Goal: Find specific page/section: Find specific page/section

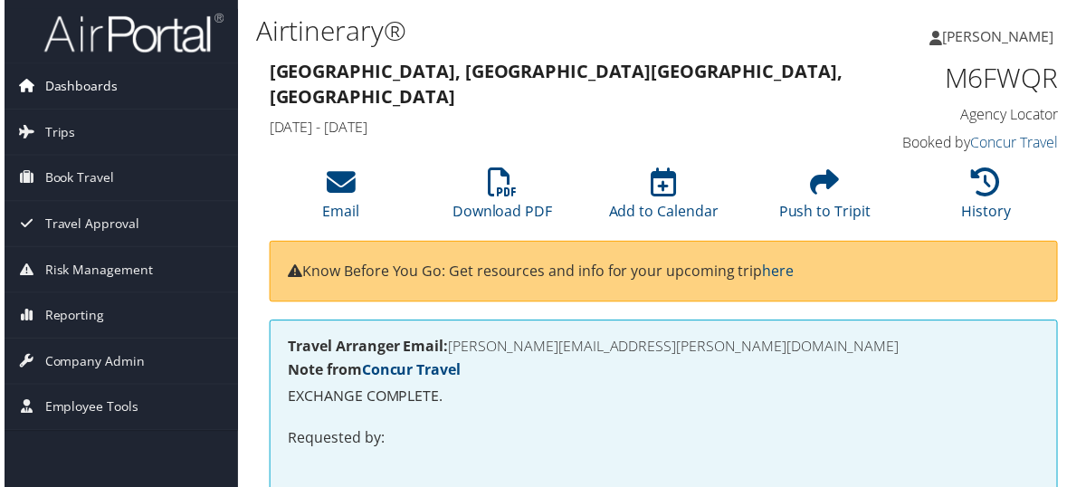
click at [81, 81] on span "Dashboards" at bounding box center [77, 86] width 73 height 45
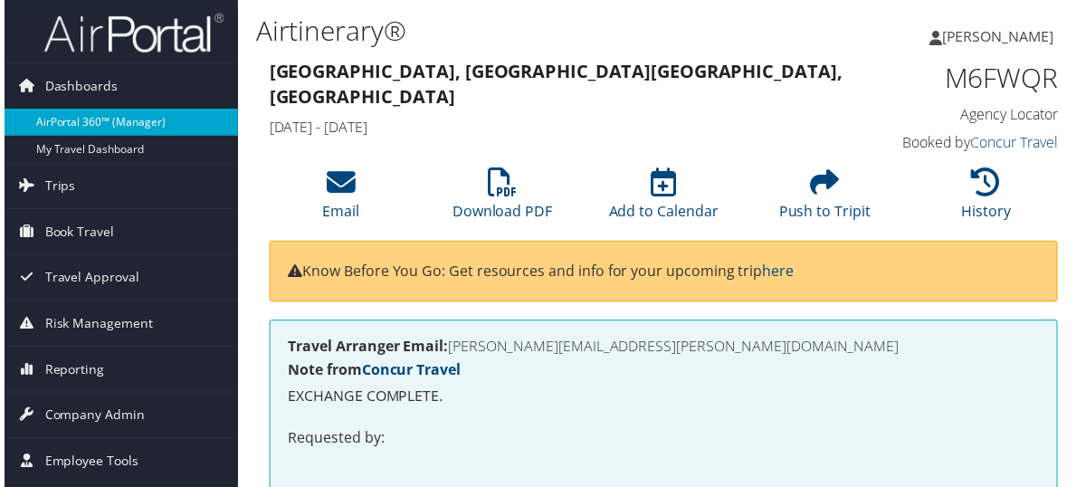
click at [112, 127] on link "AirPortal 360™ (Manager)" at bounding box center [117, 123] width 235 height 27
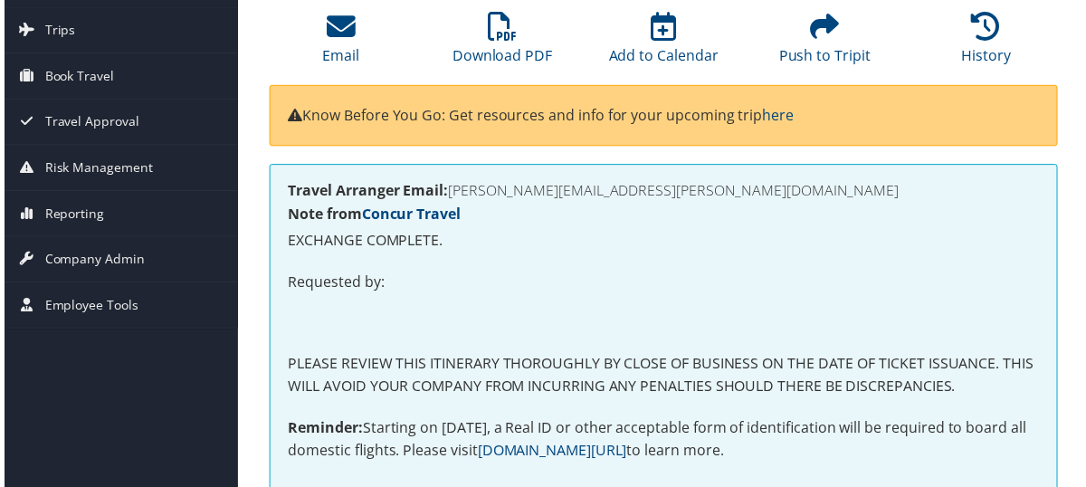
scroll to position [181, 0]
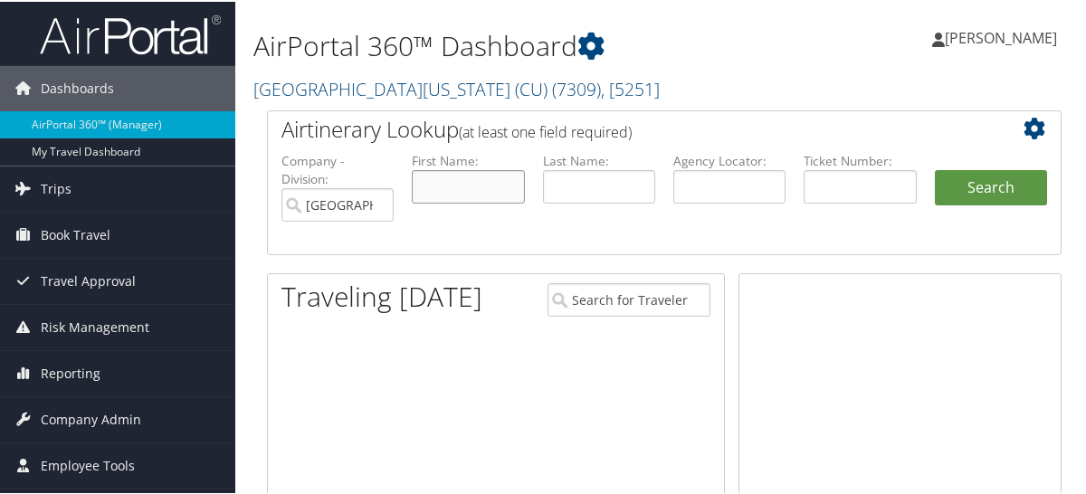
click at [456, 171] on input "text" at bounding box center [468, 184] width 112 height 33
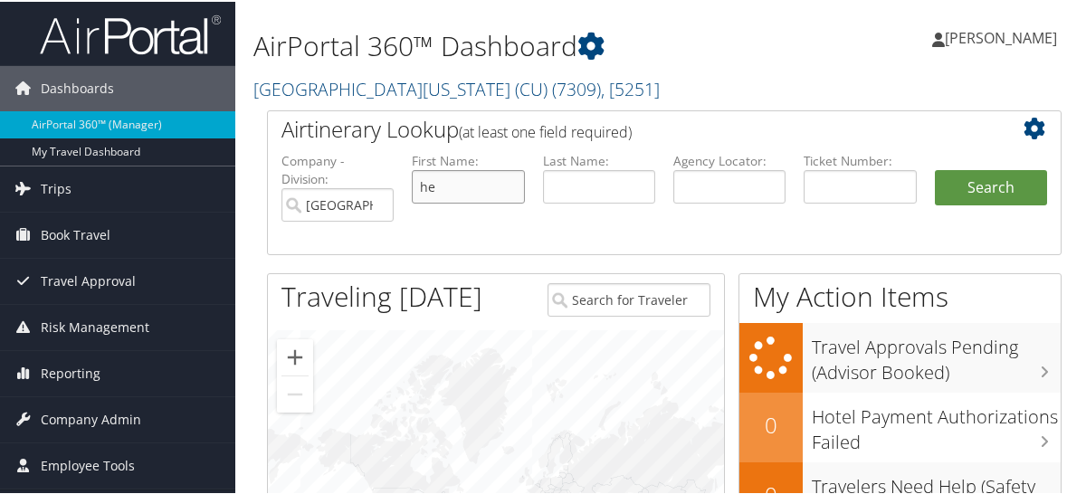
type input "he"
type input "adams"
click at [935, 168] on button "Search" at bounding box center [991, 186] width 112 height 36
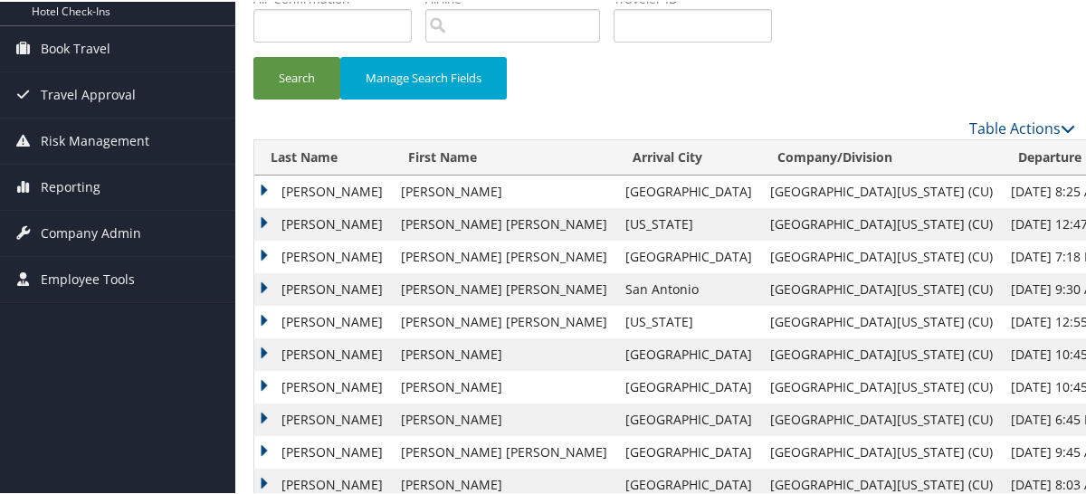
scroll to position [303, 0]
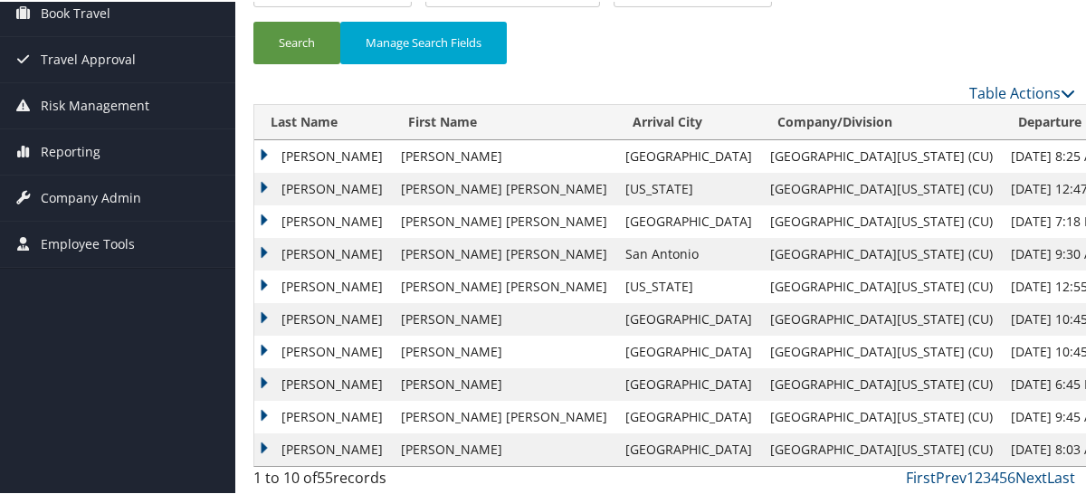
click at [311, 156] on td "ADAMS" at bounding box center [323, 155] width 138 height 33
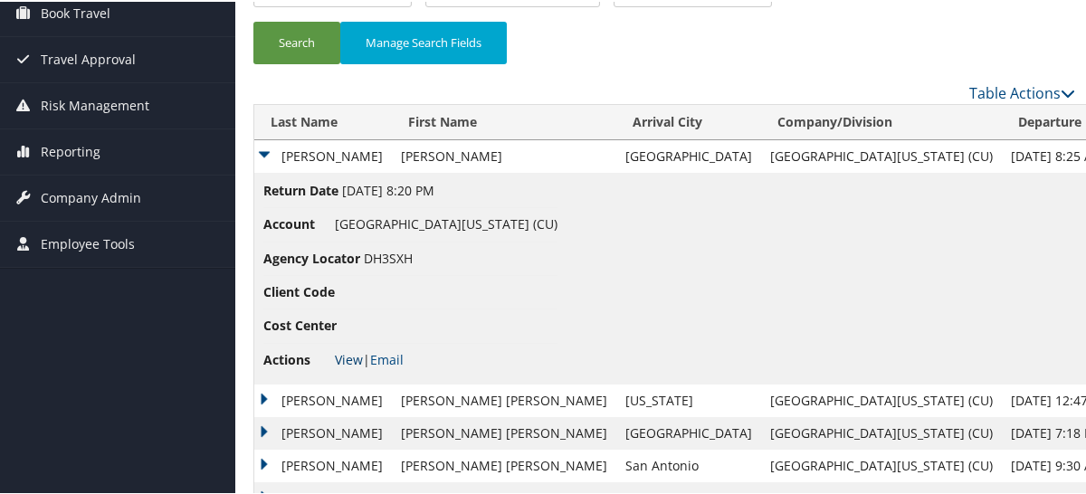
click at [349, 362] on link "View" at bounding box center [349, 357] width 28 height 17
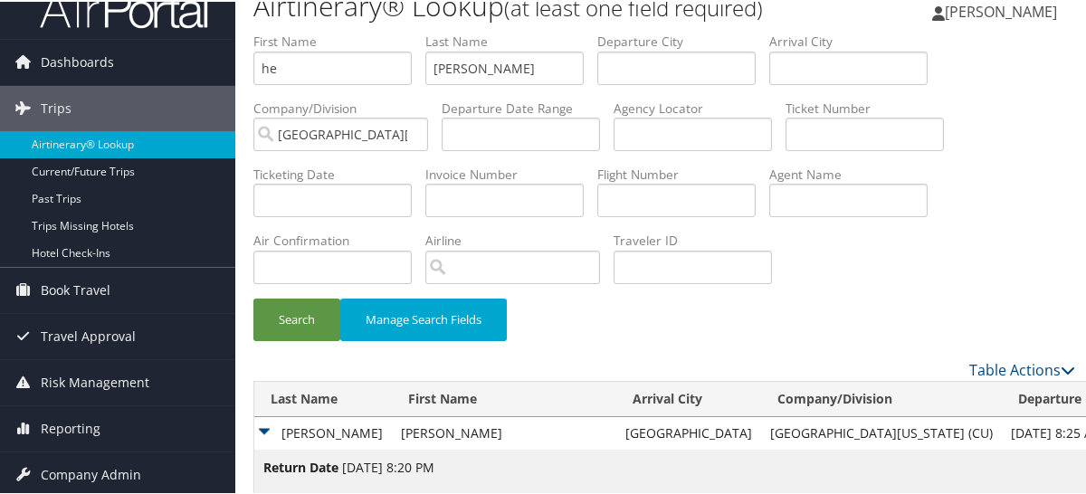
scroll to position [0, 0]
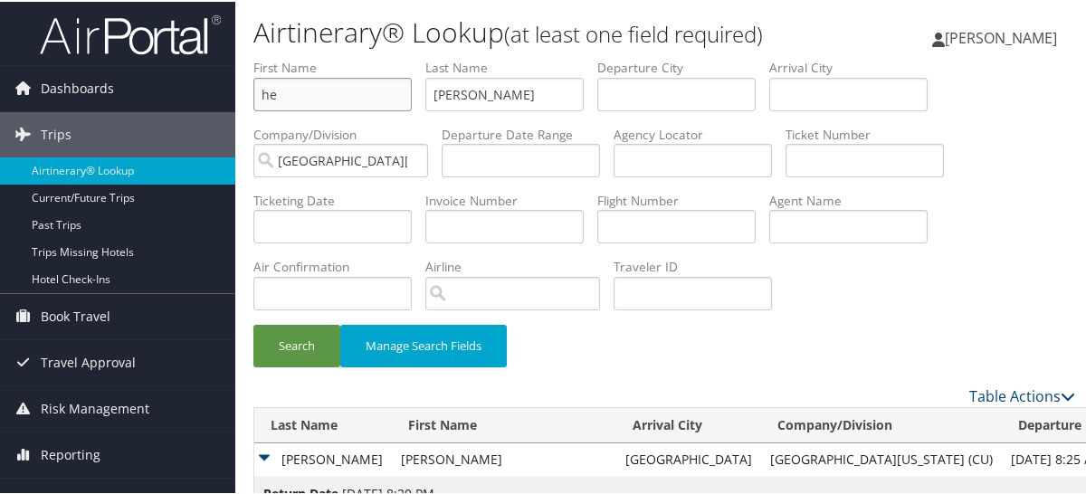
drag, startPoint x: 318, startPoint y: 98, endPoint x: 43, endPoint y: 59, distance: 277.1
type input "a"
type input "x"
type input "chang"
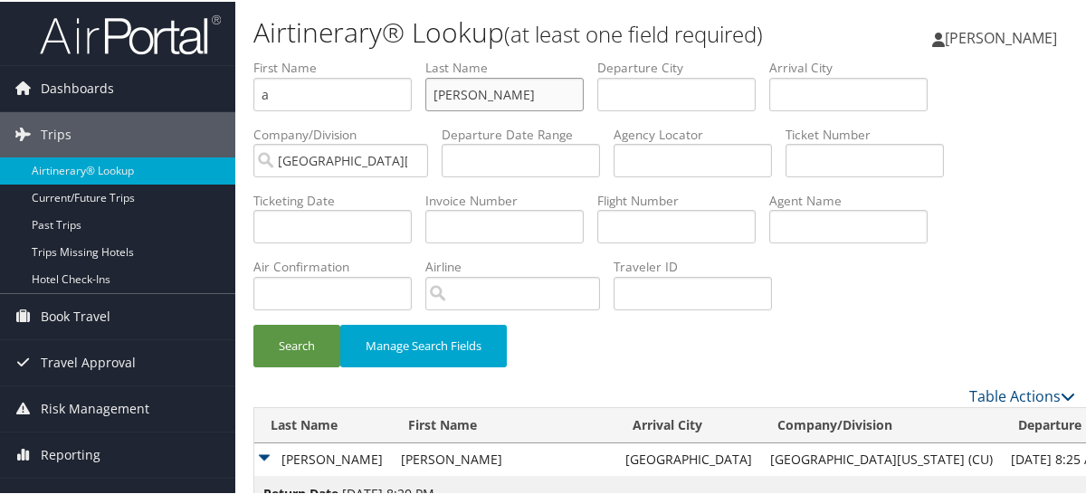
click at [254, 323] on button "Search" at bounding box center [297, 344] width 87 height 43
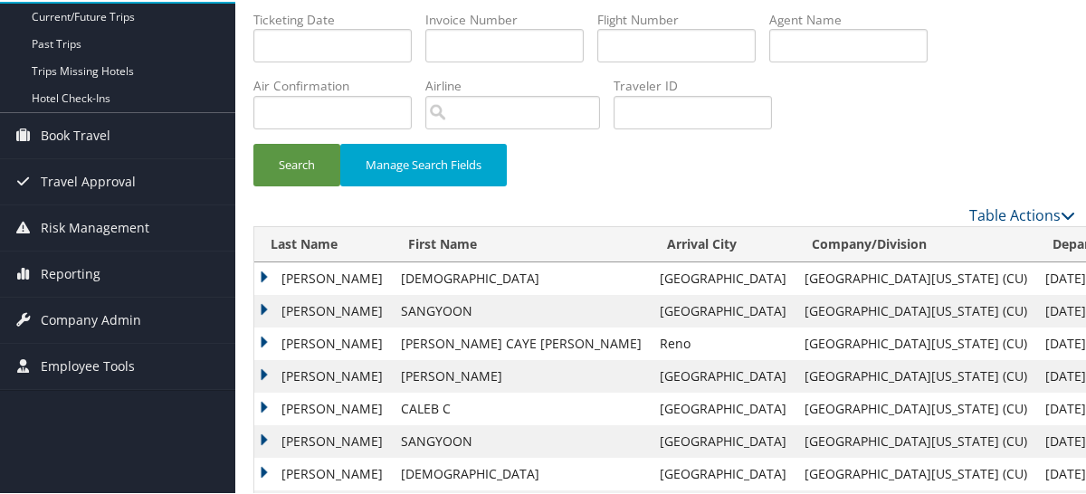
scroll to position [303, 0]
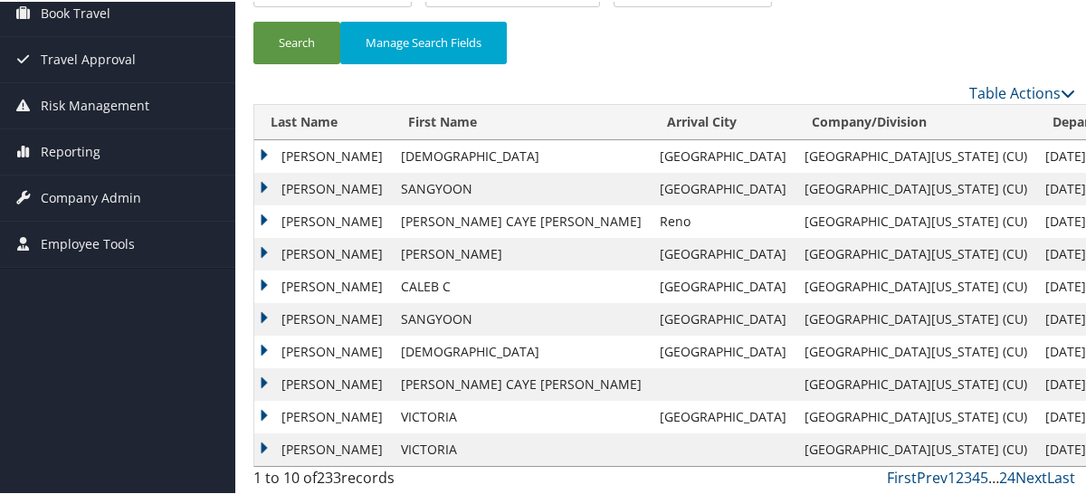
click at [308, 218] on td "CHANG" at bounding box center [323, 220] width 138 height 33
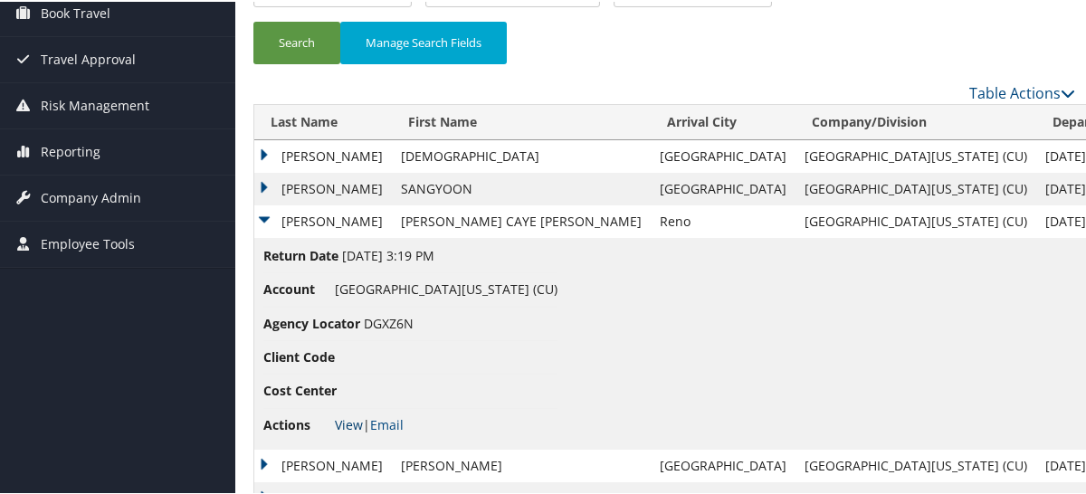
click at [340, 423] on link "View" at bounding box center [349, 423] width 28 height 17
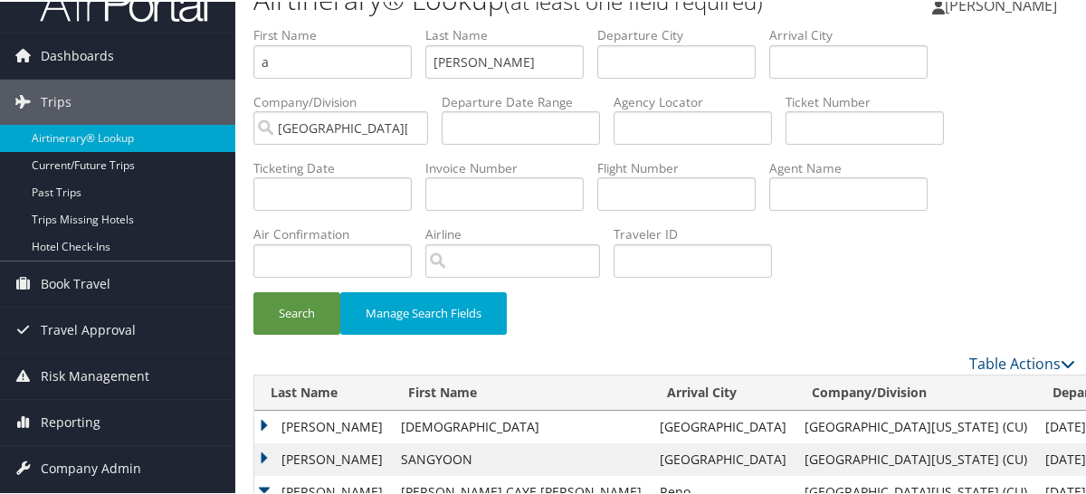
scroll to position [0, 0]
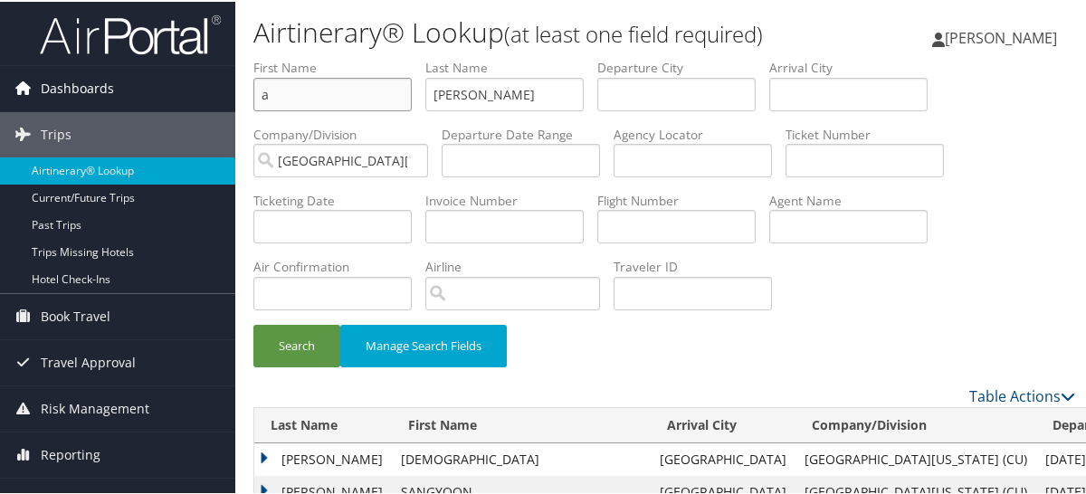
drag, startPoint x: 346, startPoint y: 91, endPoint x: 49, endPoint y: 81, distance: 297.1
type input "m"
type input "greenwood"
click at [254, 323] on button "Search" at bounding box center [297, 344] width 87 height 43
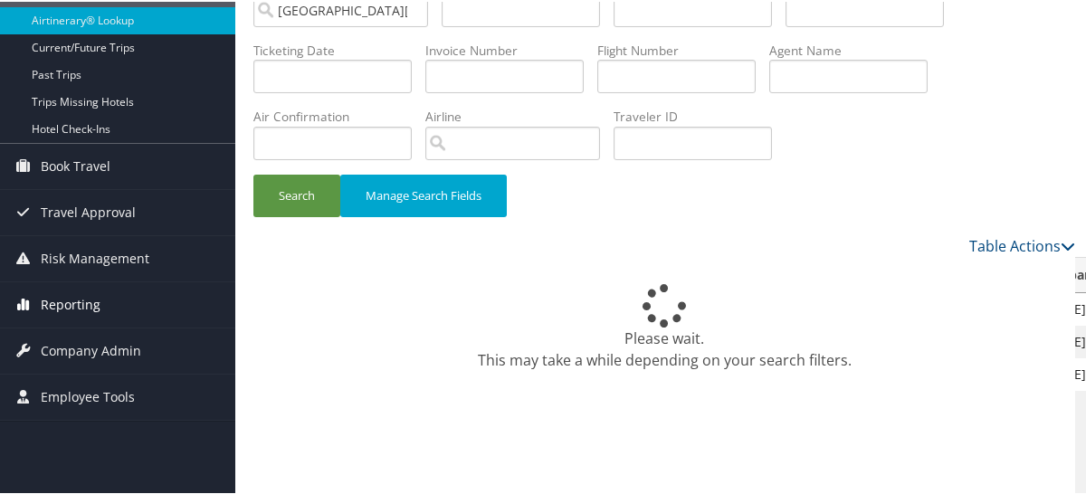
scroll to position [181, 0]
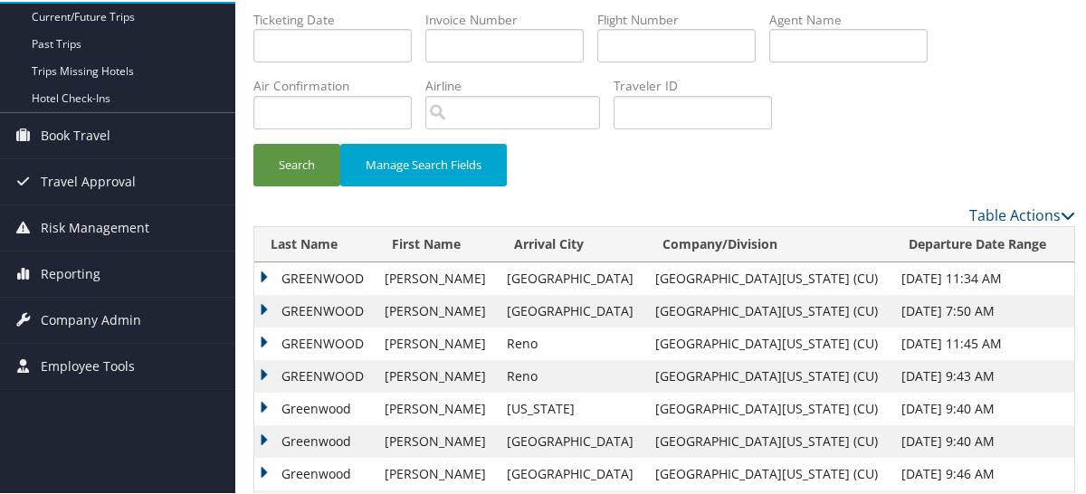
click at [334, 348] on td "GREENWOOD" at bounding box center [314, 342] width 121 height 33
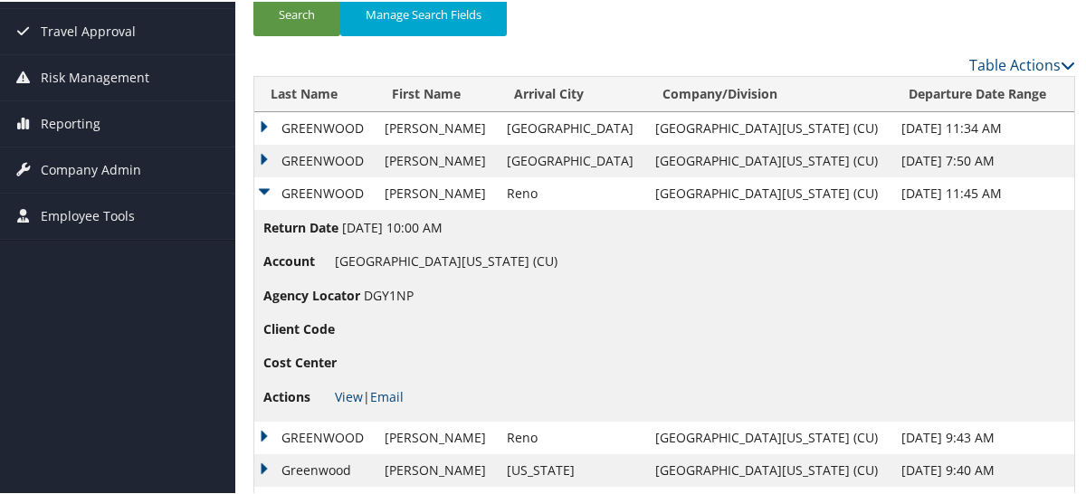
scroll to position [362, 0]
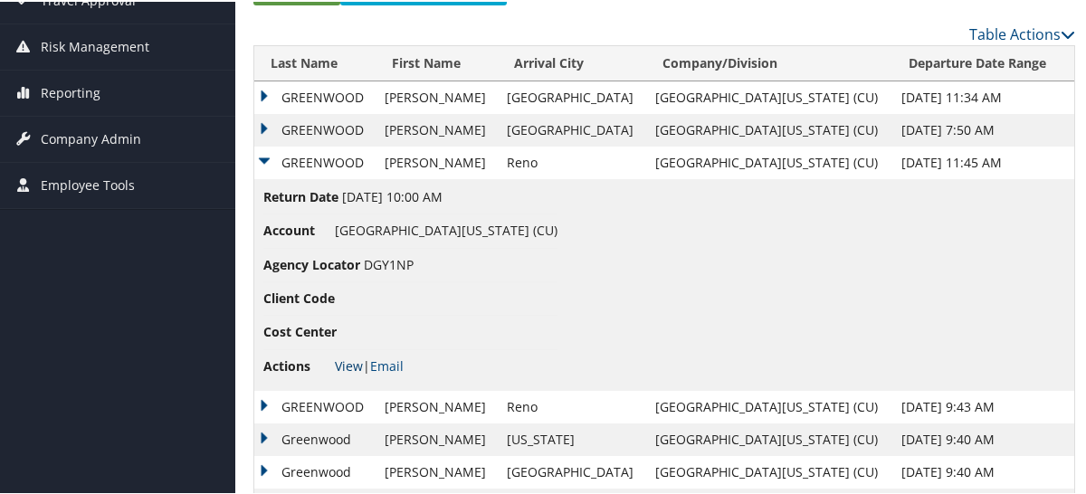
click at [349, 361] on link "View" at bounding box center [349, 364] width 28 height 17
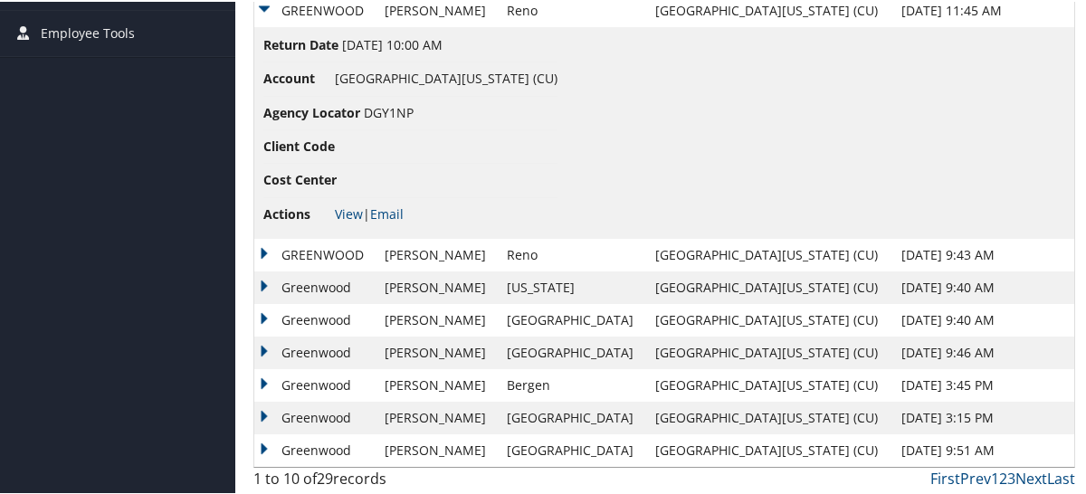
click at [337, 257] on td "GREENWOOD" at bounding box center [314, 253] width 121 height 33
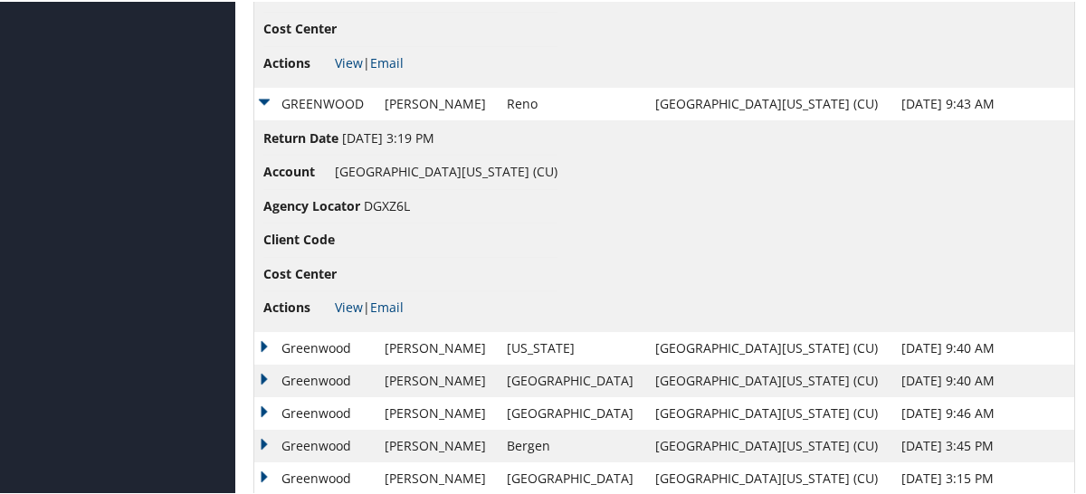
scroll to position [726, 0]
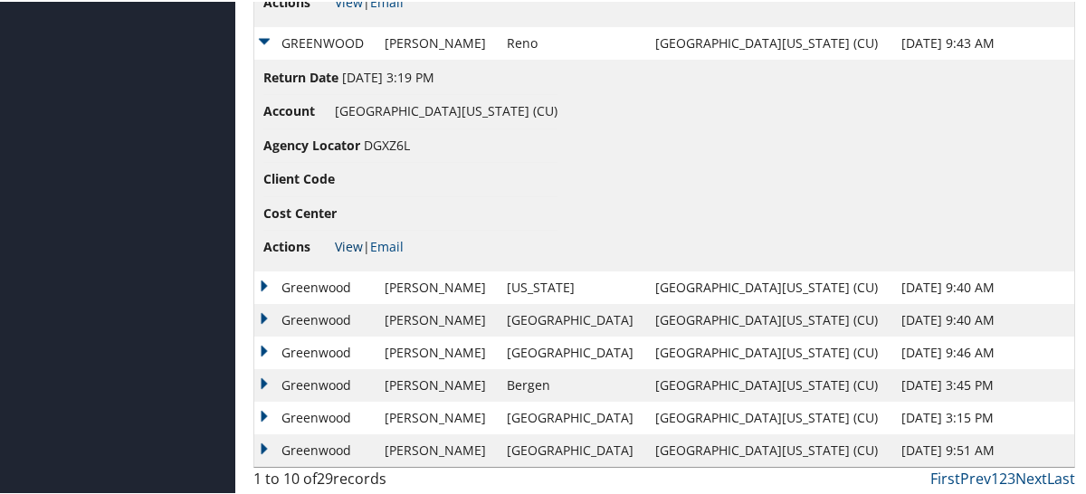
click at [351, 242] on link "View" at bounding box center [349, 244] width 28 height 17
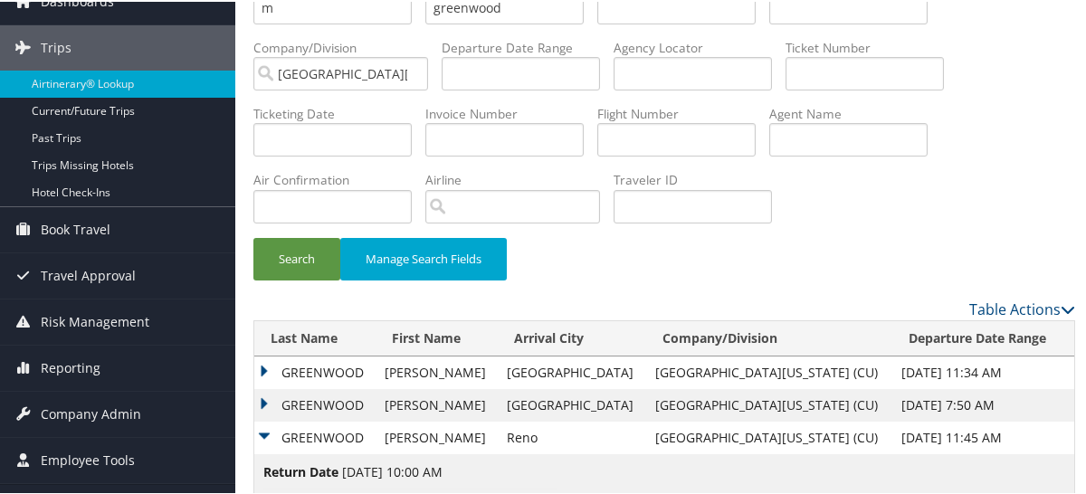
scroll to position [2, 0]
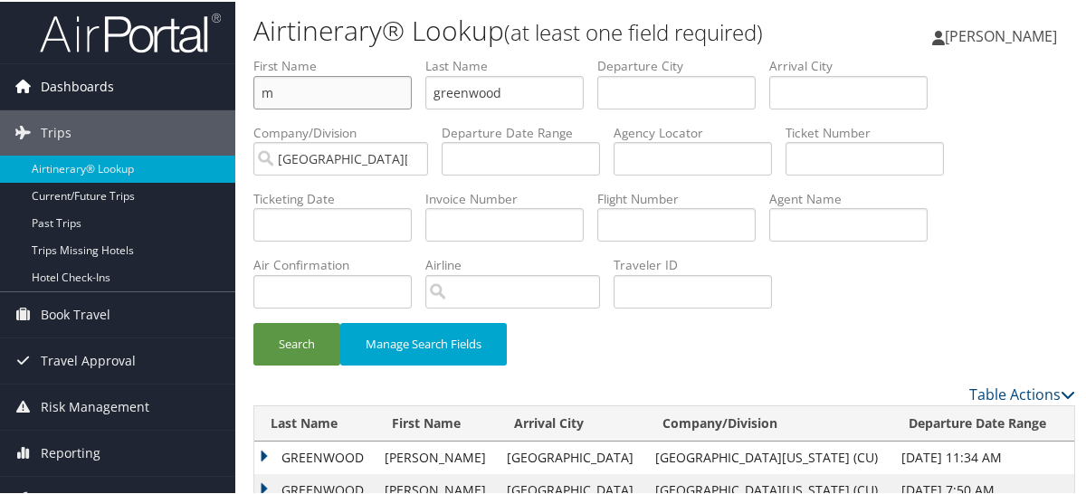
drag, startPoint x: 359, startPoint y: 91, endPoint x: 227, endPoint y: 88, distance: 131.3
drag, startPoint x: 529, startPoint y: 95, endPoint x: 388, endPoint y: 91, distance: 140.4
click at [388, 55] on ul "First Name Last Name Departure City Arrival City Company/Division University of…" at bounding box center [665, 55] width 822 height 0
click at [341, 222] on input "text" at bounding box center [333, 222] width 158 height 33
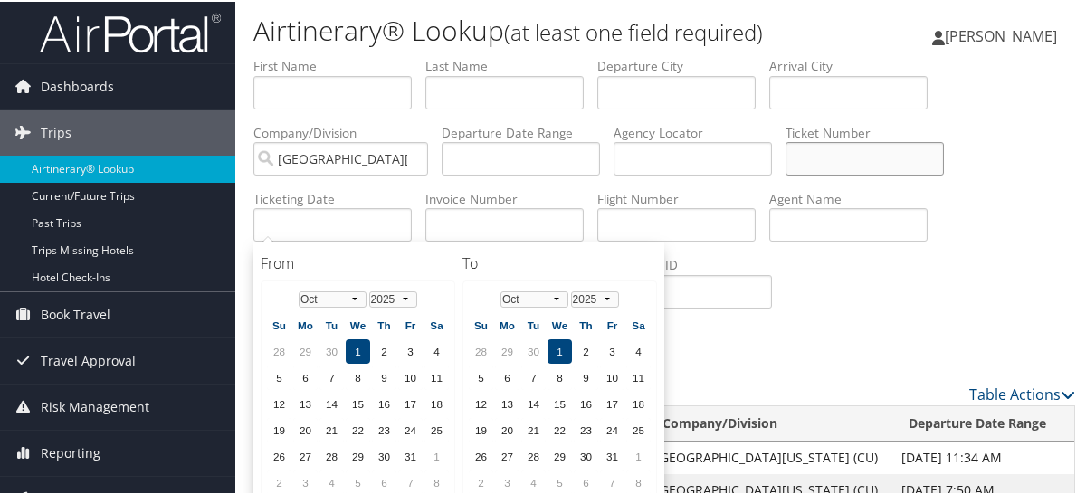
click at [833, 164] on input "text" at bounding box center [865, 156] width 158 height 33
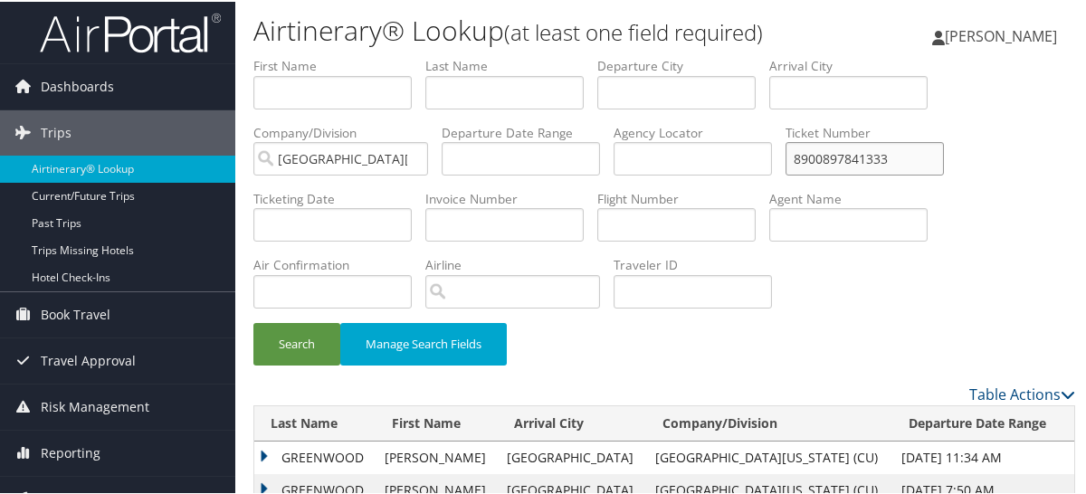
type input "8900897841333"
click at [254, 321] on button "Search" at bounding box center [297, 342] width 87 height 43
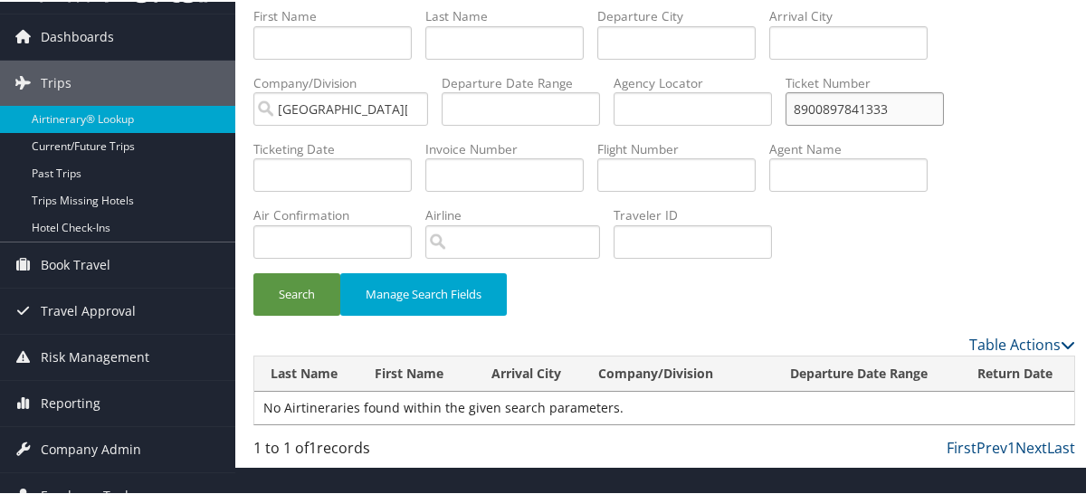
scroll to position [72, 0]
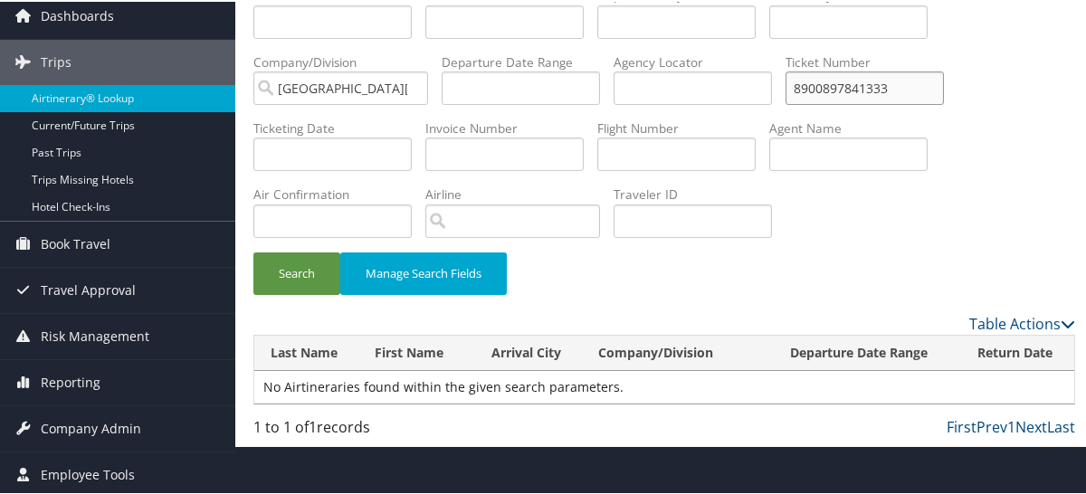
drag, startPoint x: 918, startPoint y: 90, endPoint x: 675, endPoint y: 80, distance: 242.8
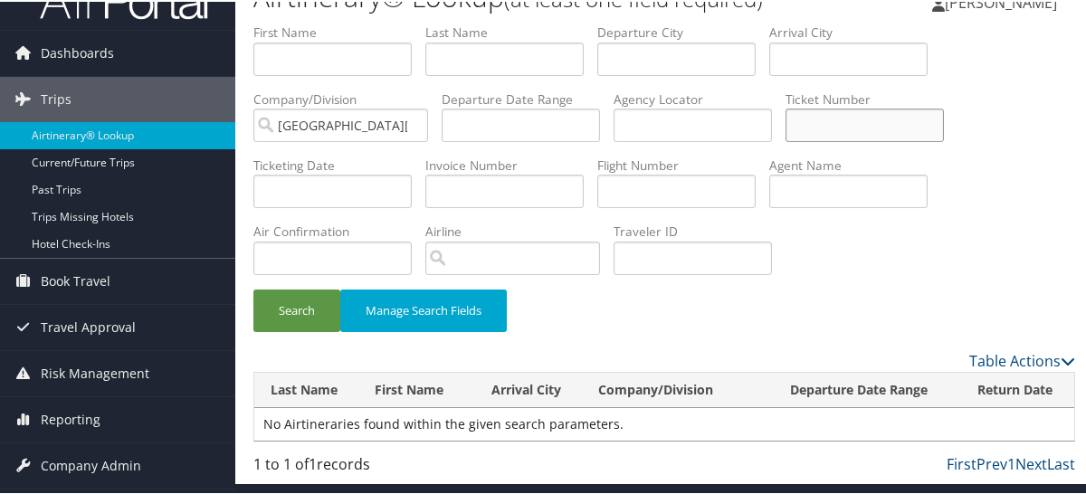
scroll to position [0, 0]
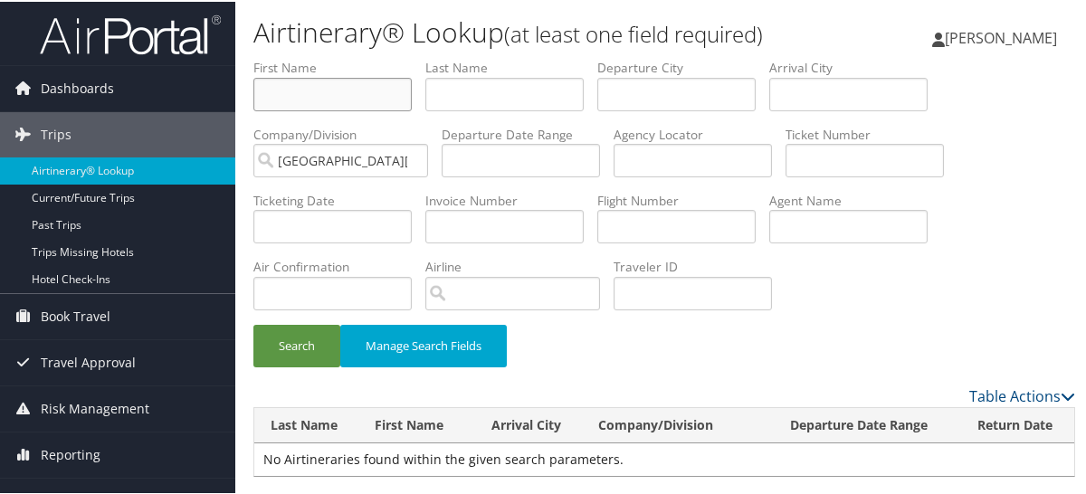
click at [352, 99] on input "text" at bounding box center [333, 92] width 158 height 33
type input "ja"
type input "holland"
click at [254, 323] on button "Search" at bounding box center [297, 344] width 87 height 43
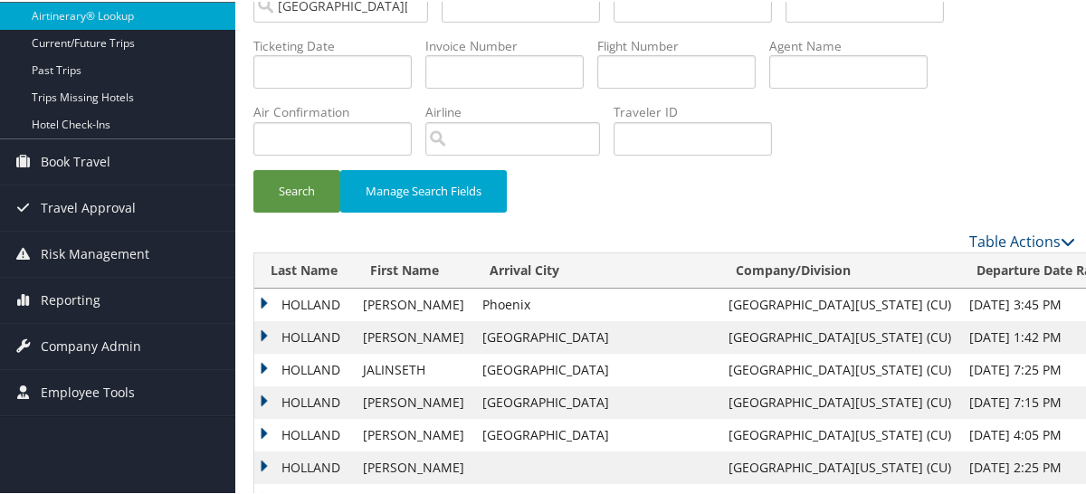
scroll to position [181, 0]
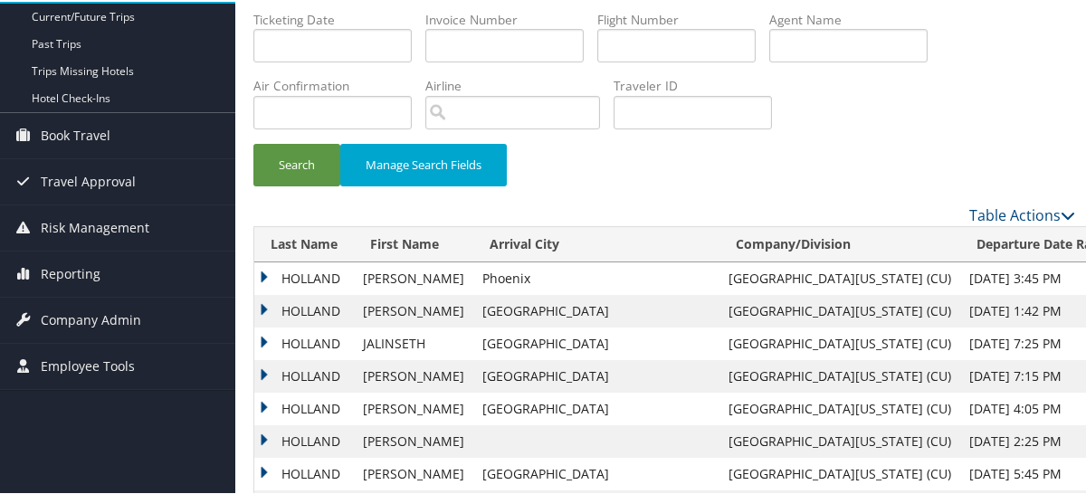
drag, startPoint x: 297, startPoint y: 270, endPoint x: 308, endPoint y: 282, distance: 16.0
click at [297, 271] on td "HOLLAND" at bounding box center [304, 277] width 100 height 33
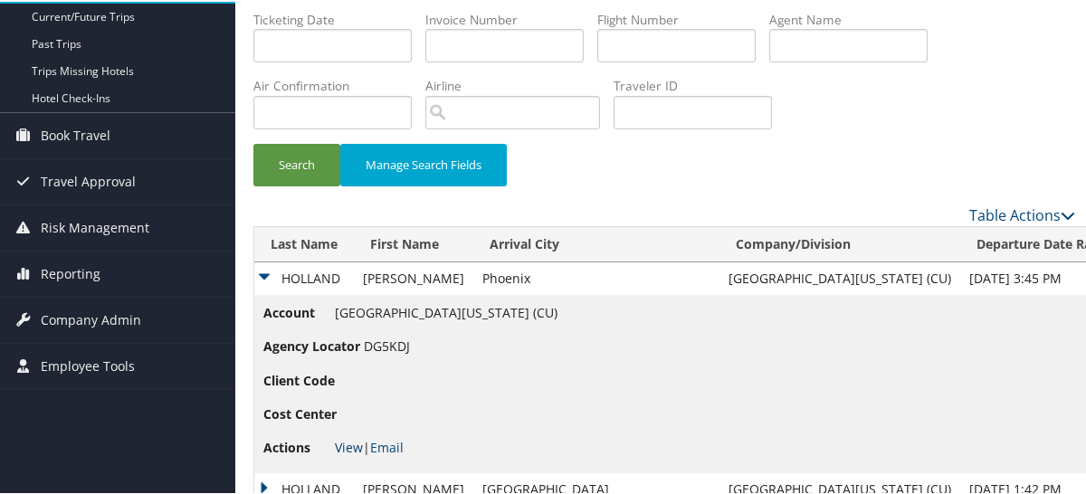
click at [349, 444] on link "View" at bounding box center [349, 445] width 28 height 17
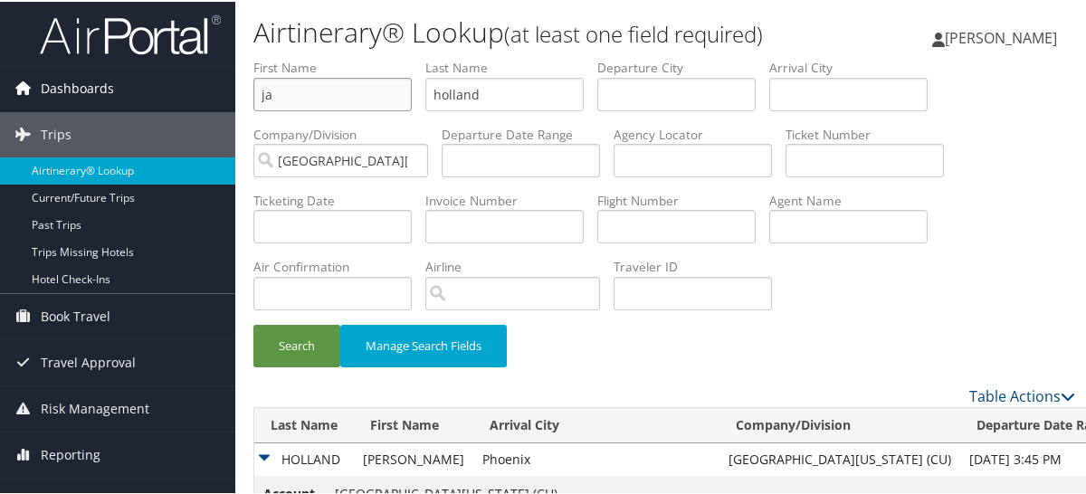
drag, startPoint x: 315, startPoint y: 96, endPoint x: 223, endPoint y: 77, distance: 94.3
click at [232, 84] on div "Dashboards AirPortal 360™ (Manager) My Travel Dashboard Trips Airtinerary® Look…" at bounding box center [547, 489] width 1094 height 978
type input "faw"
type input "ifaola"
click at [254, 323] on button "Search" at bounding box center [297, 344] width 87 height 43
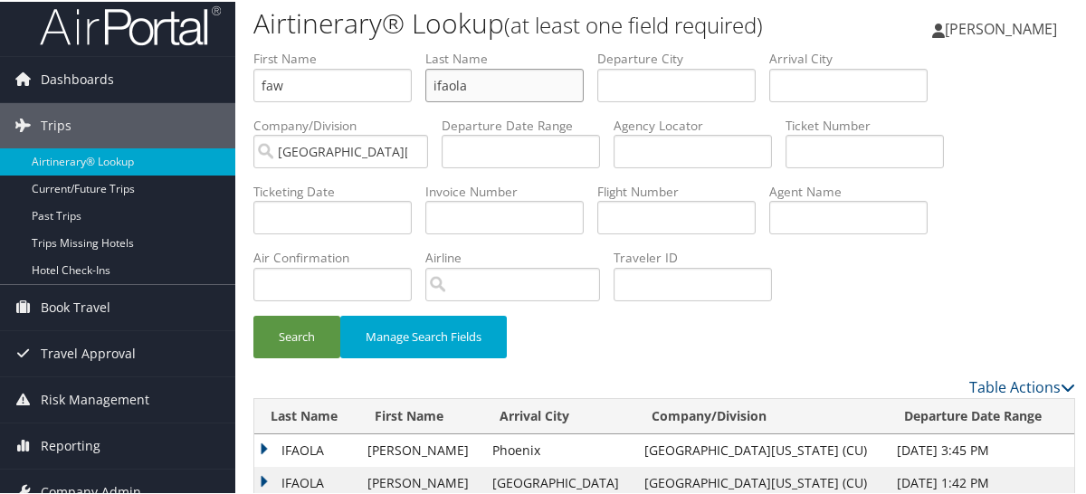
scroll to position [72, 0]
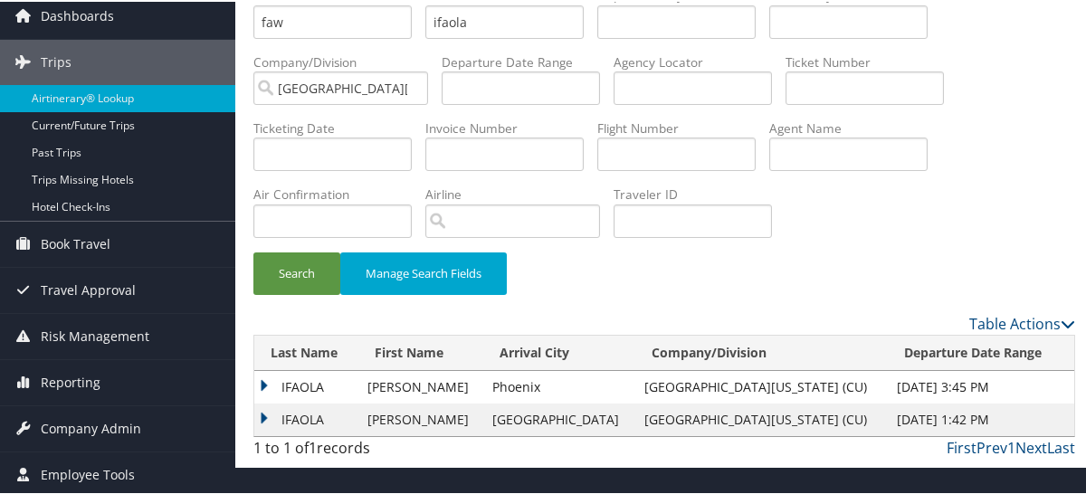
click at [301, 385] on td "IFAOLA" at bounding box center [306, 385] width 104 height 33
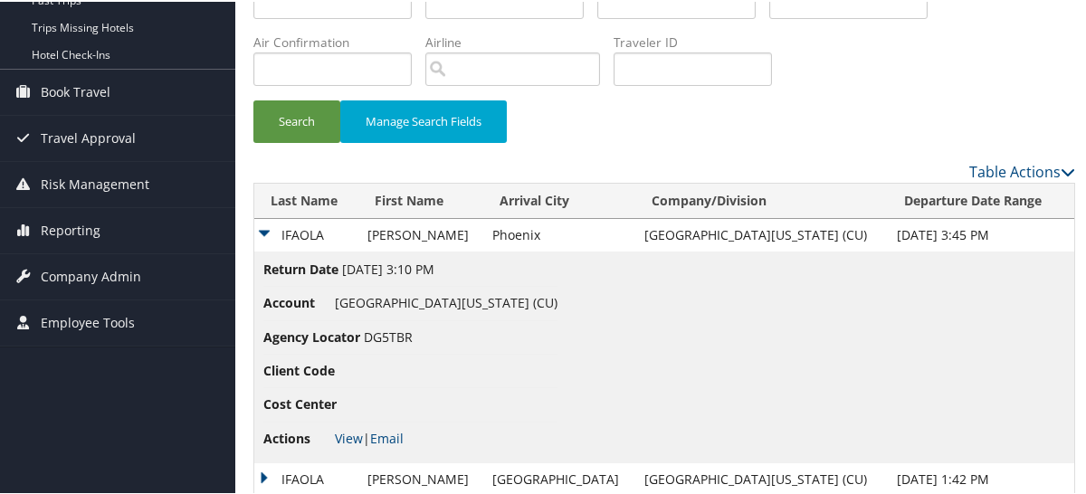
scroll to position [254, 0]
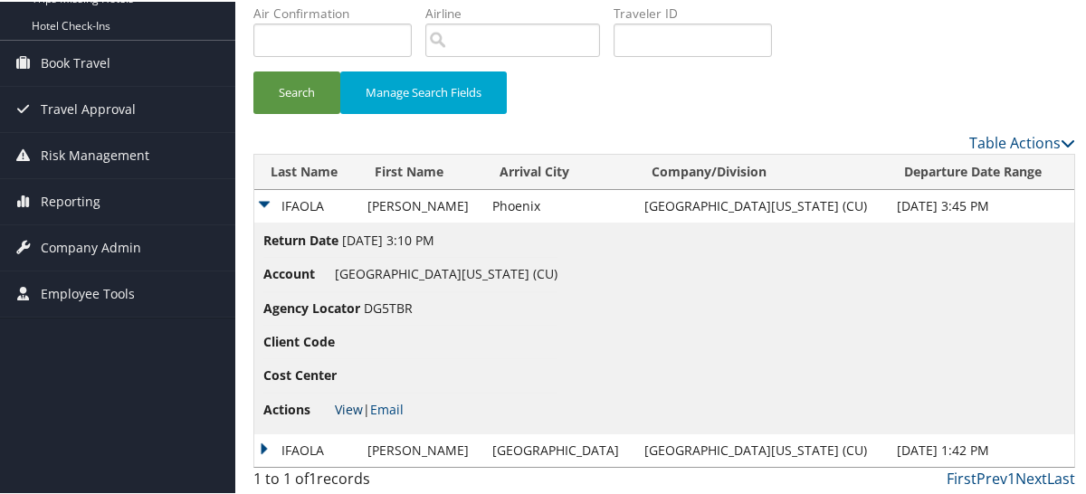
click at [346, 399] on link "View" at bounding box center [349, 407] width 28 height 17
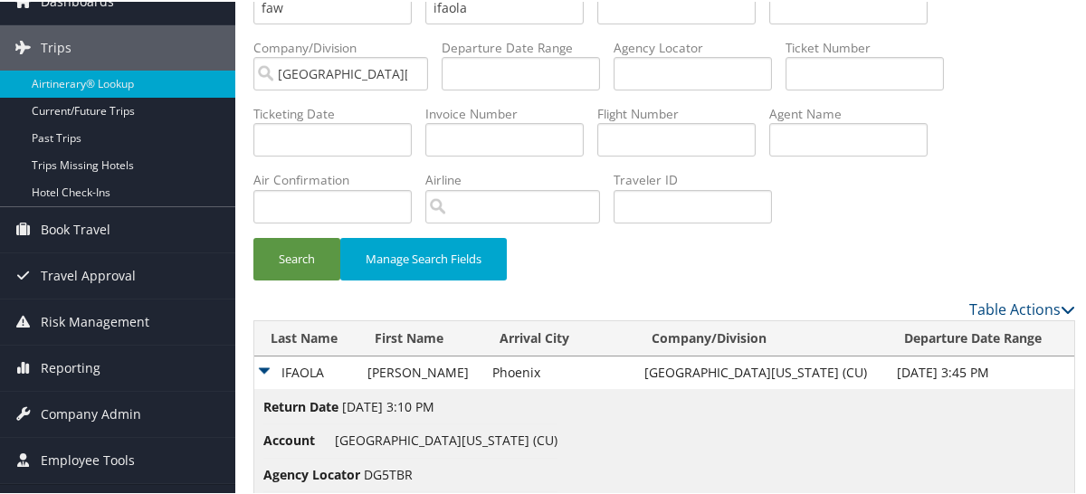
scroll to position [0, 0]
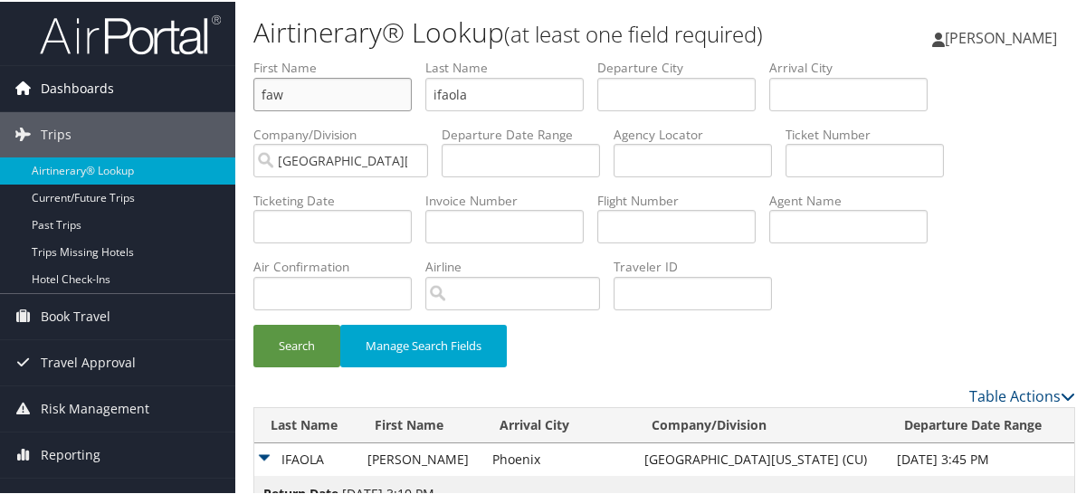
drag, startPoint x: 364, startPoint y: 93, endPoint x: 201, endPoint y: 66, distance: 165.2
click at [213, 69] on div "Dashboards AirPortal 360™ (Manager) My Travel Dashboard Trips Airtinerary® Look…" at bounding box center [547, 375] width 1094 height 751
type input "ian"
type input "inman"
click at [254, 323] on button "Search" at bounding box center [297, 344] width 87 height 43
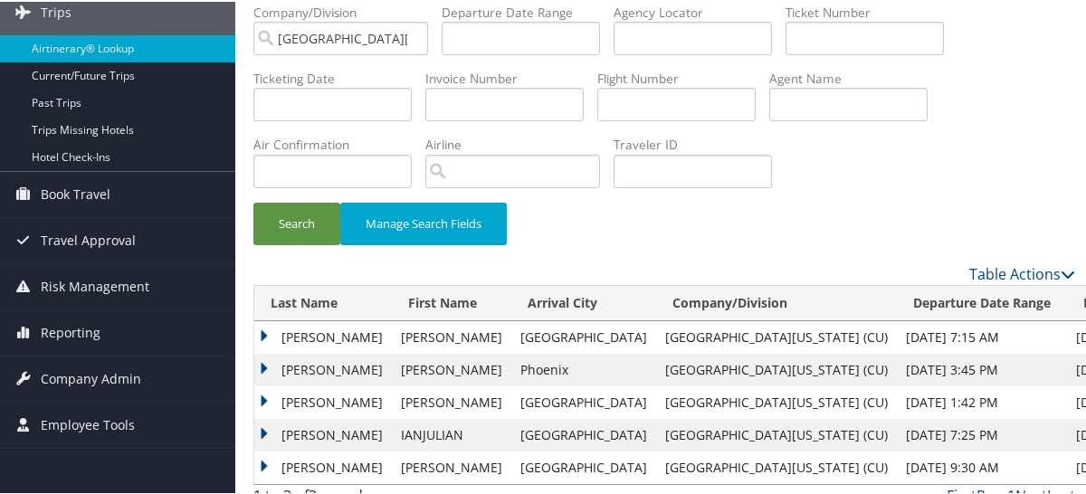
scroll to position [140, 0]
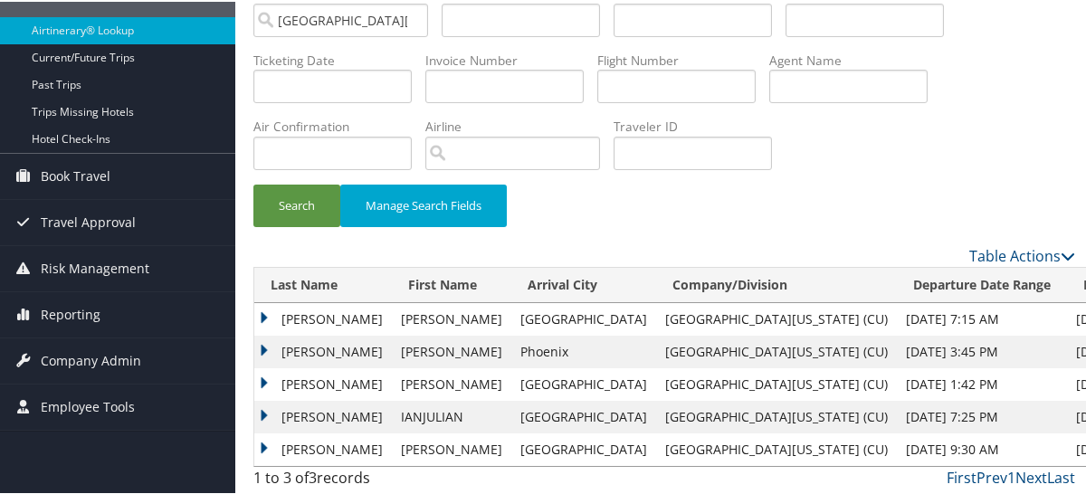
click at [308, 312] on td "INMAN" at bounding box center [323, 317] width 138 height 33
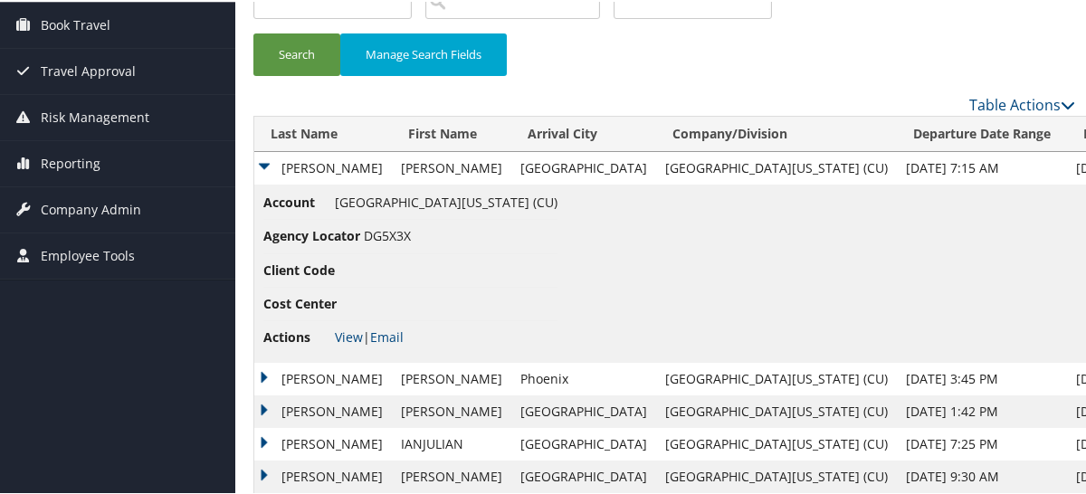
scroll to position [319, 0]
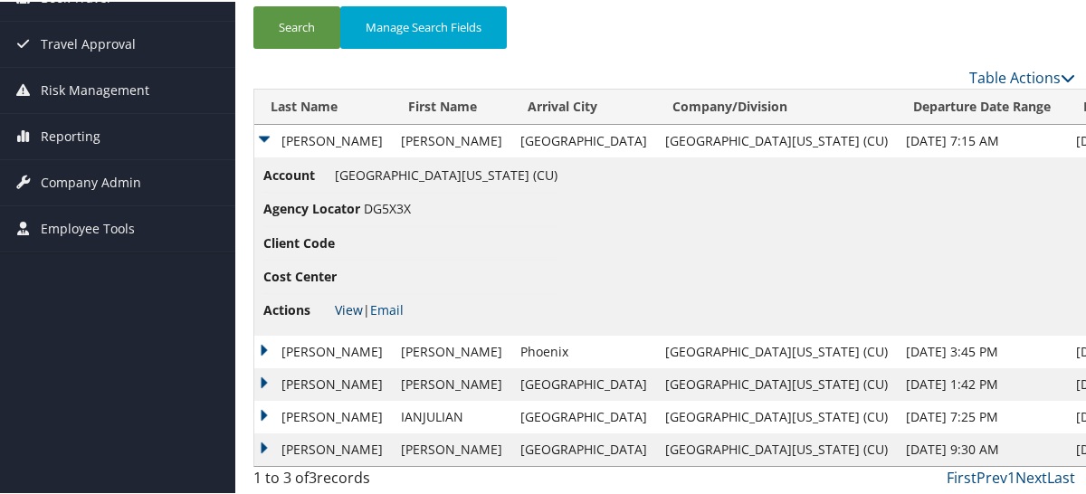
click at [344, 303] on link "View" at bounding box center [349, 308] width 28 height 17
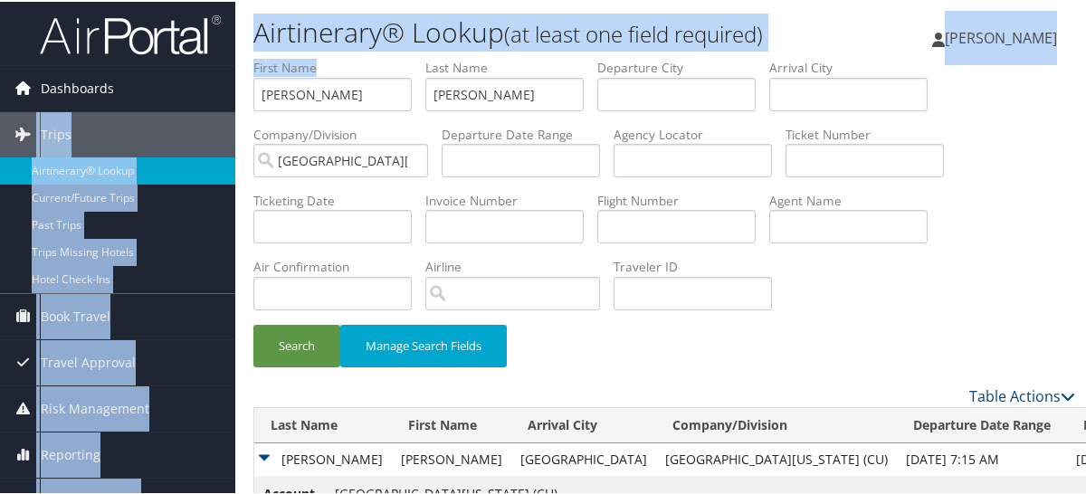
drag, startPoint x: 326, startPoint y: 110, endPoint x: 213, endPoint y: 91, distance: 114.8
click at [213, 91] on div "Dashboards AirPortal 360™ (Manager) My Travel Dashboard Trips Airtinerary® Look…" at bounding box center [547, 407] width 1094 height 815
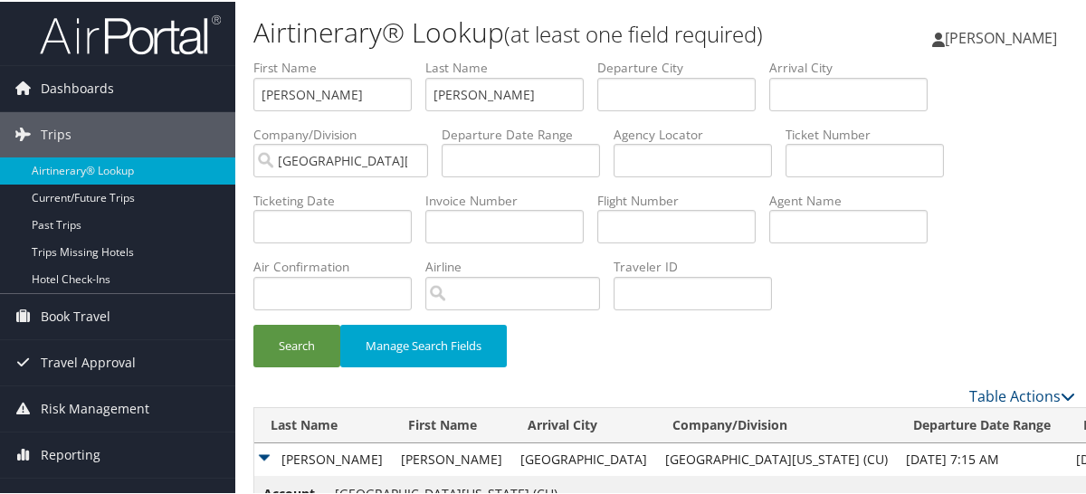
click at [474, 112] on li "Last Name inman" at bounding box center [512, 90] width 172 height 66
click at [370, 99] on input "ian" at bounding box center [333, 92] width 158 height 33
type input "sai"
type input "johnson"
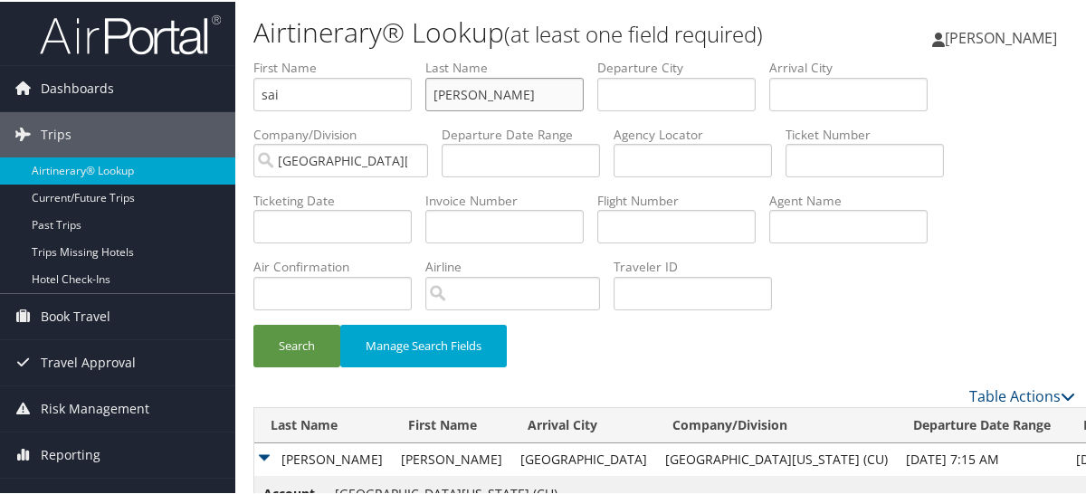
click at [254, 323] on button "Search" at bounding box center [297, 344] width 87 height 43
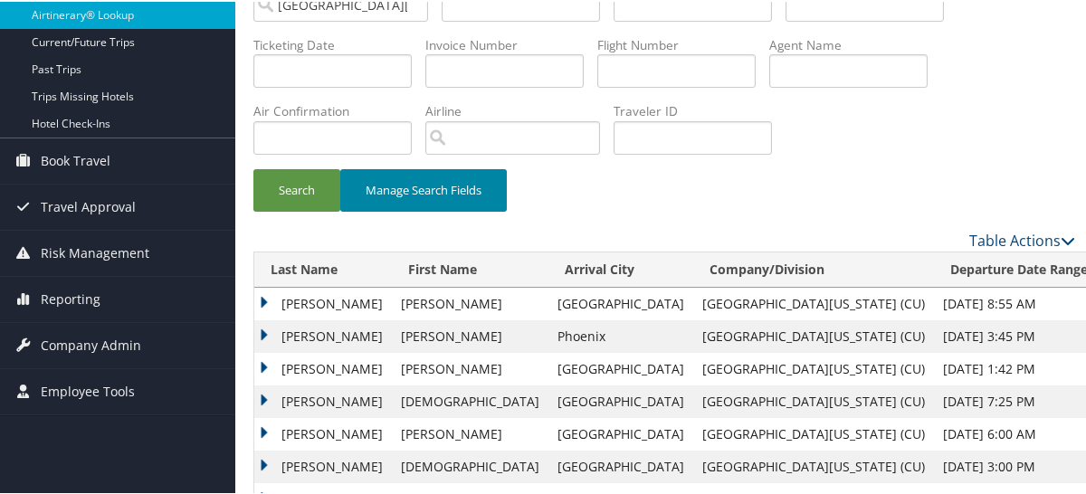
scroll to position [181, 0]
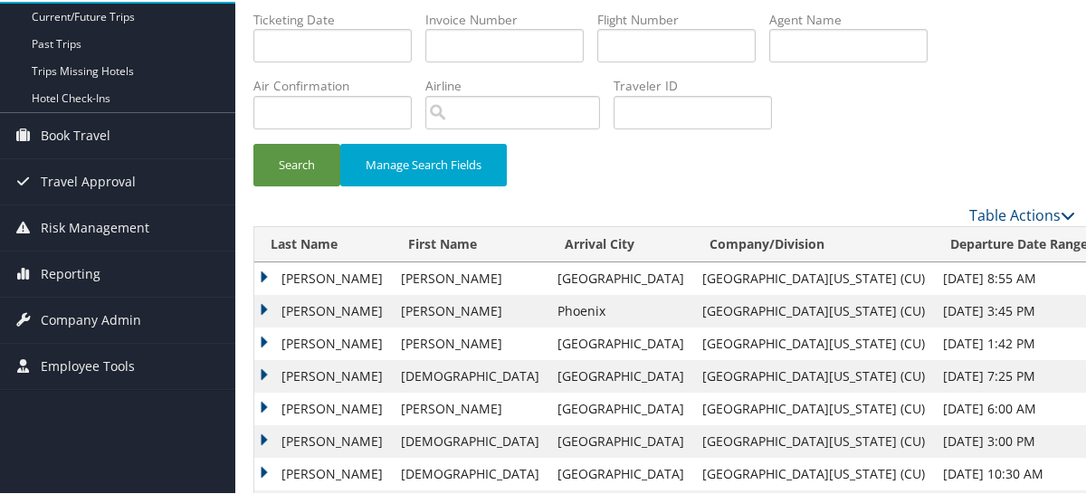
click at [324, 269] on td "JOHNSON" at bounding box center [323, 277] width 138 height 33
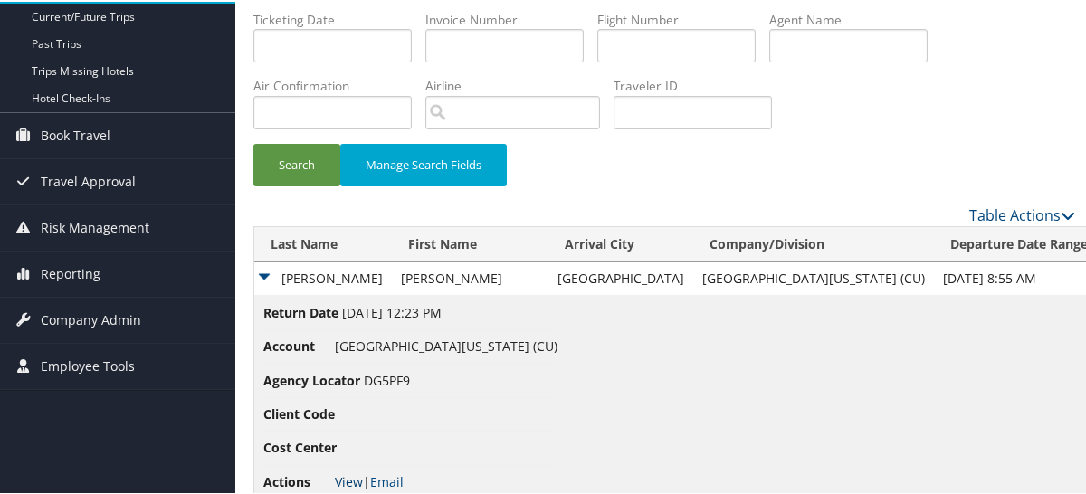
click at [349, 474] on link "View" at bounding box center [349, 480] width 28 height 17
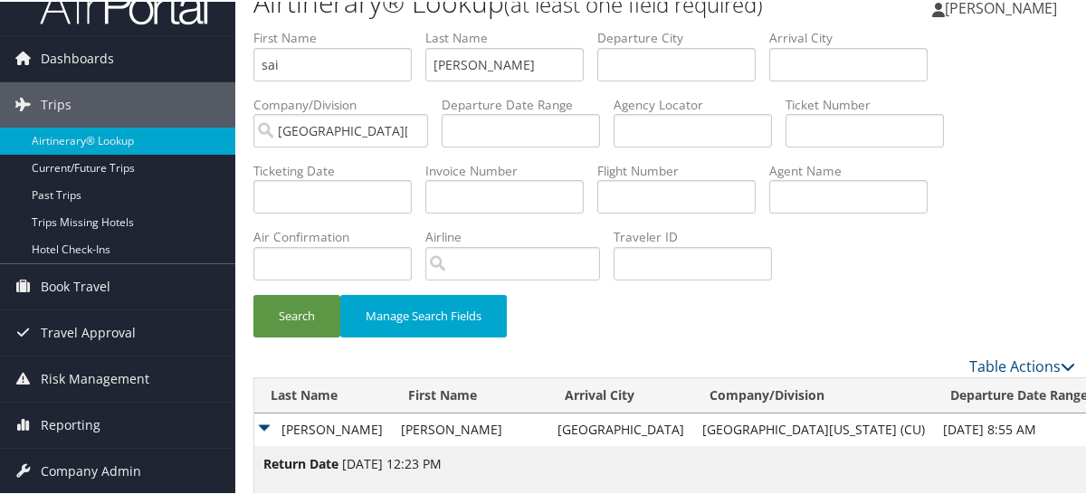
scroll to position [0, 0]
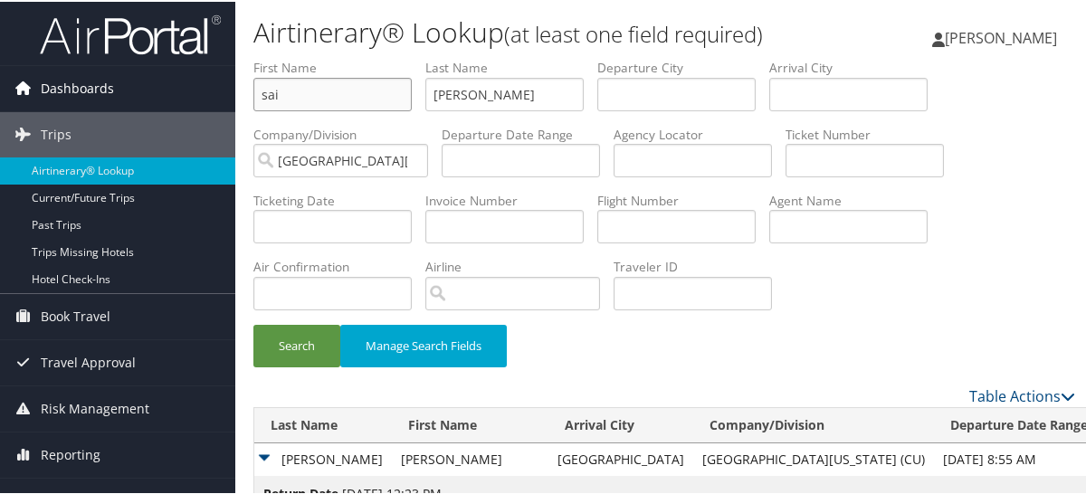
drag, startPoint x: 293, startPoint y: 88, endPoint x: 164, endPoint y: 77, distance: 129.9
click at [175, 81] on div "Dashboards AirPortal 360™ (Manager) My Travel Dashboard Trips Airtinerary® Look…" at bounding box center [547, 489] width 1094 height 979
type input "k"
type input "kechrismays"
click at [254, 323] on button "Search" at bounding box center [297, 344] width 87 height 43
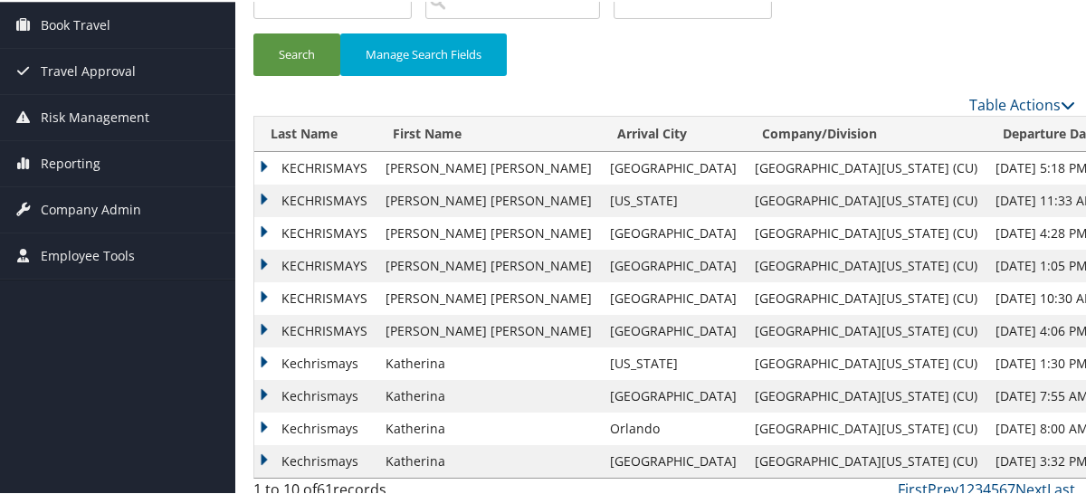
scroll to position [303, 0]
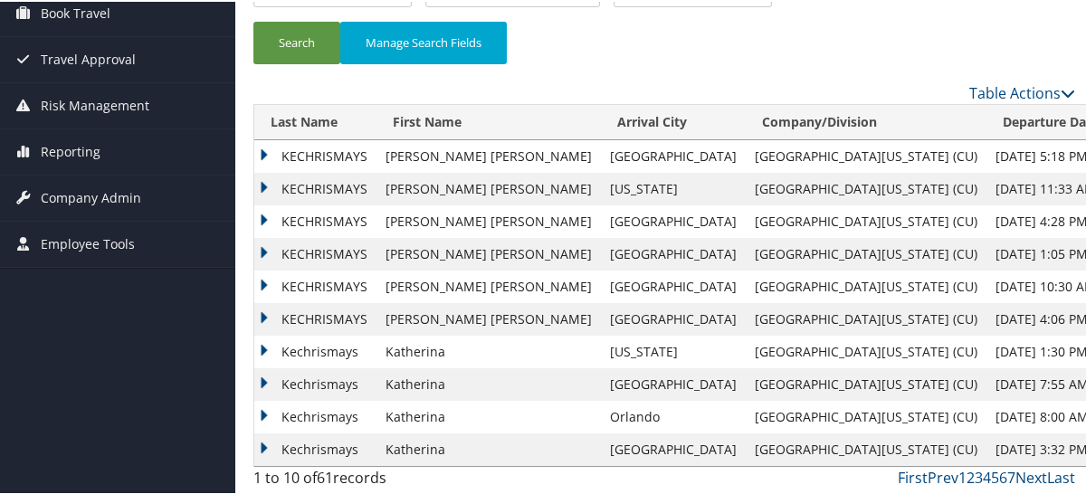
click at [332, 154] on td "KECHRISMAYS" at bounding box center [315, 155] width 122 height 33
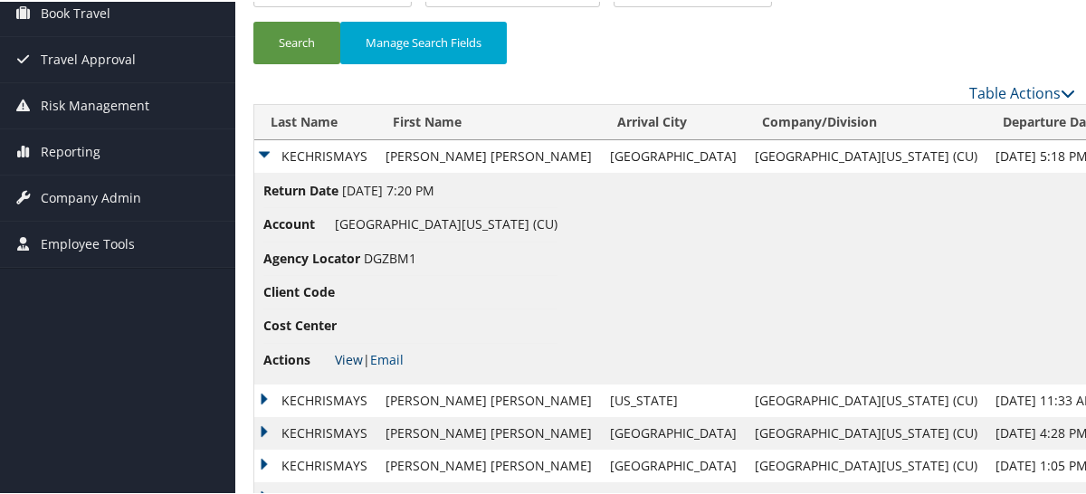
click at [341, 356] on link "View" at bounding box center [349, 357] width 28 height 17
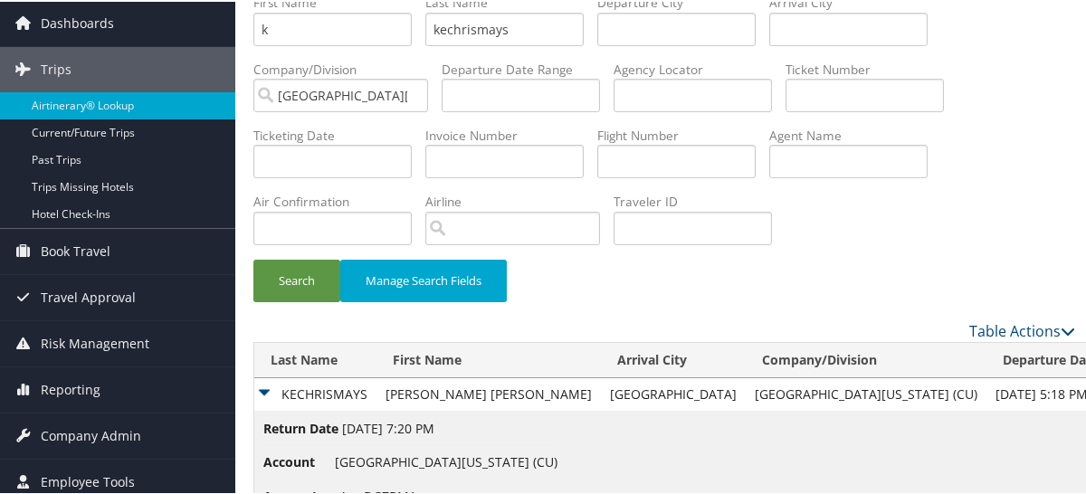
scroll to position [0, 0]
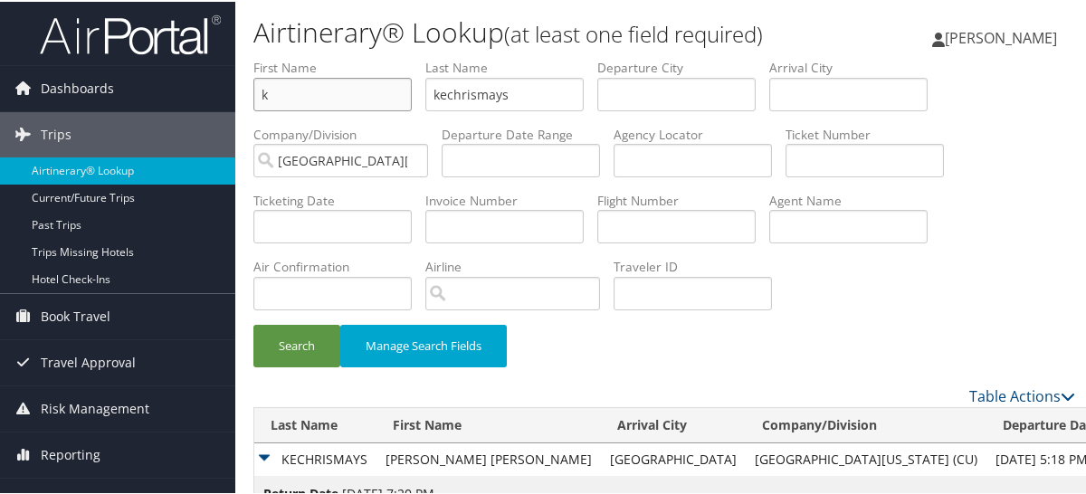
drag, startPoint x: 347, startPoint y: 79, endPoint x: 324, endPoint y: 87, distance: 24.1
click at [324, 87] on input "k" at bounding box center [333, 92] width 158 height 33
click at [350, 110] on li "First Name k" at bounding box center [340, 90] width 172 height 66
click at [352, 99] on input "k" at bounding box center [333, 92] width 158 height 33
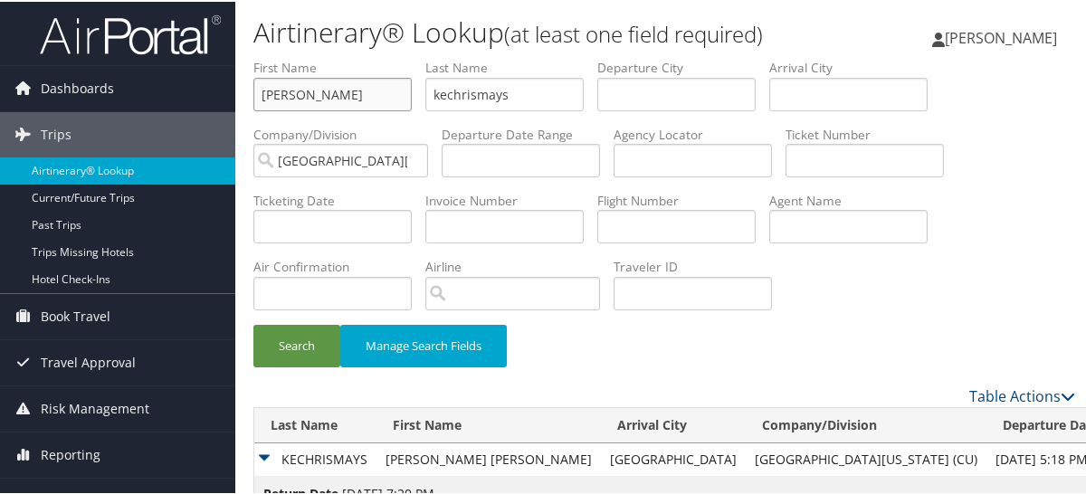
type input "jona"
type input "mani"
click at [254, 323] on button "Search" at bounding box center [297, 344] width 87 height 43
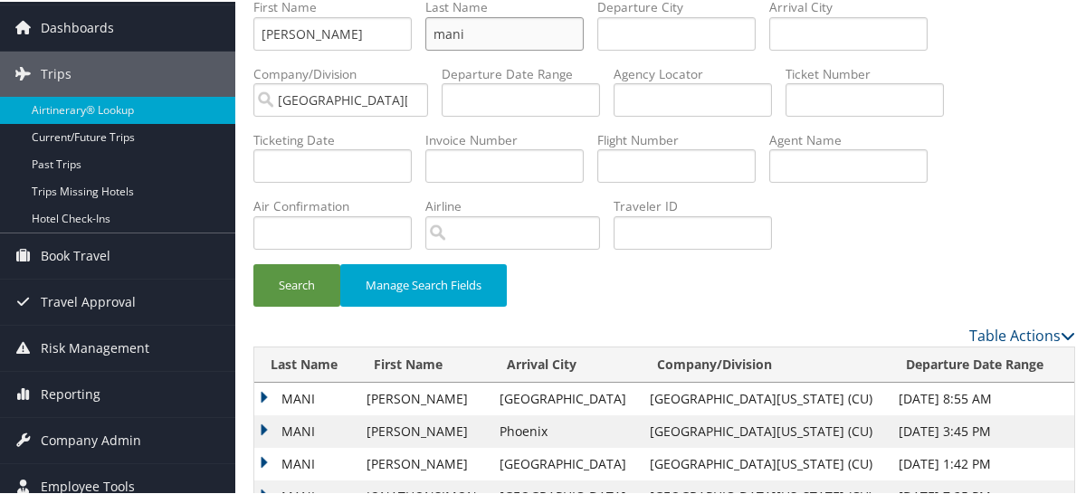
scroll to position [108, 0]
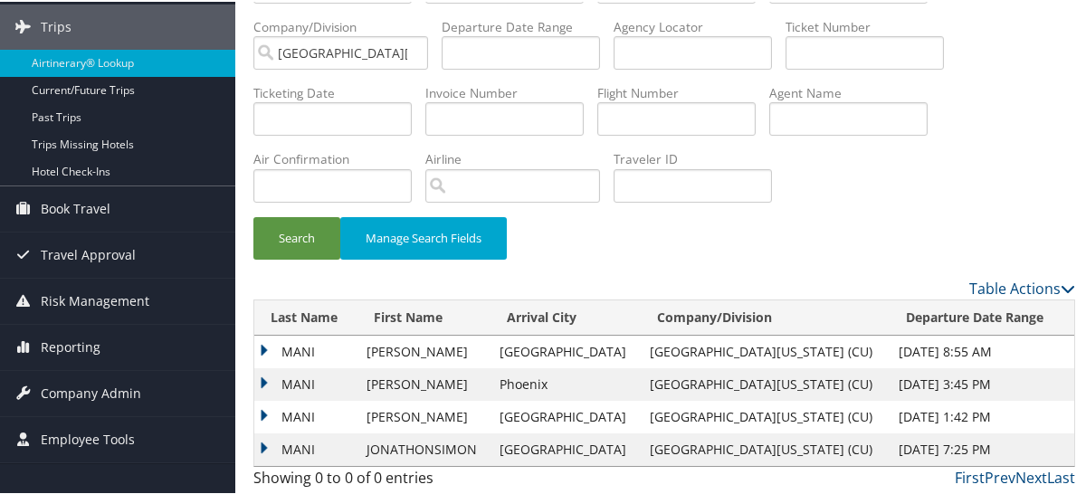
click at [308, 353] on td "MANI" at bounding box center [305, 350] width 103 height 33
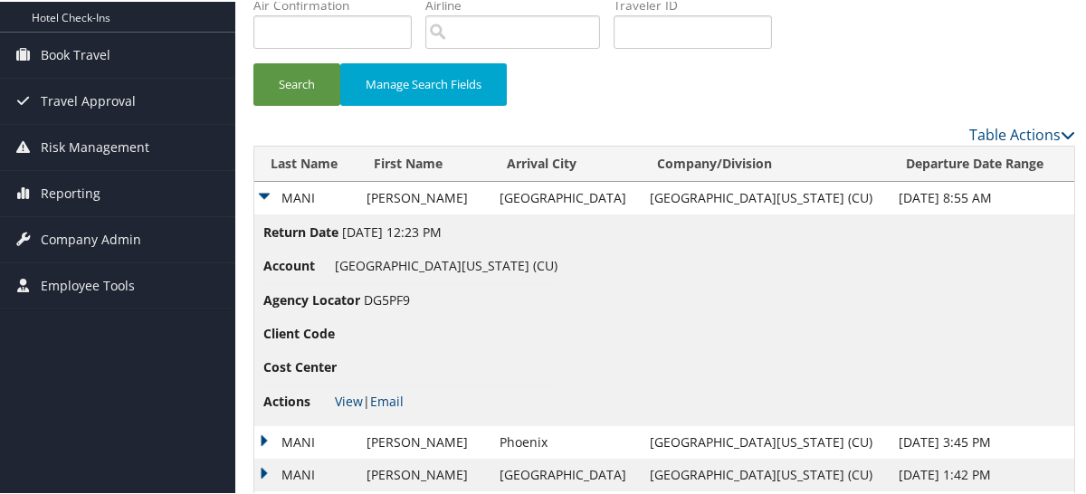
scroll to position [289, 0]
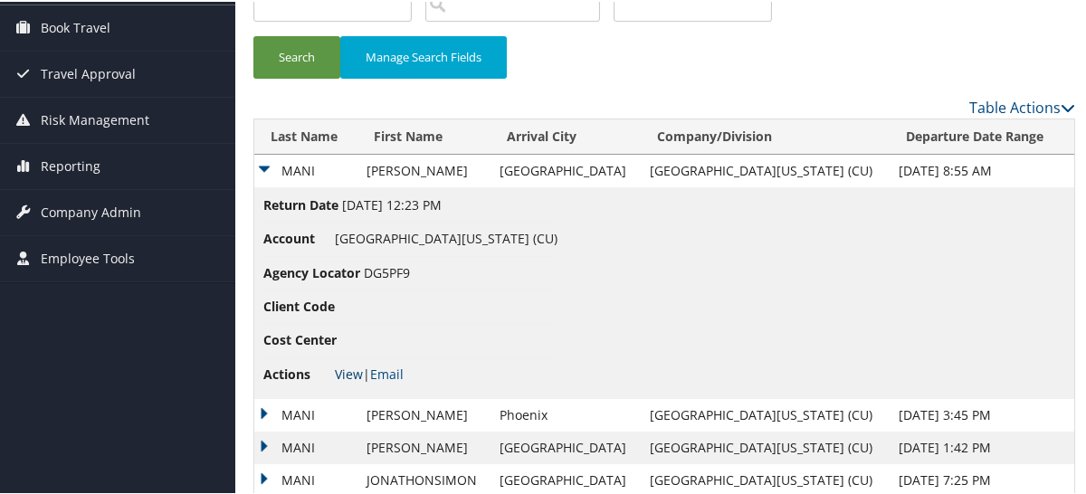
click at [338, 367] on link "View" at bounding box center [349, 372] width 28 height 17
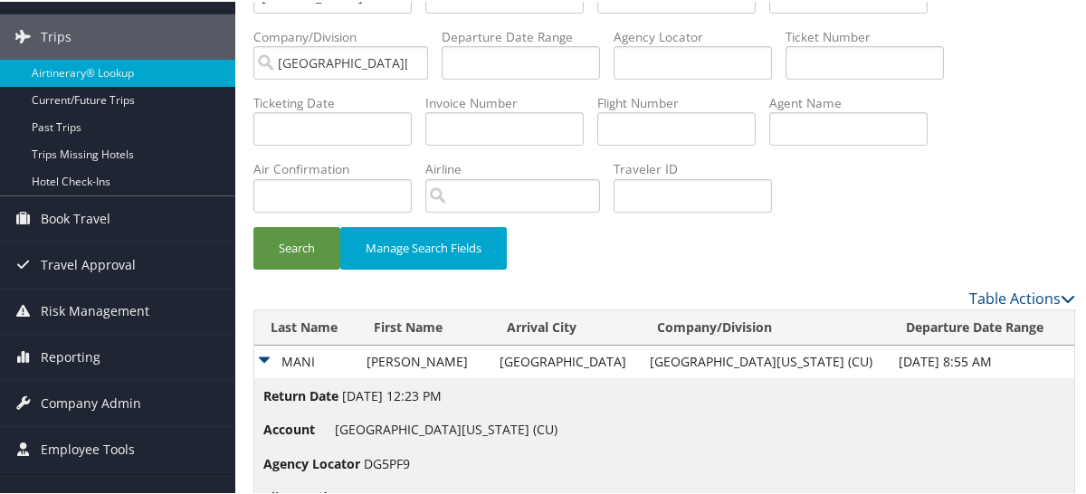
scroll to position [0, 0]
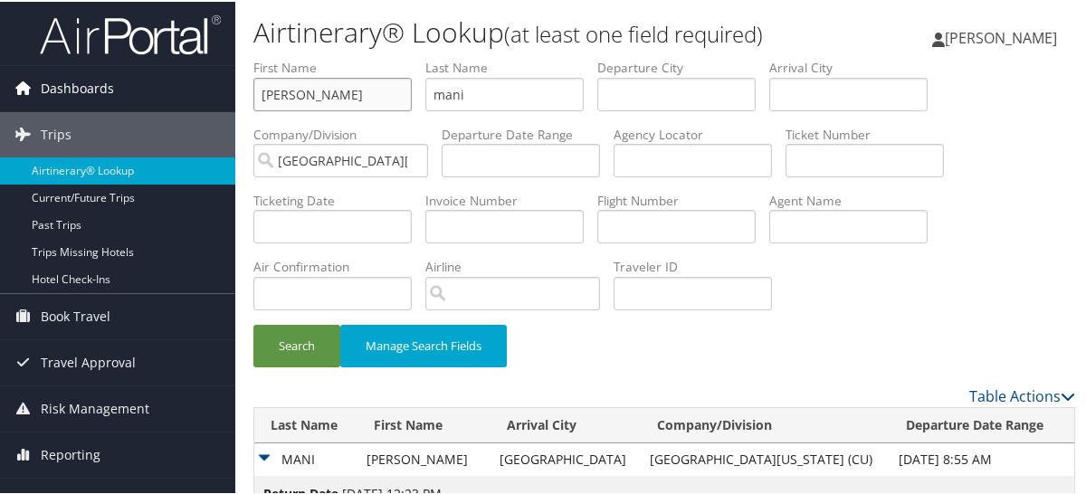
drag, startPoint x: 355, startPoint y: 91, endPoint x: 147, endPoint y: 73, distance: 208.9
click at [174, 80] on div "Dashboards AirPortal 360™ (Manager) My Travel Dashboard Trips Airtinerary® Look…" at bounding box center [547, 408] width 1094 height 816
type input "mich"
type input "segal"
click at [254, 323] on button "Search" at bounding box center [297, 344] width 87 height 43
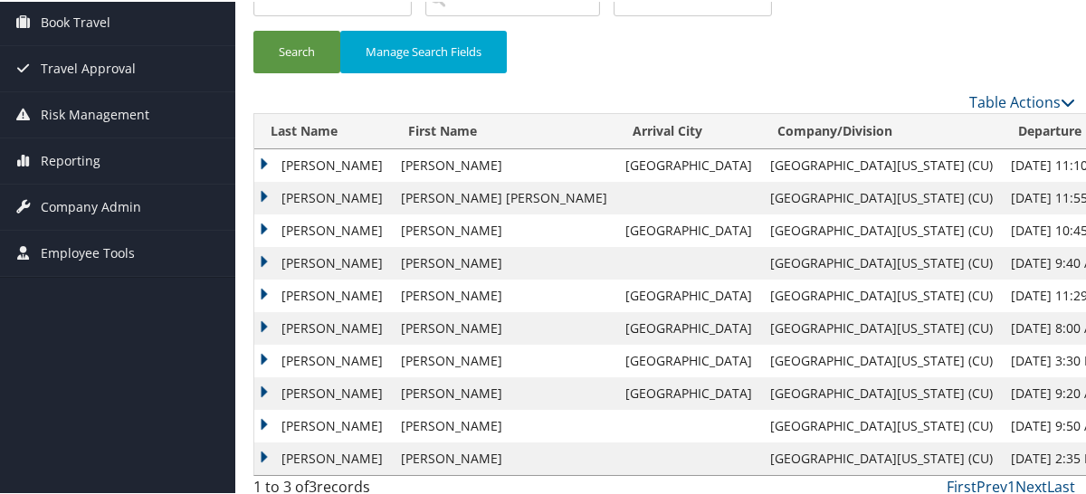
scroll to position [303, 0]
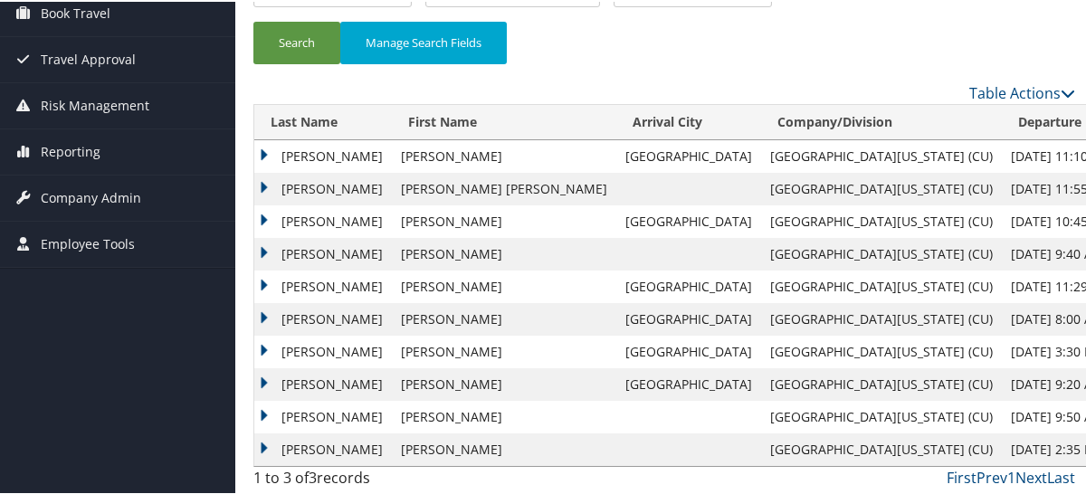
click at [297, 149] on td "SEGAL" at bounding box center [323, 155] width 138 height 33
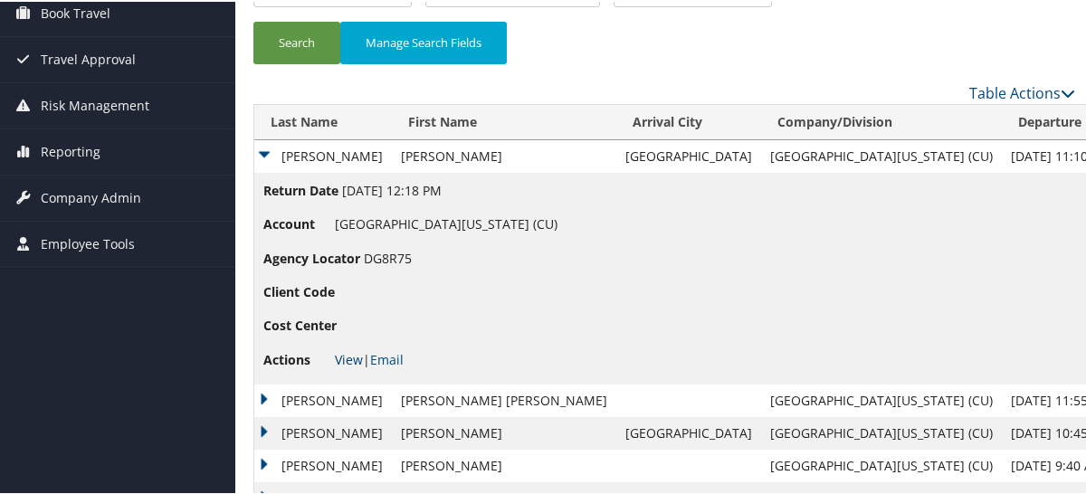
click at [351, 359] on link "View" at bounding box center [349, 357] width 28 height 17
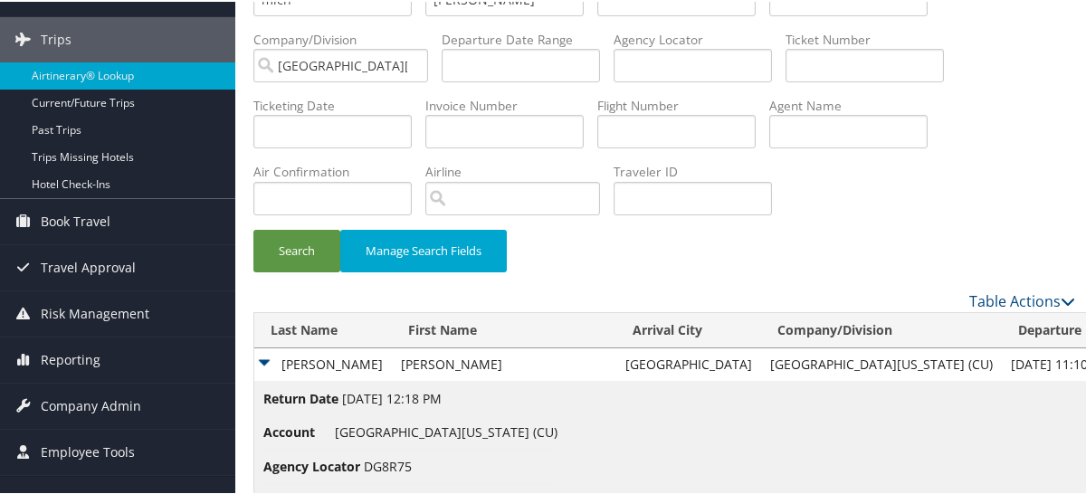
scroll to position [0, 0]
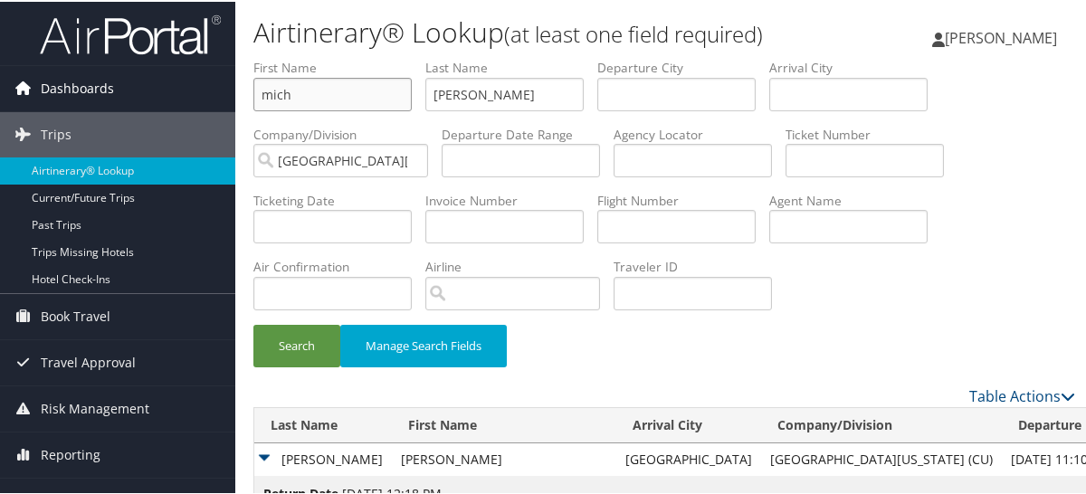
drag, startPoint x: 351, startPoint y: 89, endPoint x: 108, endPoint y: 91, distance: 243.6
type input "d"
type input "willis"
click at [254, 323] on button "Search" at bounding box center [297, 344] width 87 height 43
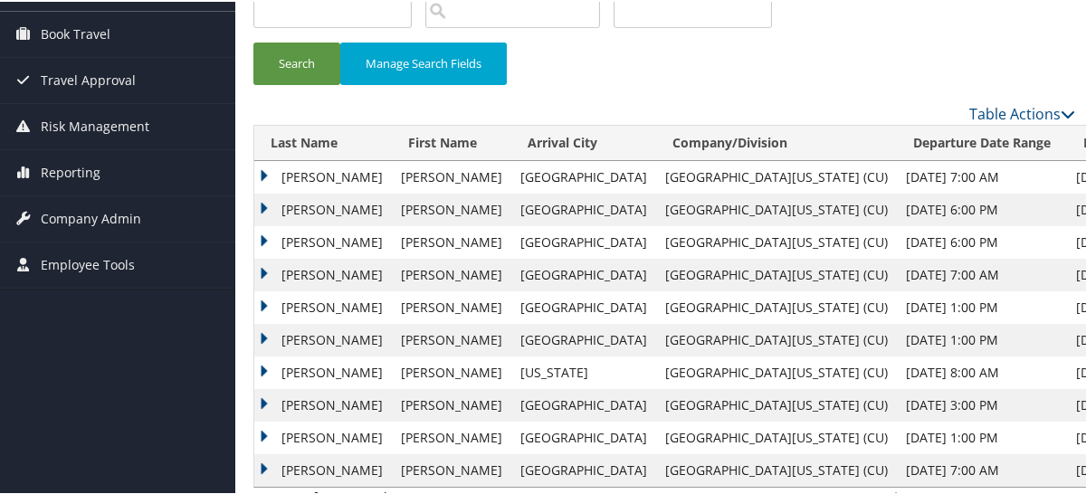
scroll to position [303, 0]
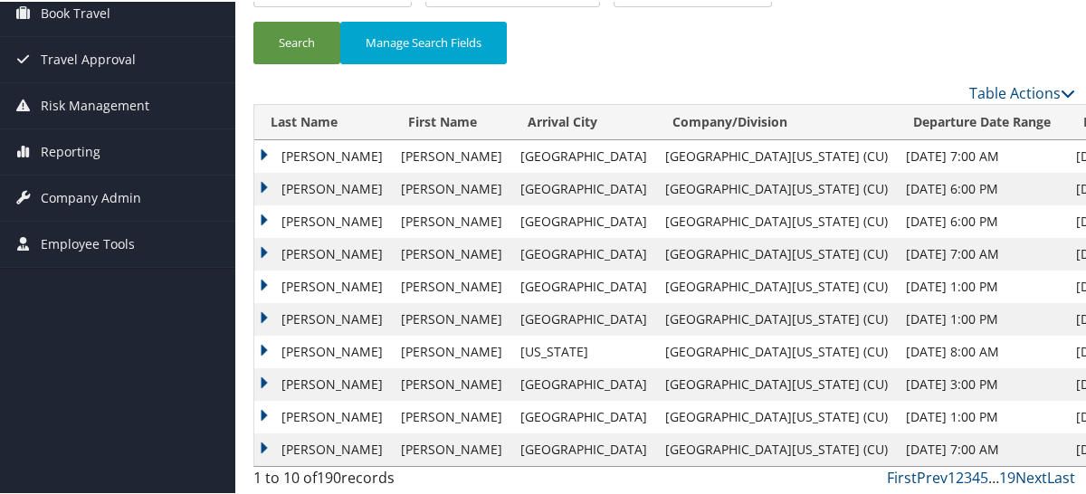
click at [293, 153] on td "WILLIS" at bounding box center [323, 155] width 138 height 33
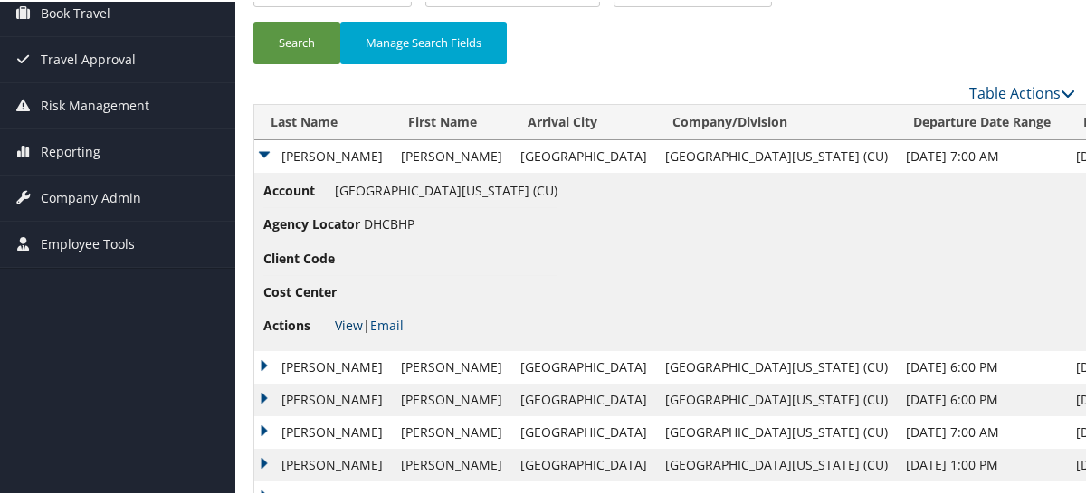
click at [351, 320] on link "View" at bounding box center [349, 323] width 28 height 17
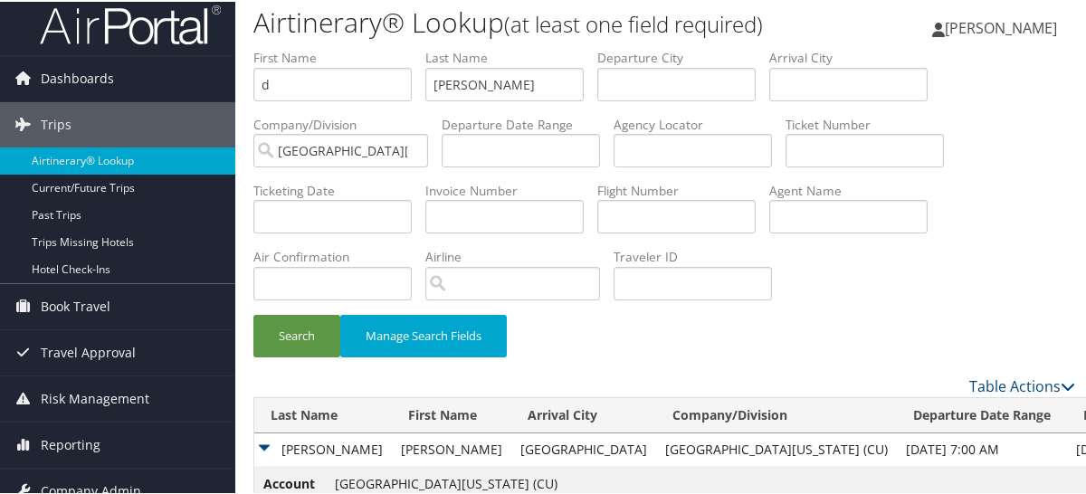
scroll to position [0, 0]
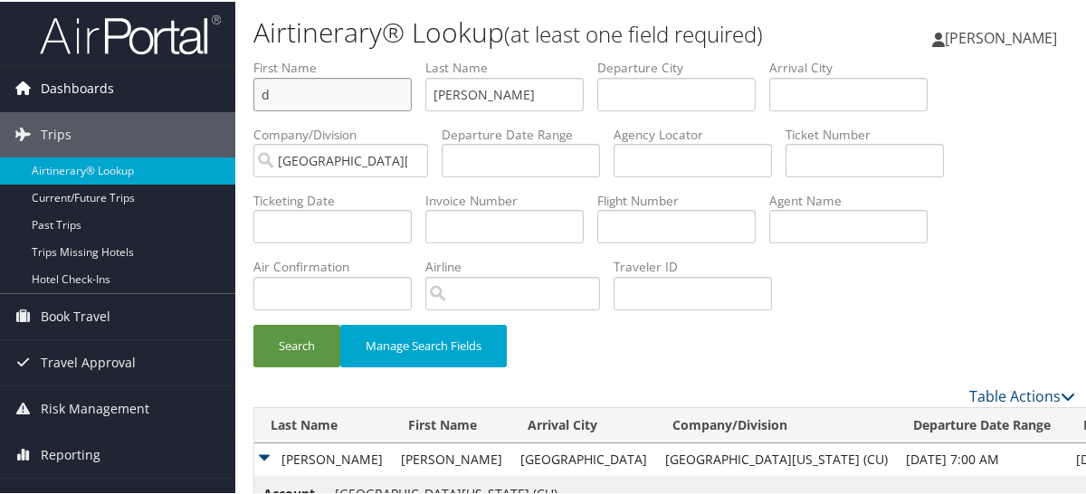
drag, startPoint x: 352, startPoint y: 91, endPoint x: 144, endPoint y: 86, distance: 208.3
click at [159, 88] on div "Dashboards AirPortal 360™ (Manager) My Travel Dashboard Trips Airtinerary® Look…" at bounding box center [547, 489] width 1094 height 978
type input "n"
type input "dietrich"
click at [254, 323] on button "Search" at bounding box center [297, 344] width 87 height 43
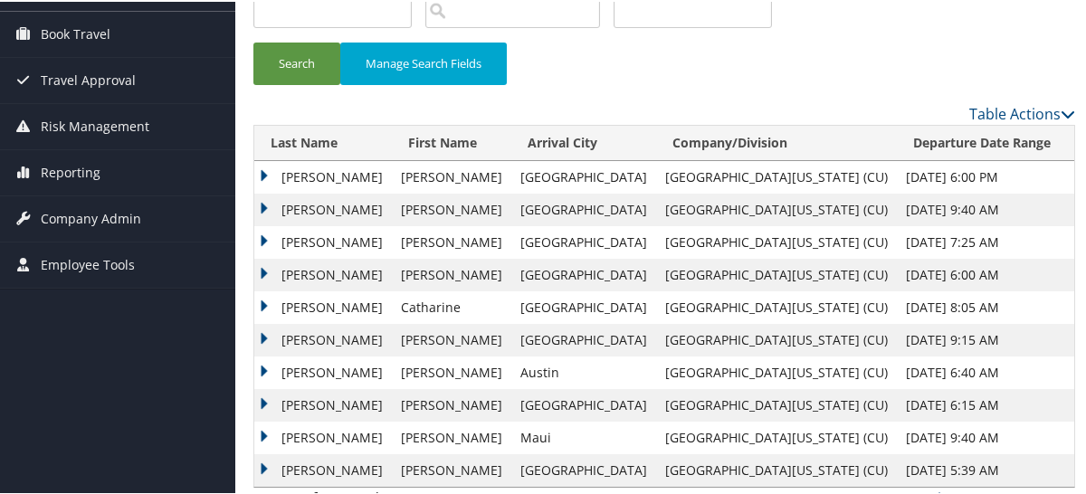
scroll to position [303, 0]
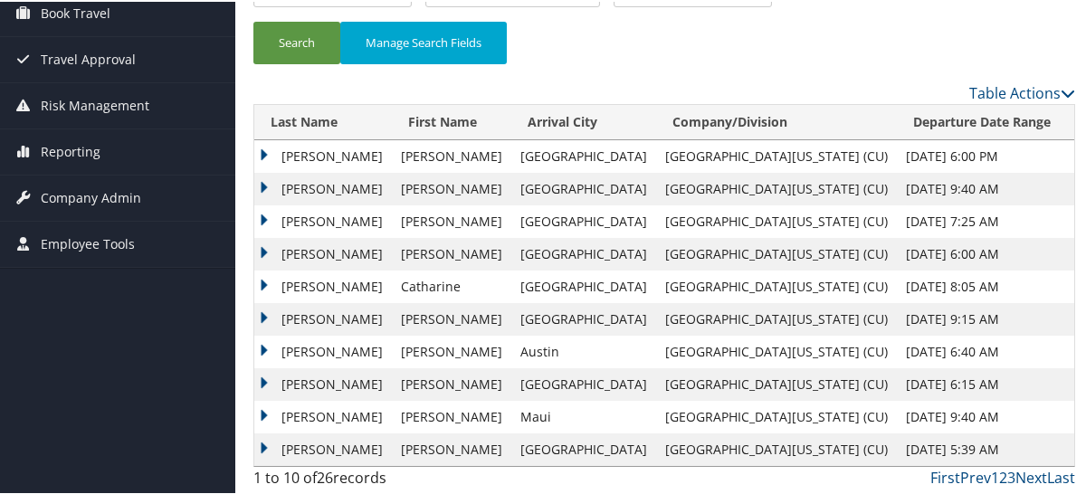
click at [324, 157] on td "DIETRICH" at bounding box center [323, 155] width 138 height 33
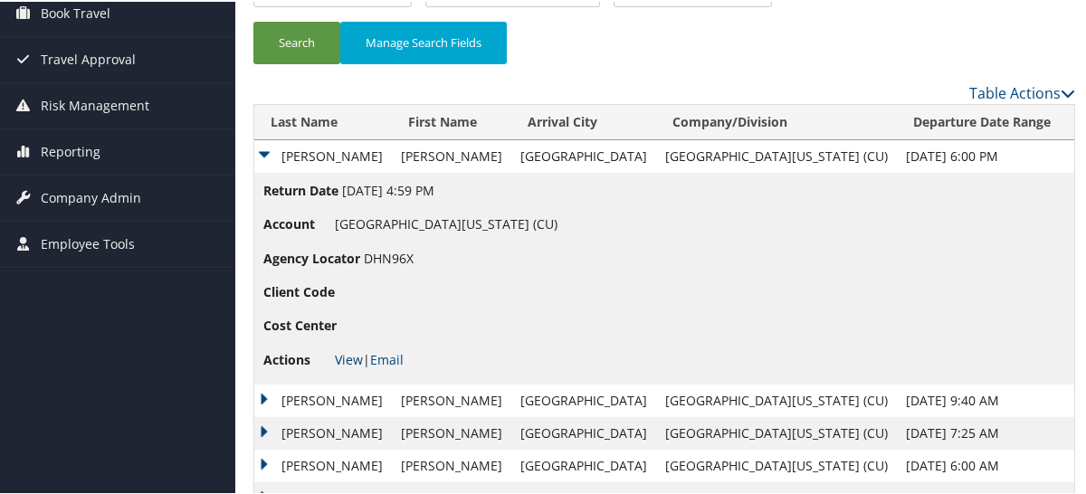
click at [344, 357] on link "View" at bounding box center [349, 357] width 28 height 17
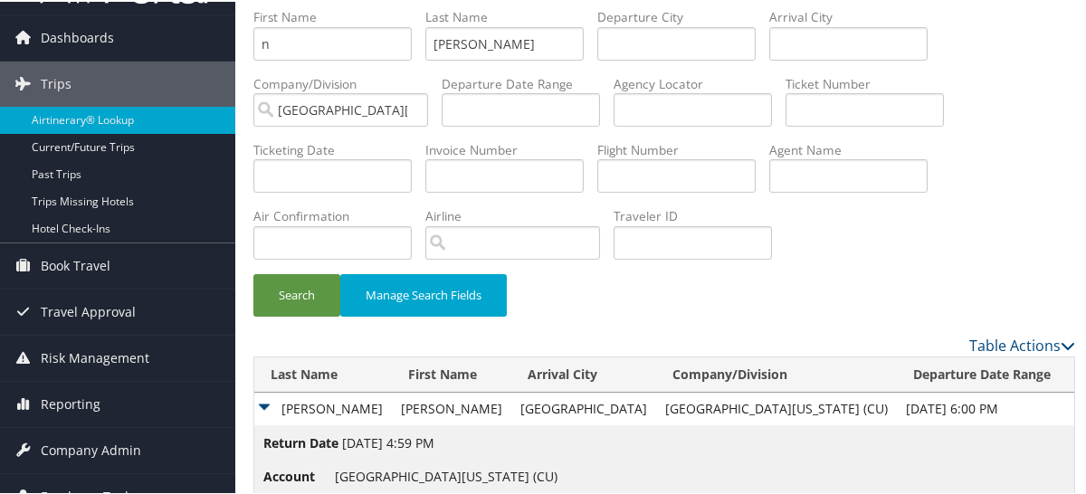
scroll to position [0, 0]
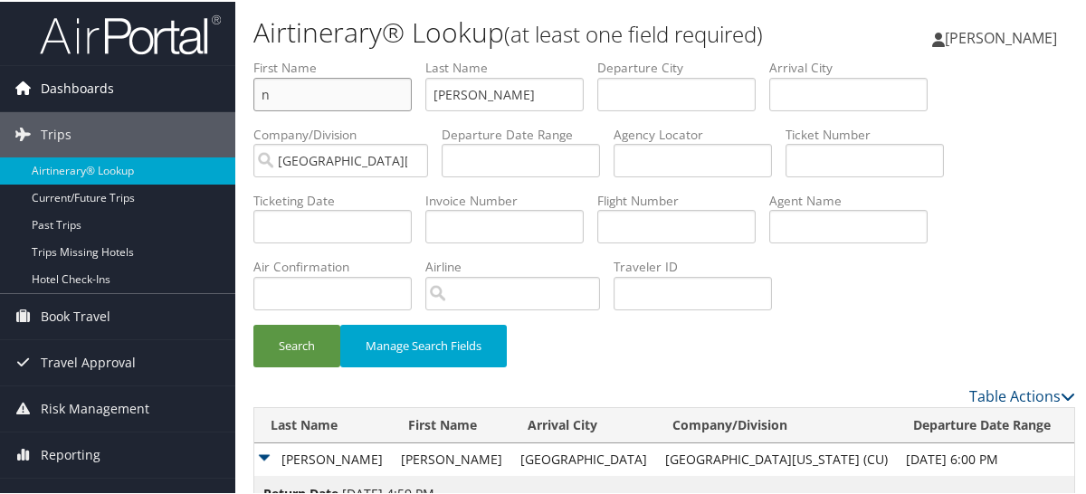
drag, startPoint x: 271, startPoint y: 95, endPoint x: 231, endPoint y: 72, distance: 46.3
click at [254, 90] on form "First Name n Last Name dietrich Departure City Arrival City Company/Division Un…" at bounding box center [665, 220] width 822 height 327
type input "m"
type input "greenbaum"
click at [254, 323] on button "Search" at bounding box center [297, 344] width 87 height 43
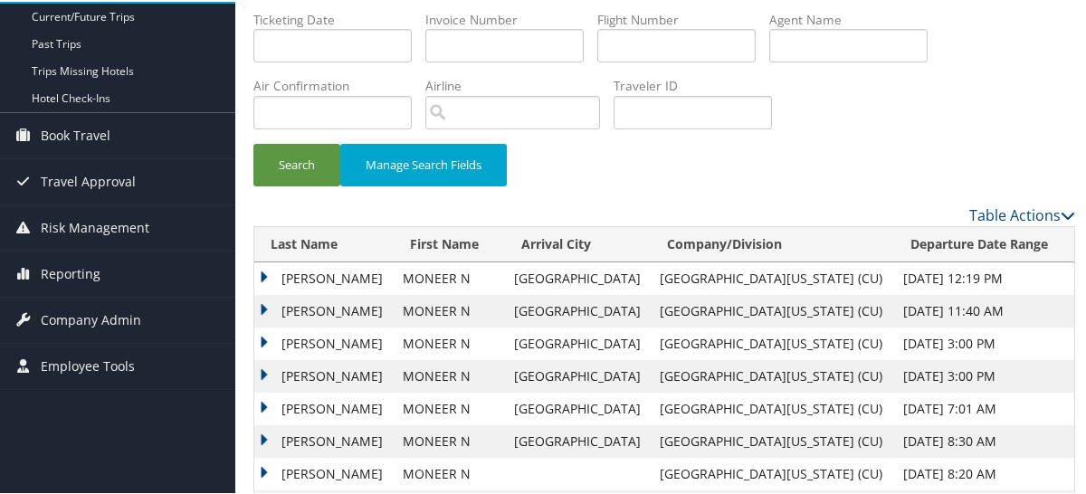
click at [344, 277] on td "GREENBAUM" at bounding box center [323, 277] width 139 height 33
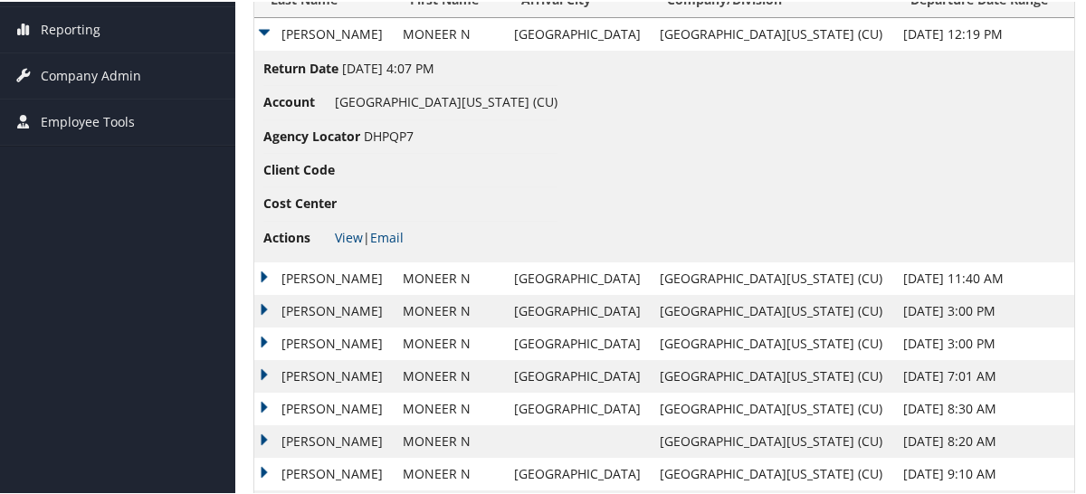
scroll to position [514, 0]
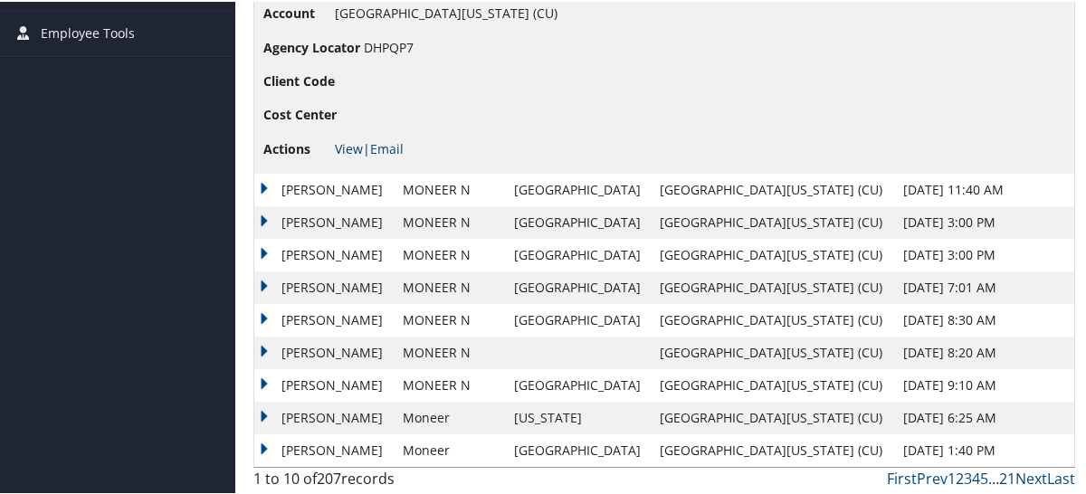
click at [350, 148] on link "View" at bounding box center [349, 147] width 28 height 17
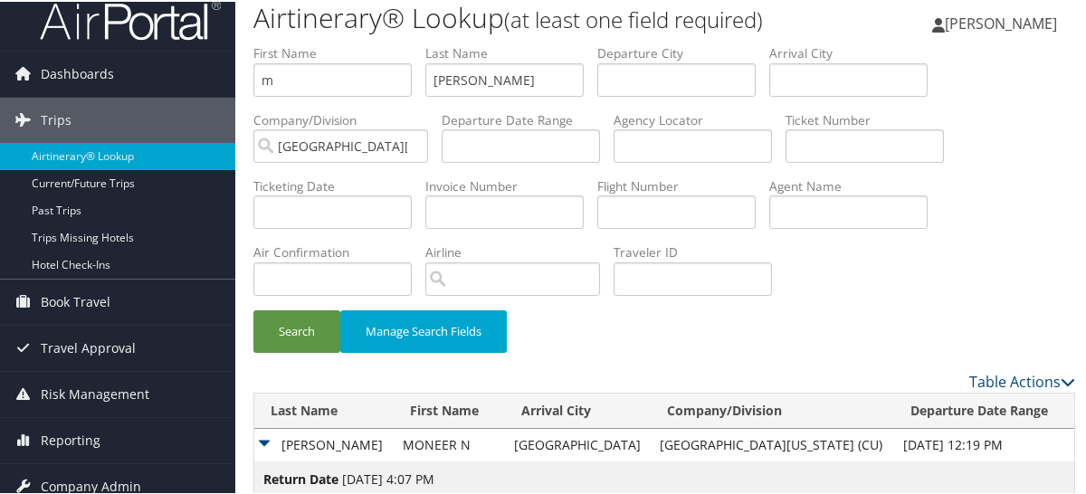
scroll to position [0, 0]
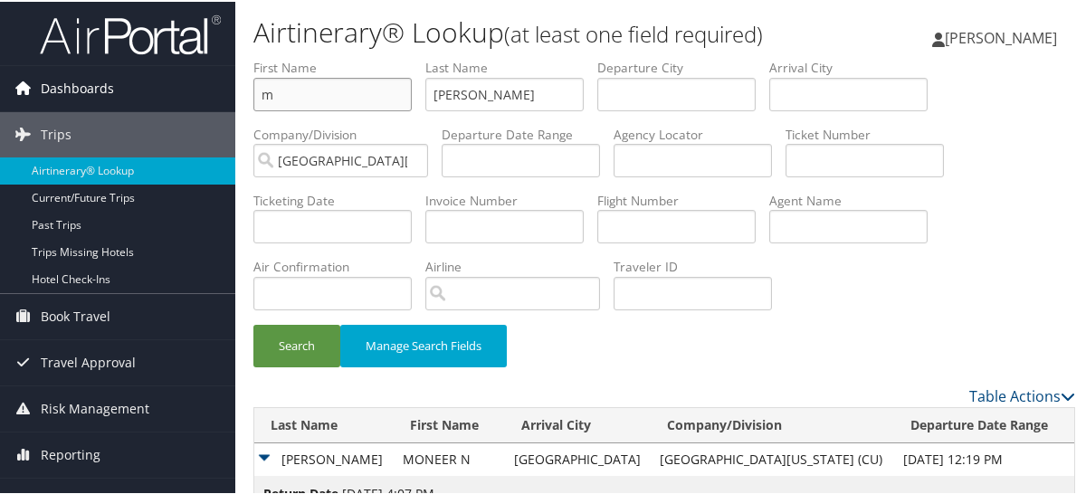
drag, startPoint x: 318, startPoint y: 100, endPoint x: 122, endPoint y: 78, distance: 196.9
type input "r"
type input "mckeown"
click at [254, 323] on button "Search" at bounding box center [297, 344] width 87 height 43
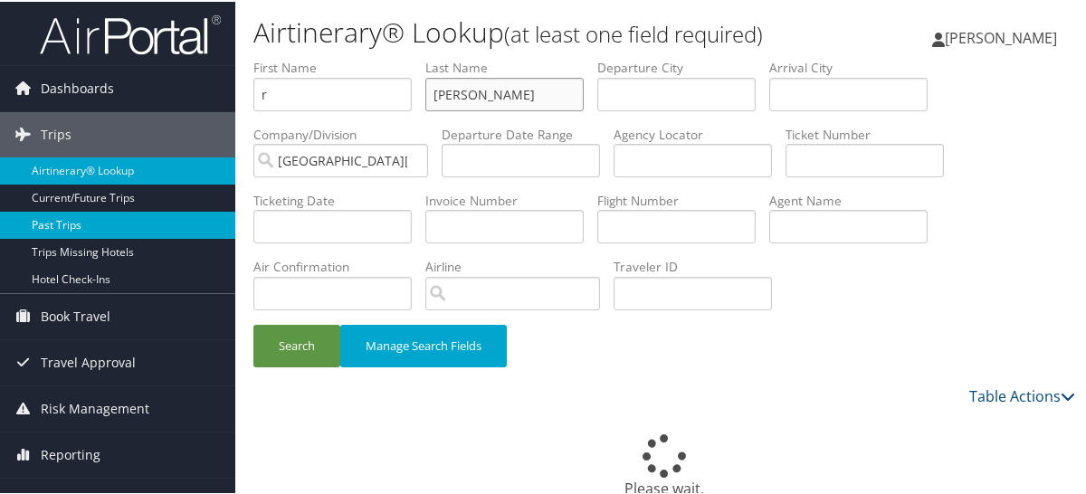
scroll to position [181, 0]
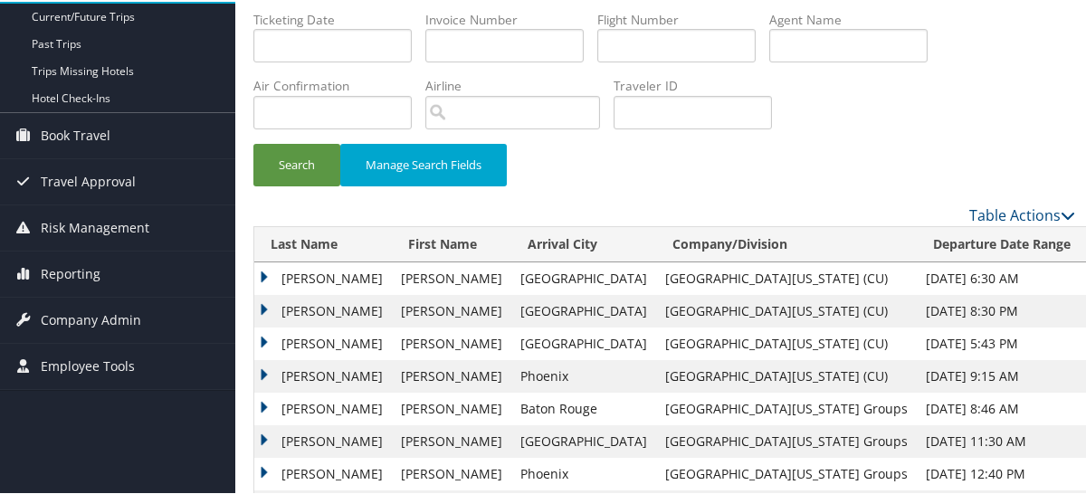
click at [330, 279] on td "MCKEOWN" at bounding box center [323, 277] width 138 height 33
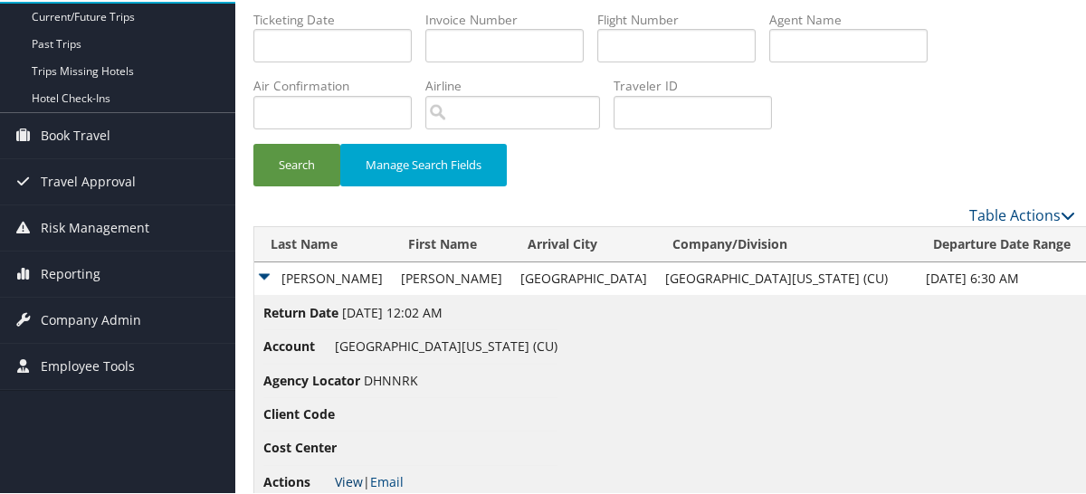
click at [345, 480] on link "View" at bounding box center [349, 480] width 28 height 17
click at [350, 44] on input "text" at bounding box center [333, 43] width 158 height 33
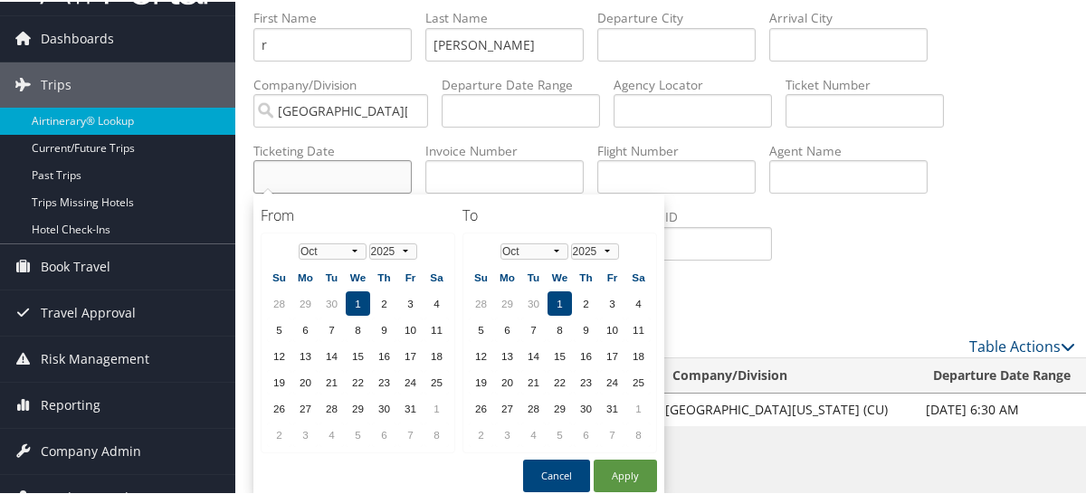
scroll to position [0, 0]
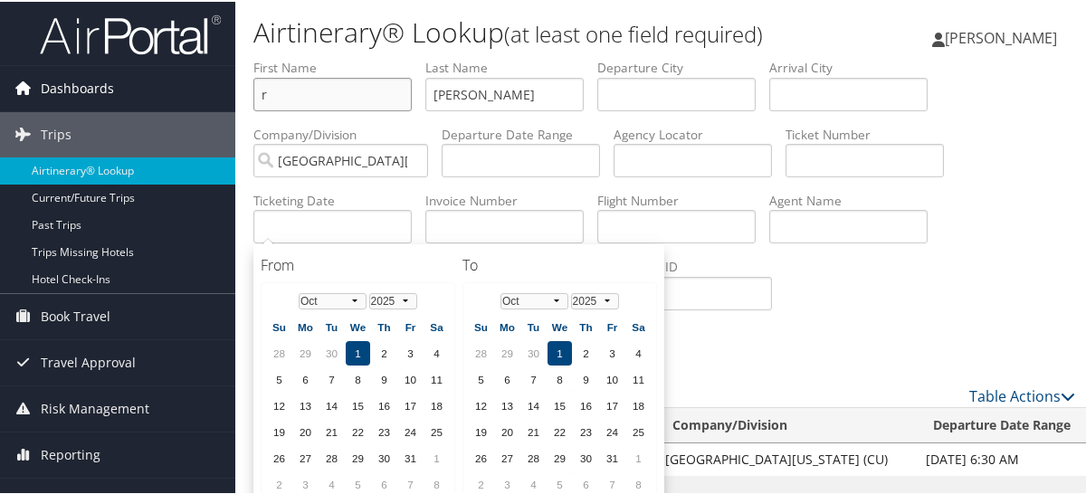
drag, startPoint x: 299, startPoint y: 91, endPoint x: 166, endPoint y: 77, distance: 133.9
click at [177, 81] on div "Dashboards AirPortal 360™ (Manager) My Travel Dashboard Trips Airtinerary® Look…" at bounding box center [547, 489] width 1094 height 979
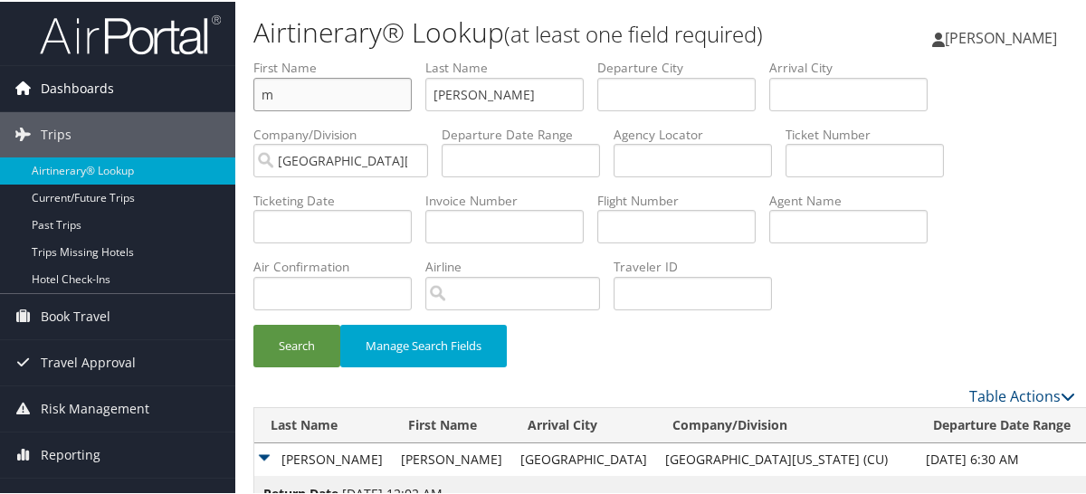
type input "m"
type input "phadnis"
click at [254, 323] on button "Search" at bounding box center [297, 344] width 87 height 43
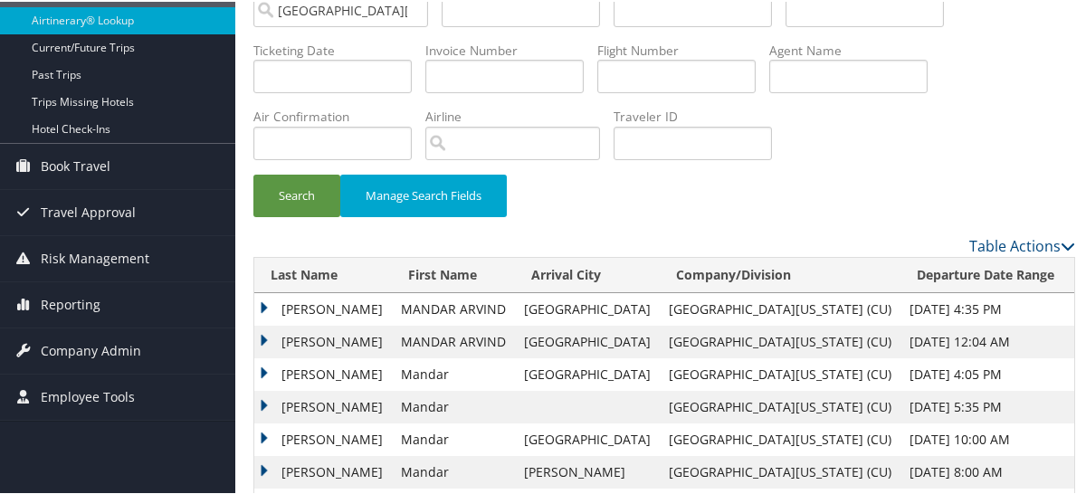
scroll to position [181, 0]
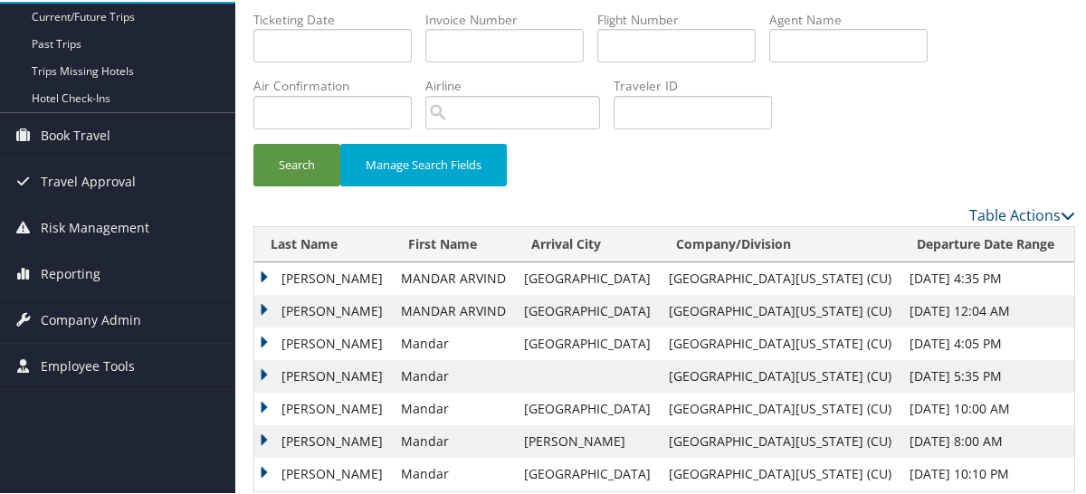
click at [321, 268] on td "PHADNIS" at bounding box center [323, 277] width 138 height 33
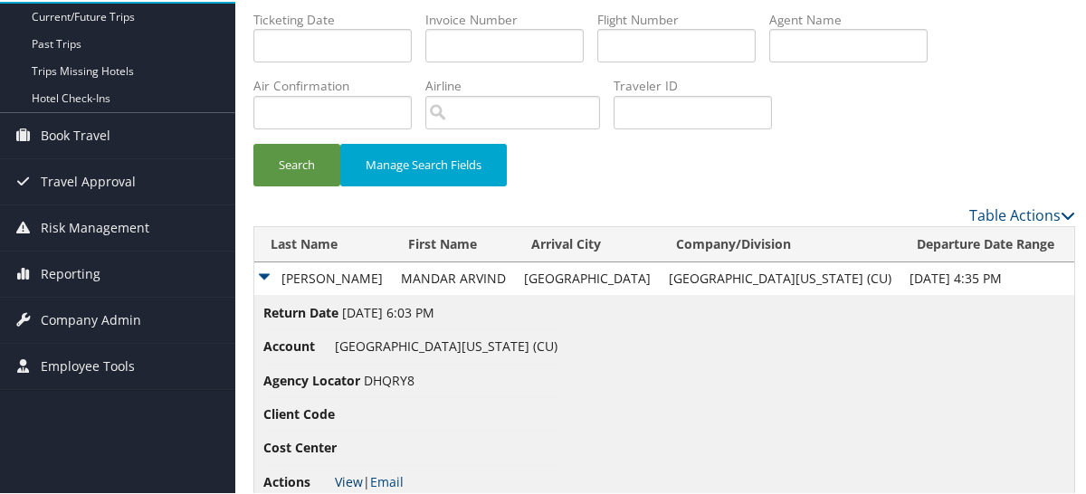
click at [346, 475] on link "View" at bounding box center [349, 480] width 28 height 17
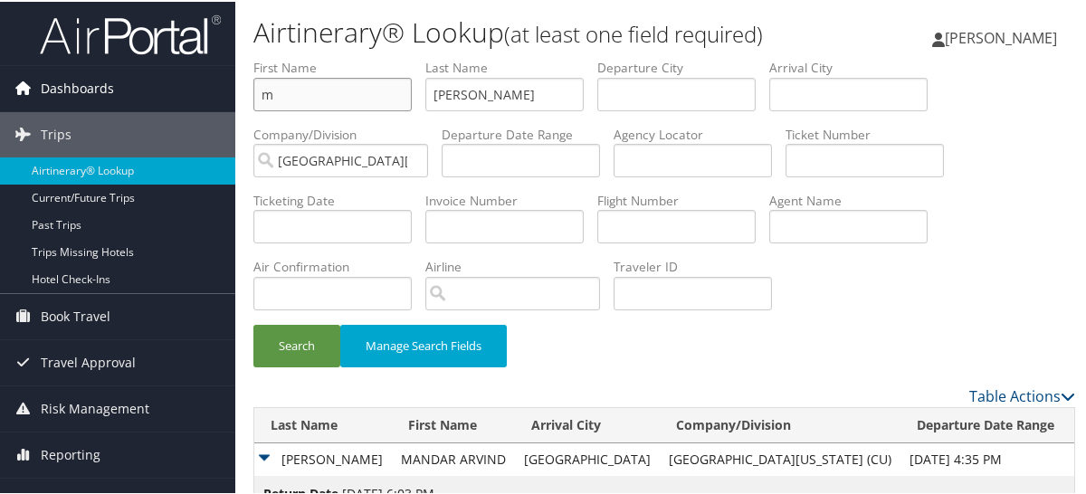
drag, startPoint x: 327, startPoint y: 92, endPoint x: 159, endPoint y: 81, distance: 167.9
type input "d"
type input "walker"
click at [254, 323] on button "Search" at bounding box center [297, 344] width 87 height 43
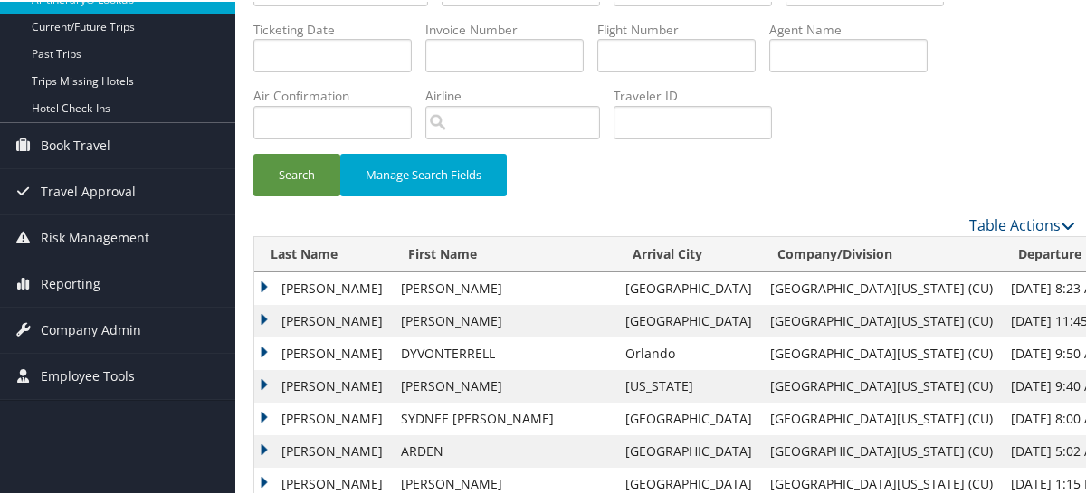
scroll to position [181, 0]
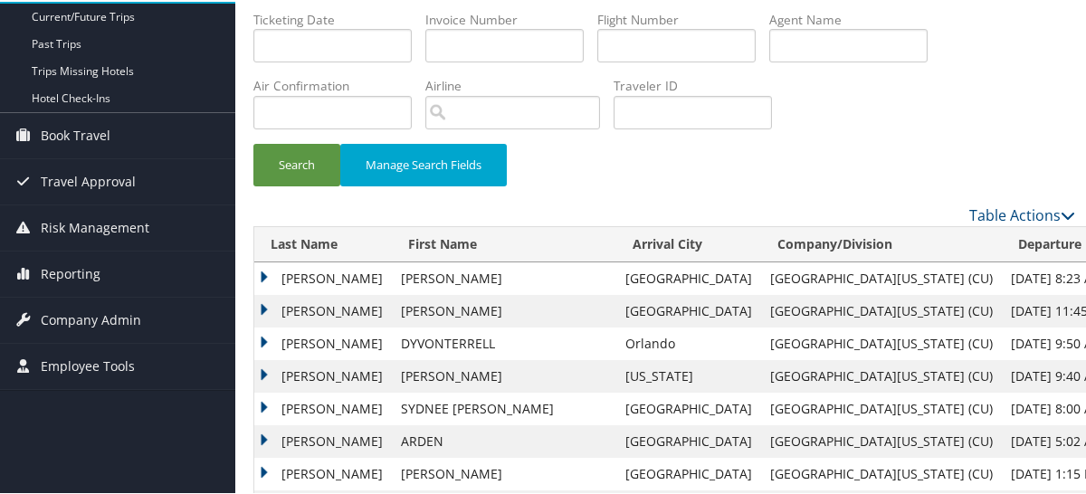
click at [314, 271] on td "WALKER" at bounding box center [323, 277] width 138 height 33
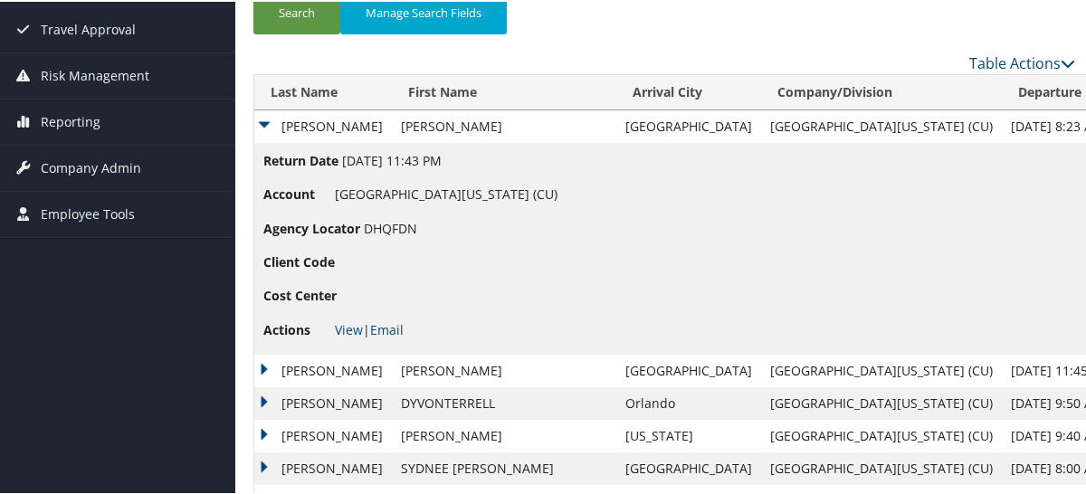
scroll to position [362, 0]
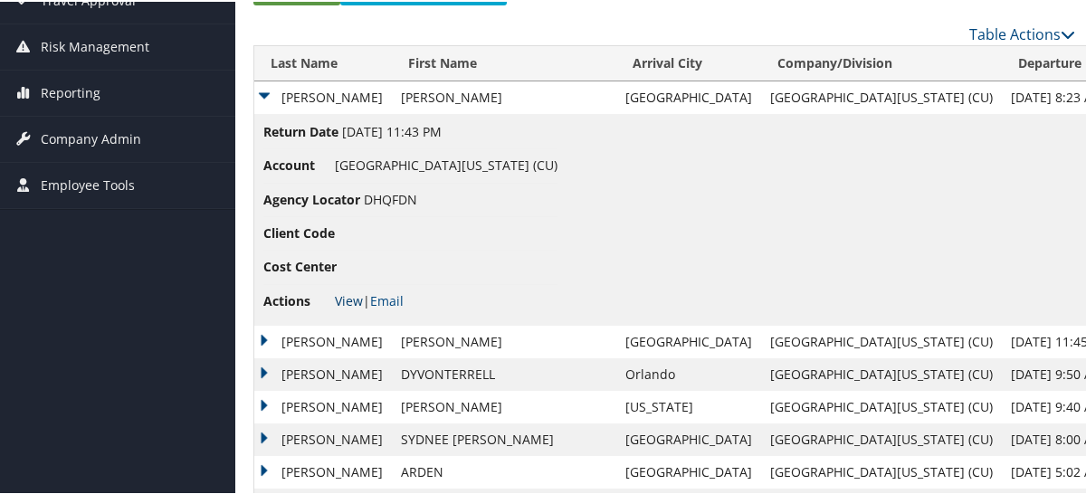
click at [348, 298] on link "View" at bounding box center [349, 299] width 28 height 17
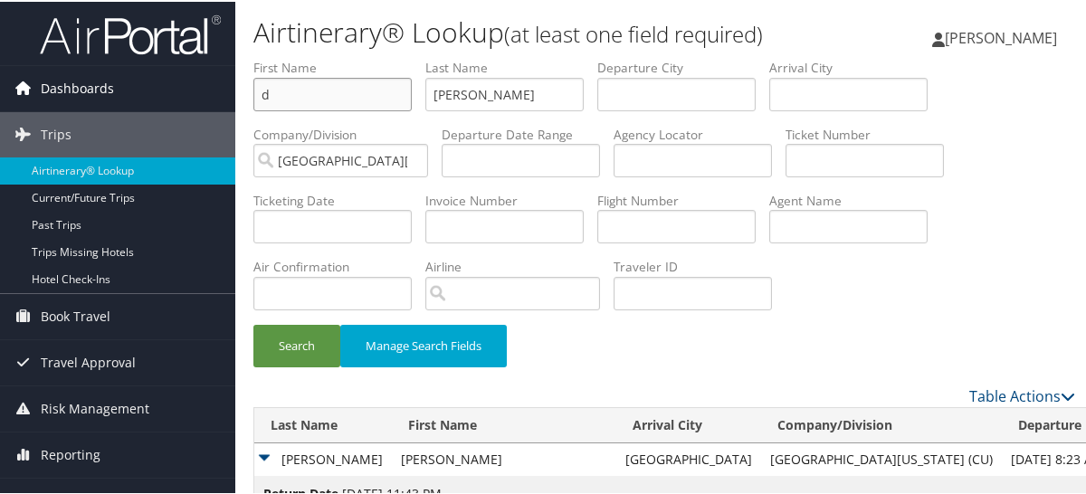
drag, startPoint x: 314, startPoint y: 84, endPoint x: 174, endPoint y: 64, distance: 141.7
drag, startPoint x: 453, startPoint y: 96, endPoint x: 269, endPoint y: 72, distance: 185.3
click at [277, 57] on ul "First Name Last Name walker Departure City Arrival City Company/Division Univer…" at bounding box center [665, 57] width 822 height 0
type input "kempf"
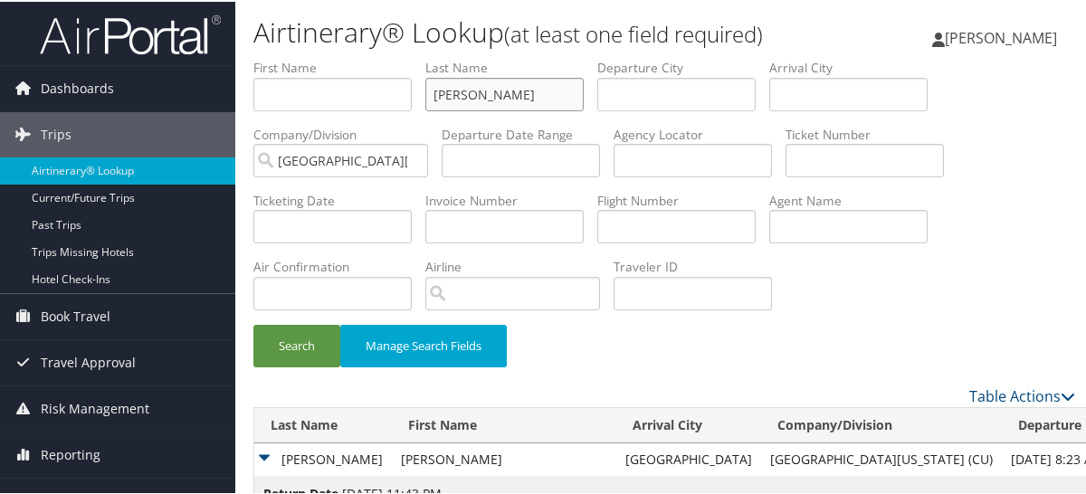
click at [254, 323] on button "Search" at bounding box center [297, 344] width 87 height 43
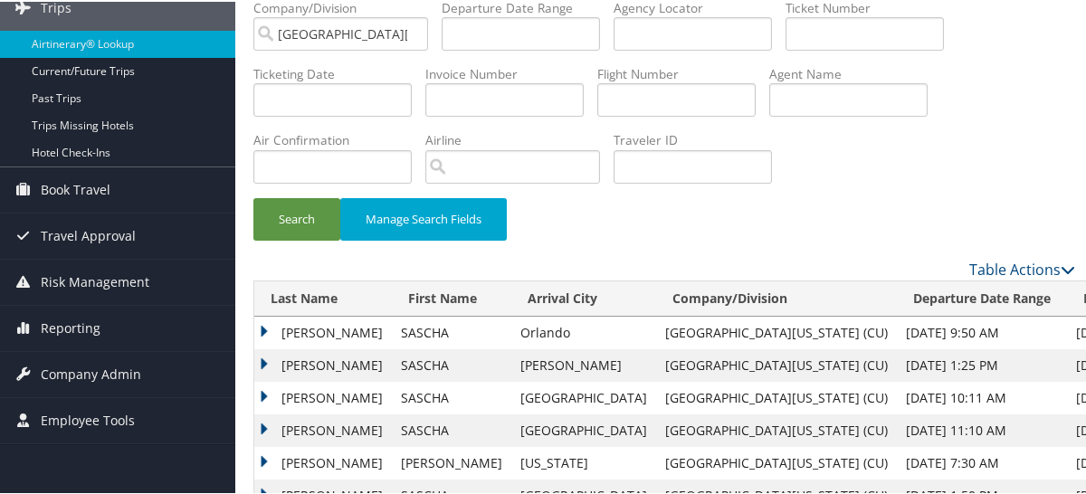
scroll to position [303, 0]
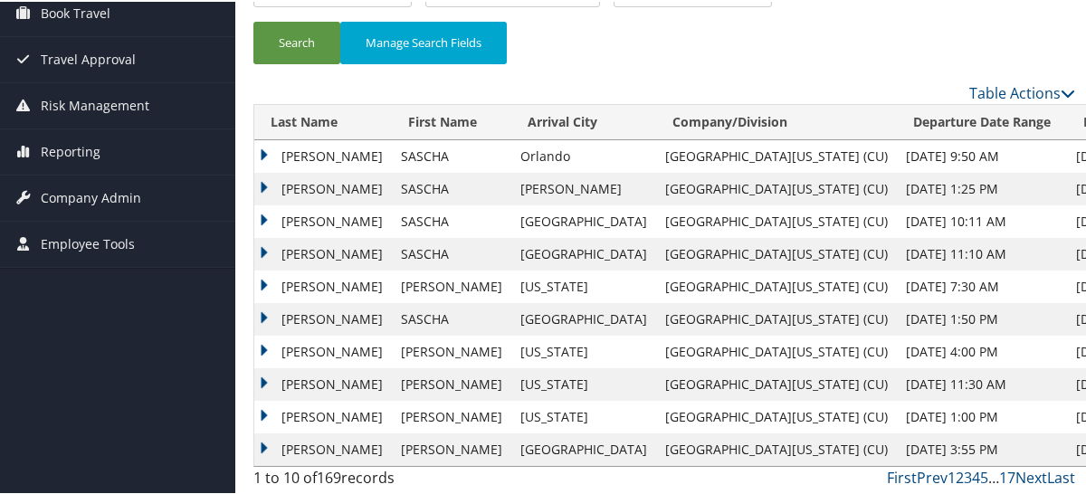
click at [303, 149] on td "KEMPF" at bounding box center [323, 155] width 138 height 33
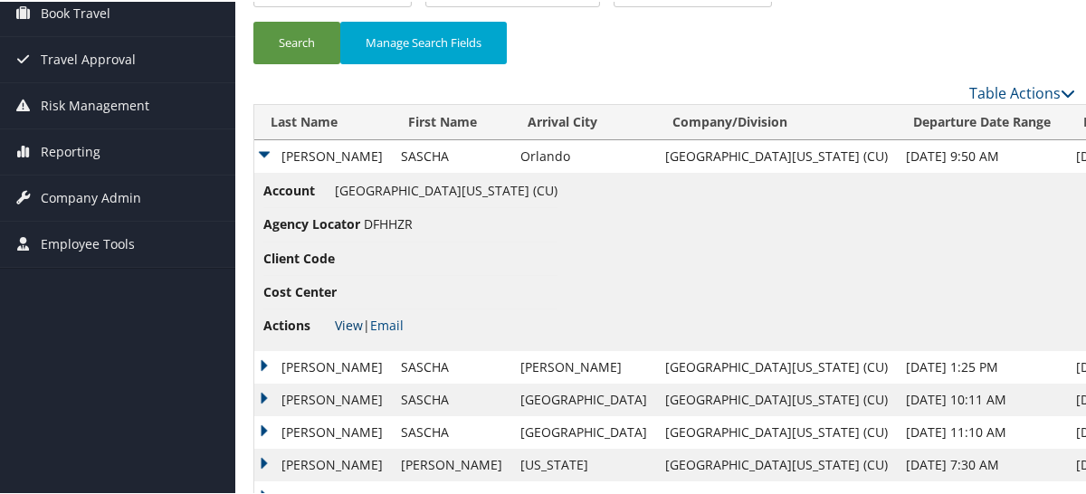
click at [340, 324] on link "View" at bounding box center [349, 323] width 28 height 17
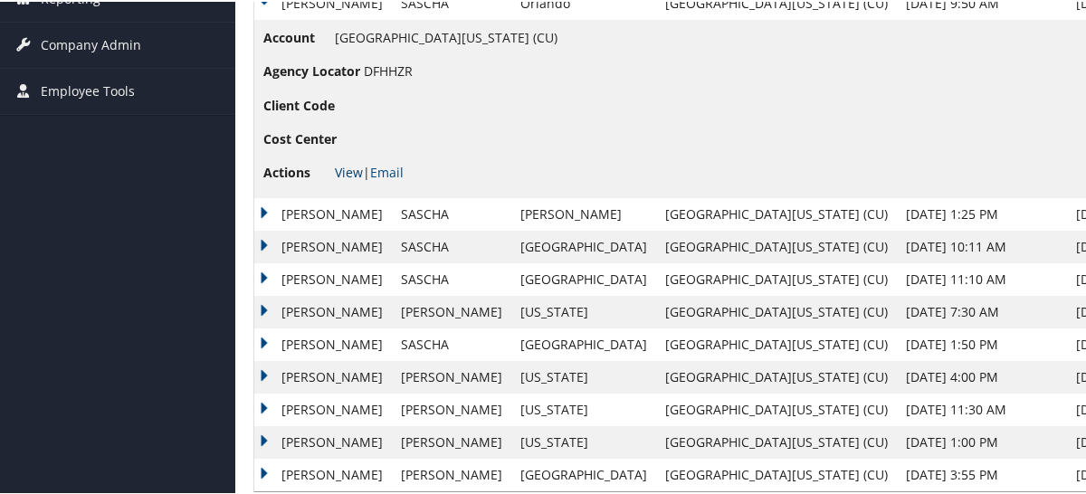
scroll to position [482, 0]
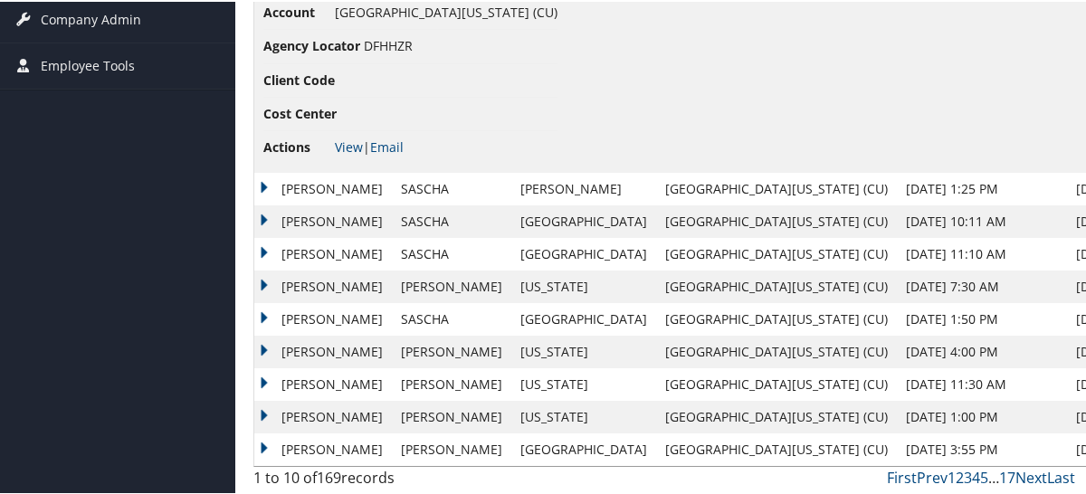
click at [311, 283] on td "KEMPF" at bounding box center [323, 285] width 138 height 33
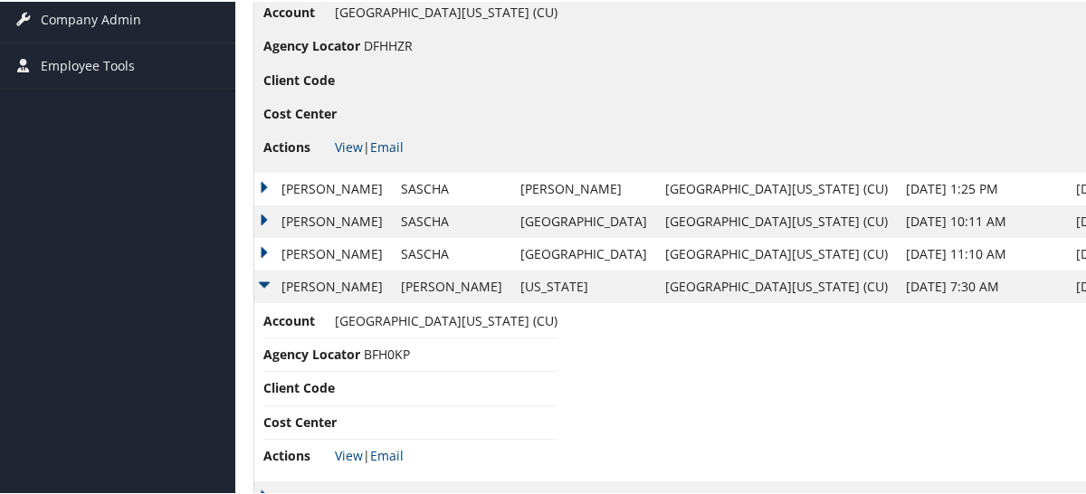
scroll to position [659, 0]
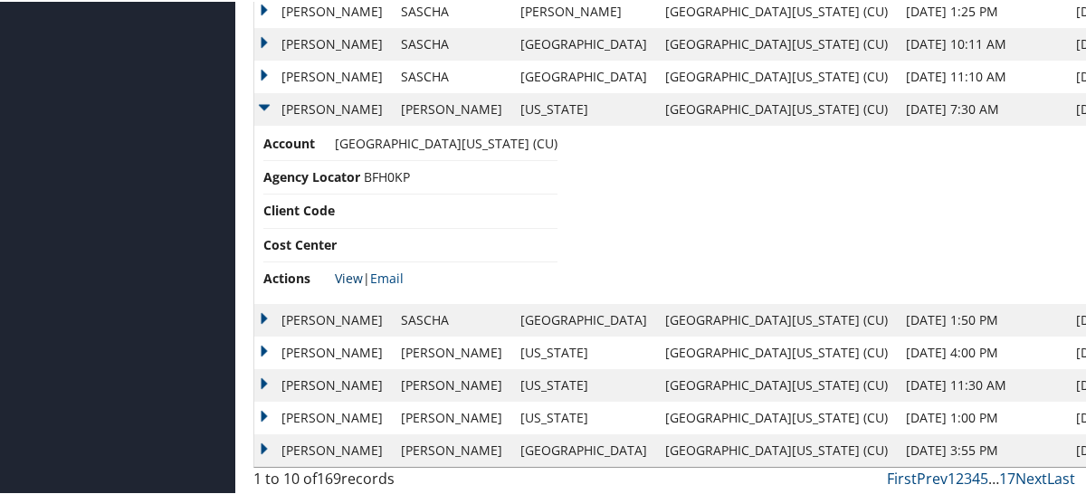
click at [347, 274] on link "View" at bounding box center [349, 276] width 28 height 17
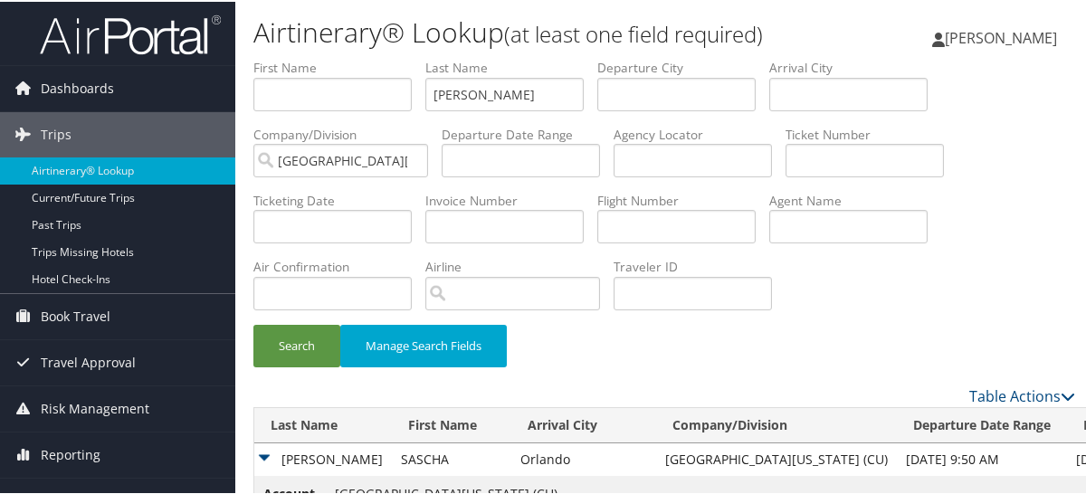
scroll to position [362, 0]
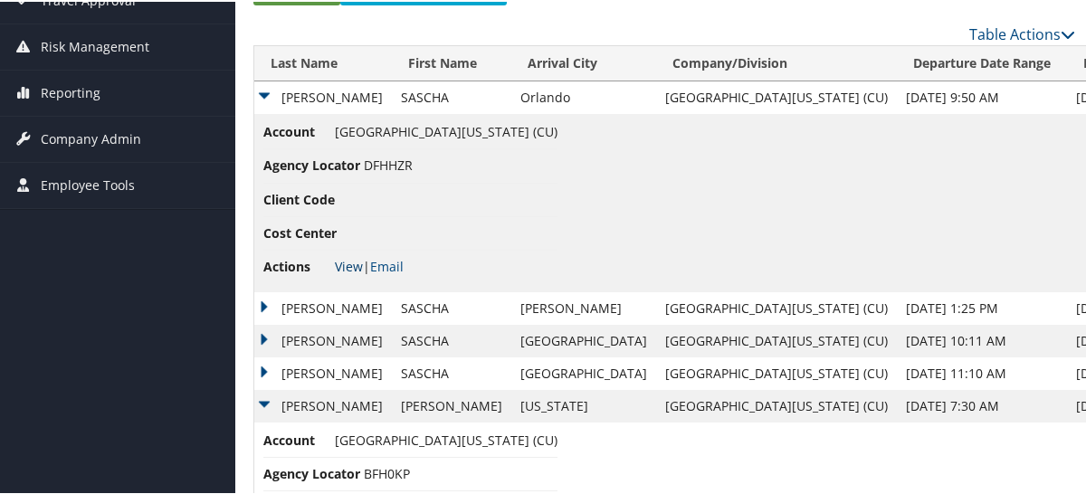
click at [346, 256] on link "View" at bounding box center [349, 264] width 28 height 17
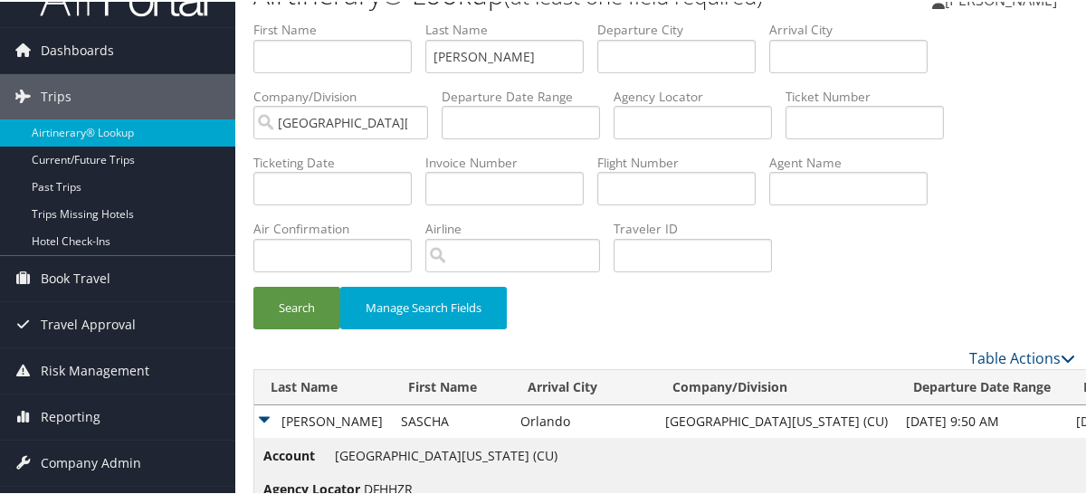
scroll to position [0, 0]
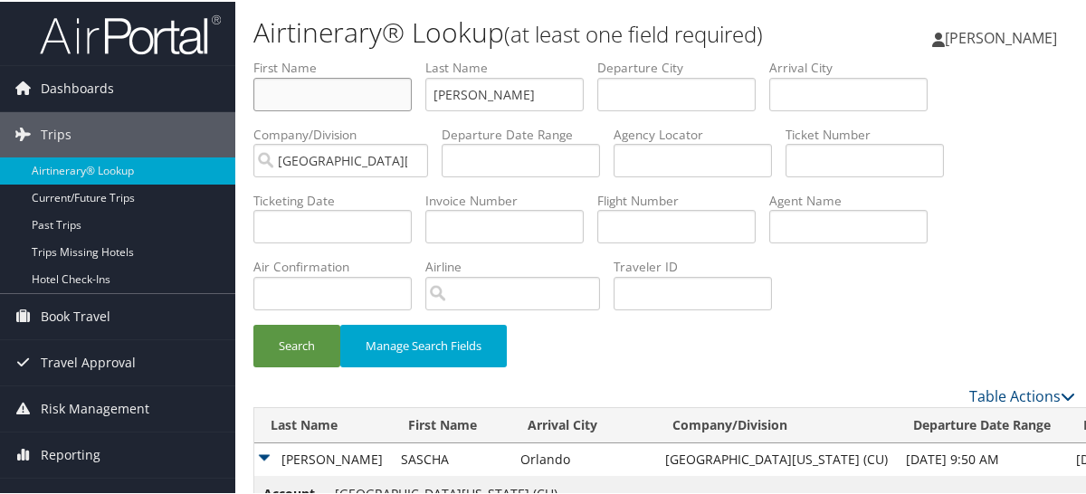
click at [359, 97] on input "text" at bounding box center [333, 92] width 158 height 33
type input "w"
type input "perng"
click at [254, 323] on button "Search" at bounding box center [297, 344] width 87 height 43
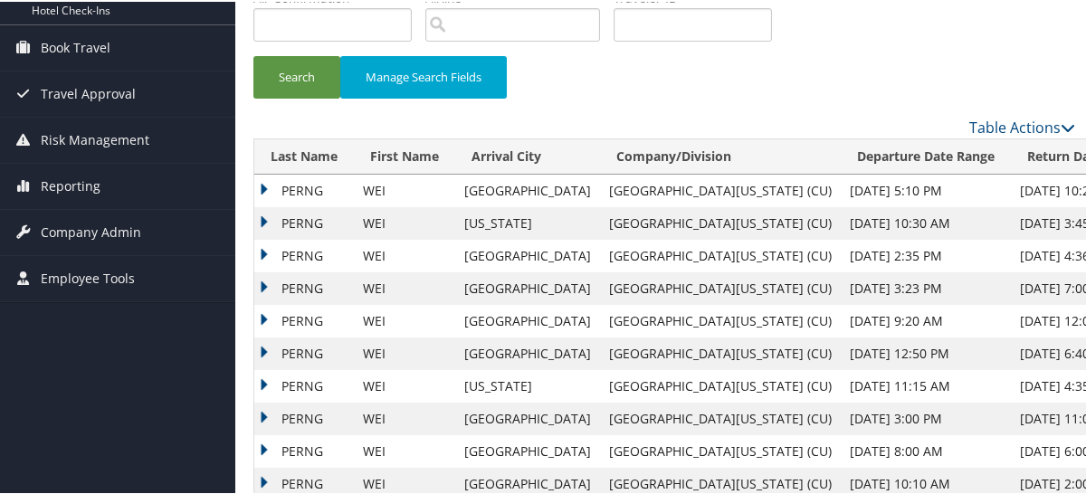
scroll to position [303, 0]
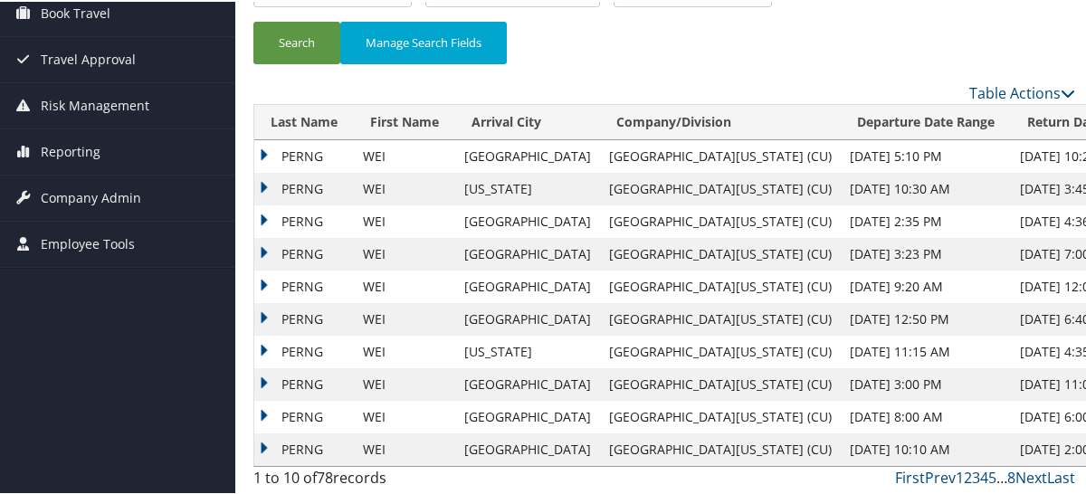
drag, startPoint x: 301, startPoint y: 153, endPoint x: 310, endPoint y: 167, distance: 17.1
click at [301, 153] on td "PERNG" at bounding box center [304, 155] width 100 height 33
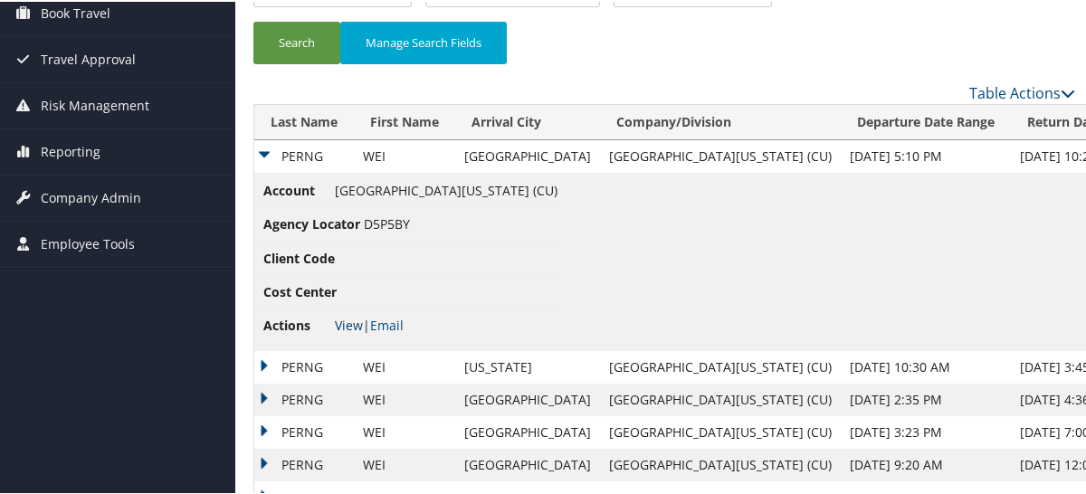
click at [342, 326] on link "View" at bounding box center [349, 323] width 28 height 17
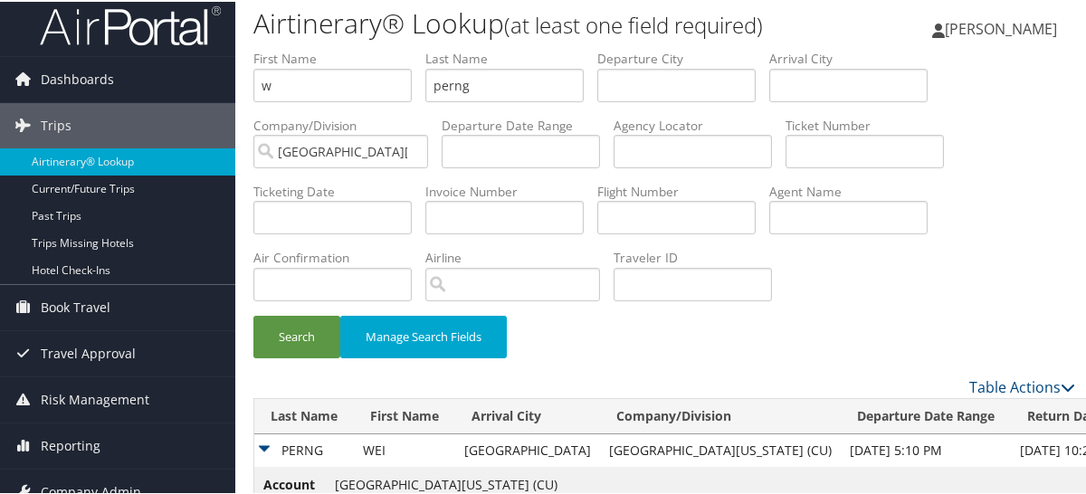
scroll to position [0, 0]
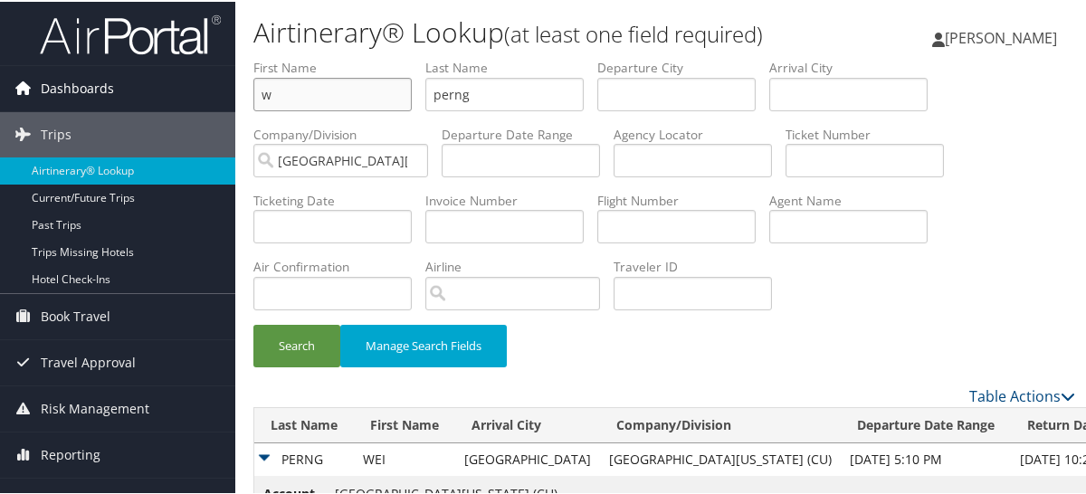
click at [163, 88] on div "Dashboards AirPortal 360™ (Manager) My Travel Dashboard Trips Airtinerary® Look…" at bounding box center [547, 489] width 1094 height 978
type input "j"
type input "bennett"
click at [254, 323] on button "Search" at bounding box center [297, 344] width 87 height 43
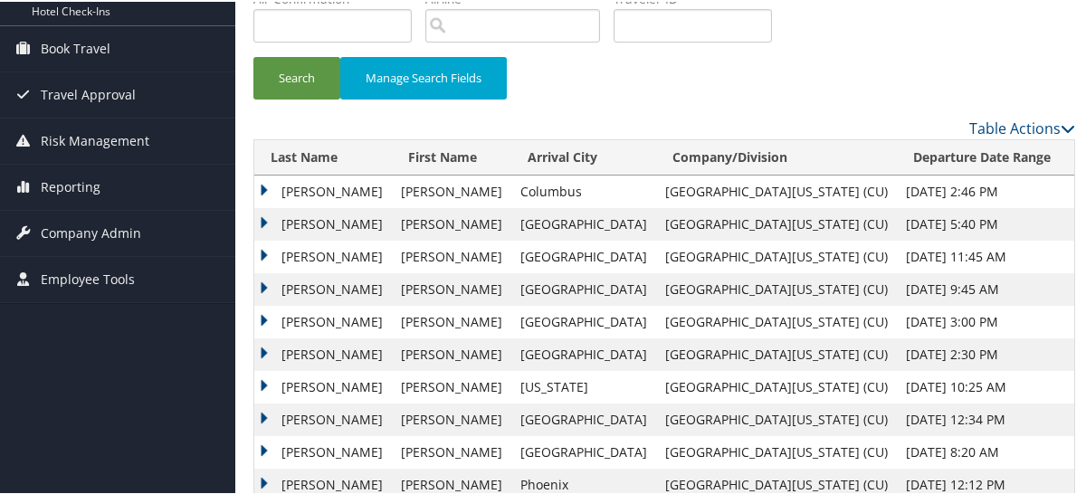
scroll to position [303, 0]
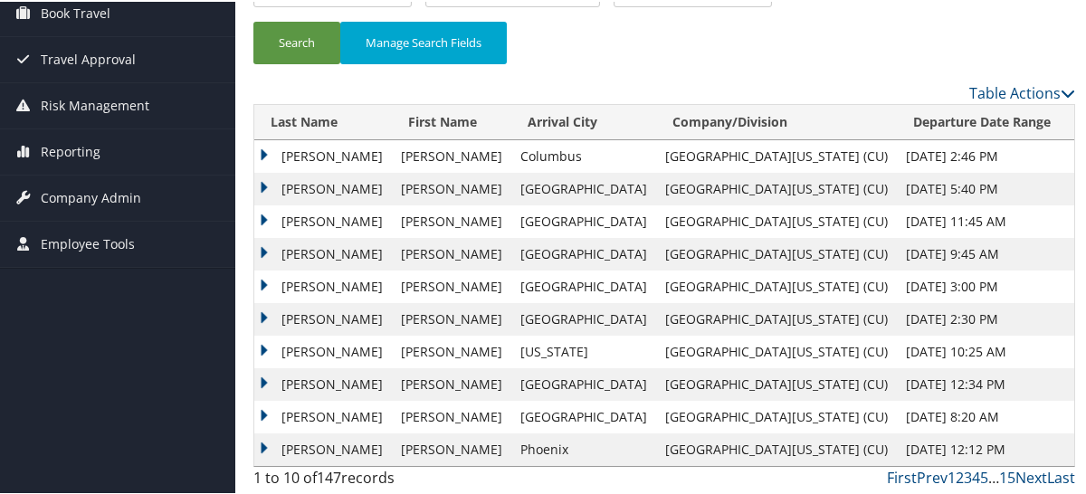
click at [308, 147] on td "BENNETT" at bounding box center [323, 155] width 138 height 33
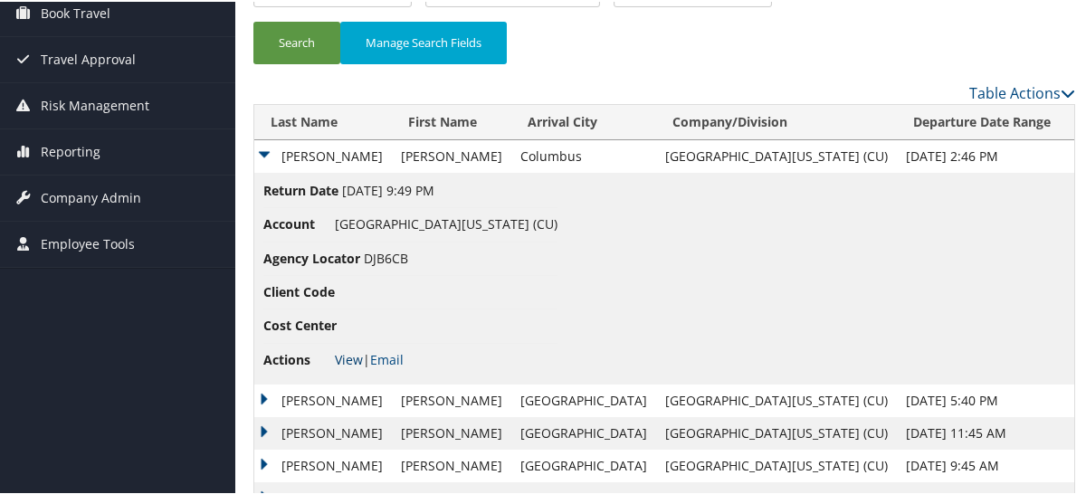
click at [353, 355] on link "View" at bounding box center [349, 357] width 28 height 17
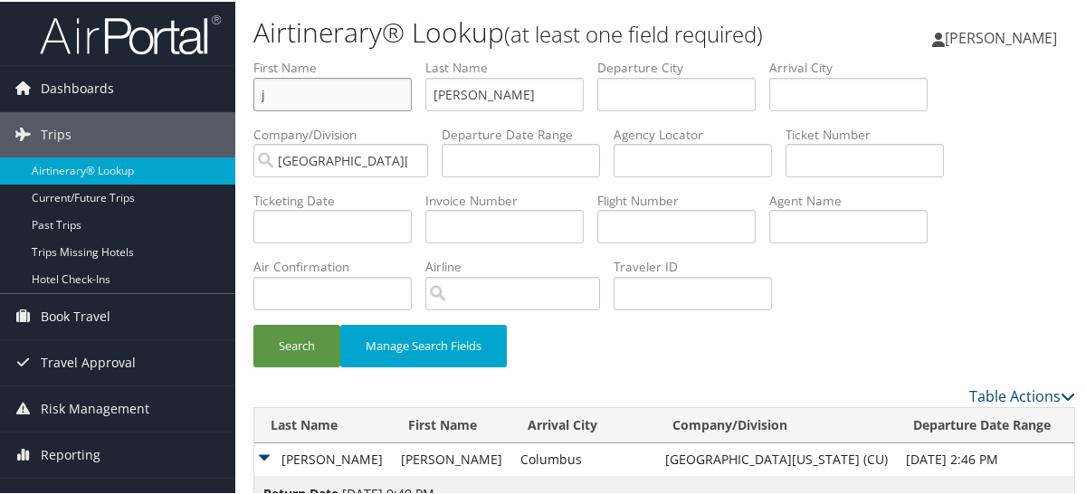
click at [332, 94] on input "j" at bounding box center [333, 92] width 158 height 33
drag, startPoint x: 325, startPoint y: 94, endPoint x: 181, endPoint y: 84, distance: 144.3
type input "e"
type input "bentrobinson"
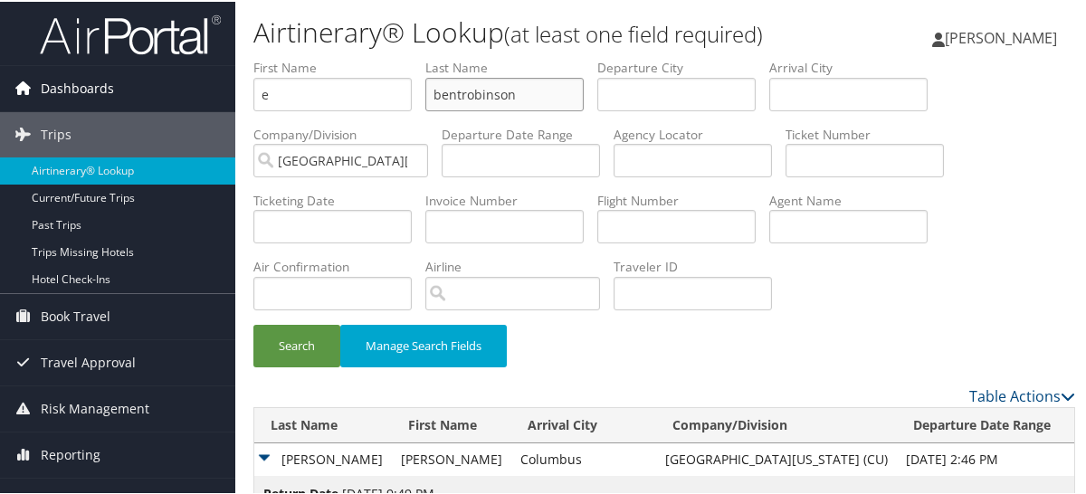
click at [254, 323] on button "Search" at bounding box center [297, 344] width 87 height 43
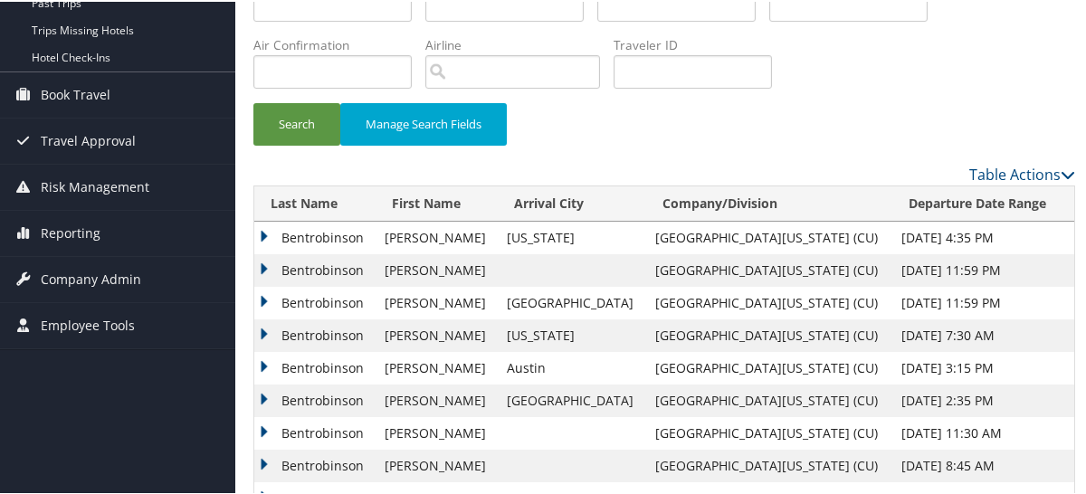
scroll to position [303, 0]
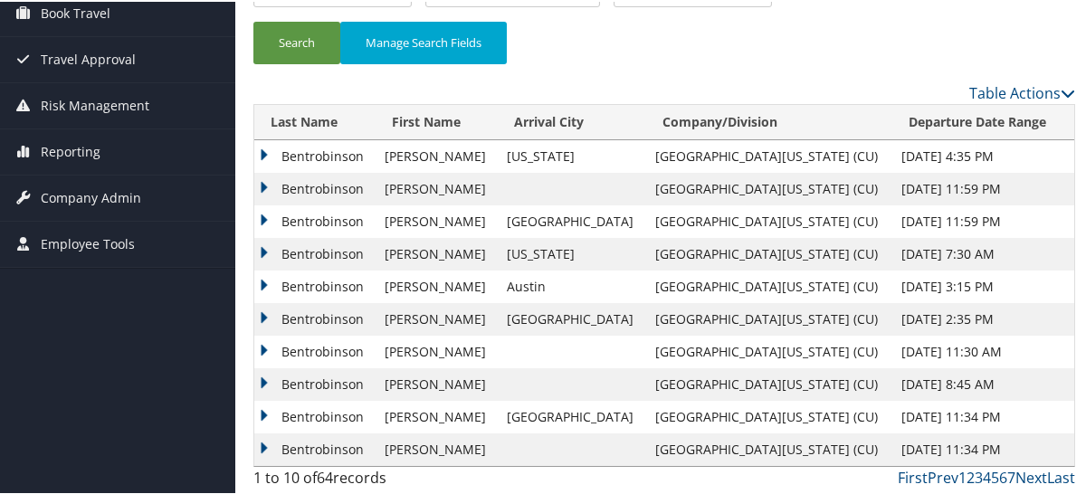
click at [321, 149] on td "Bentrobinson" at bounding box center [314, 155] width 121 height 33
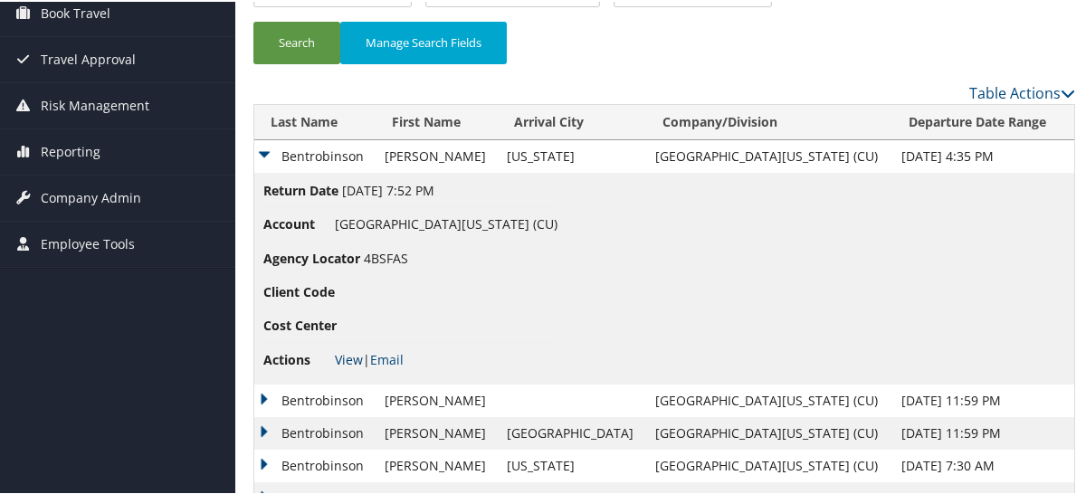
click at [339, 358] on link "View" at bounding box center [349, 357] width 28 height 17
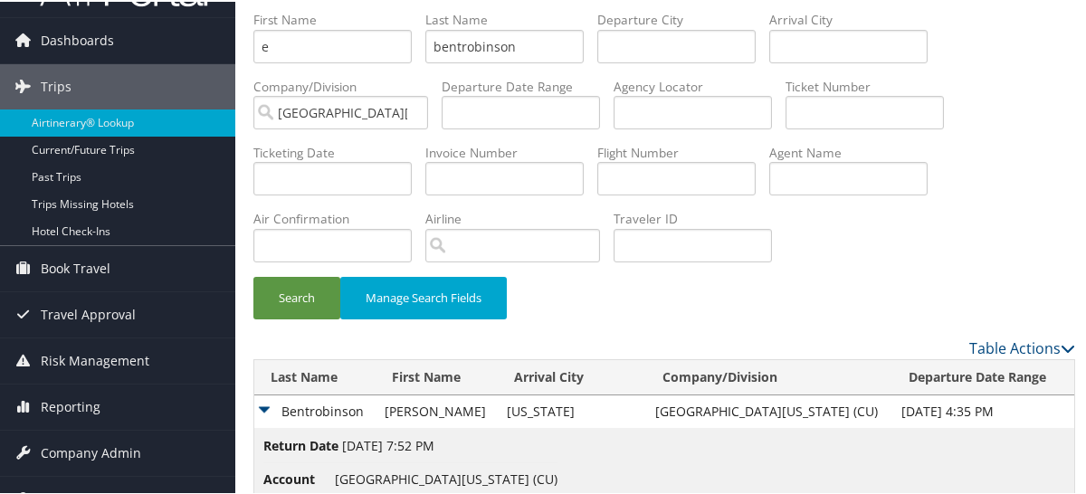
scroll to position [0, 0]
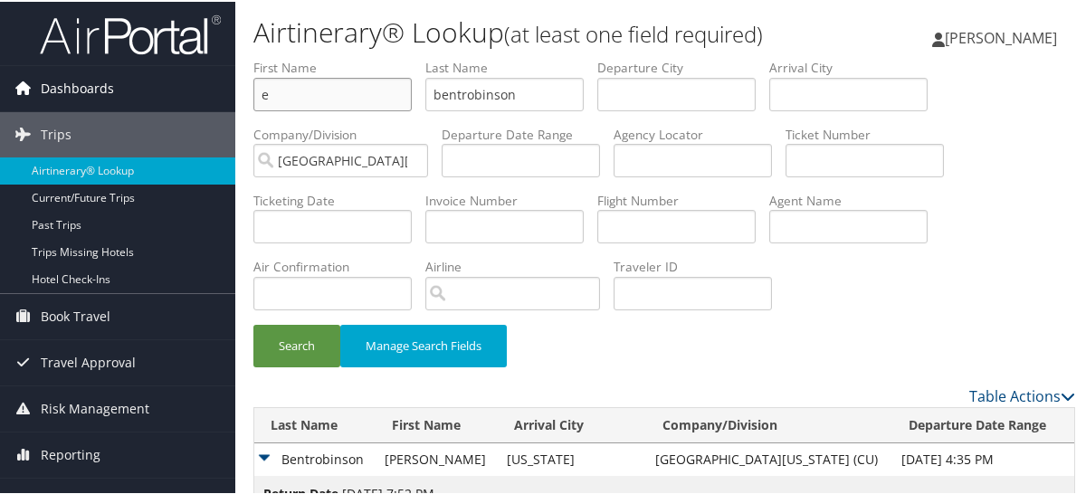
drag, startPoint x: 359, startPoint y: 100, endPoint x: 87, endPoint y: 73, distance: 273.0
type input "j"
type input "fluri"
click at [254, 323] on button "Search" at bounding box center [297, 344] width 87 height 43
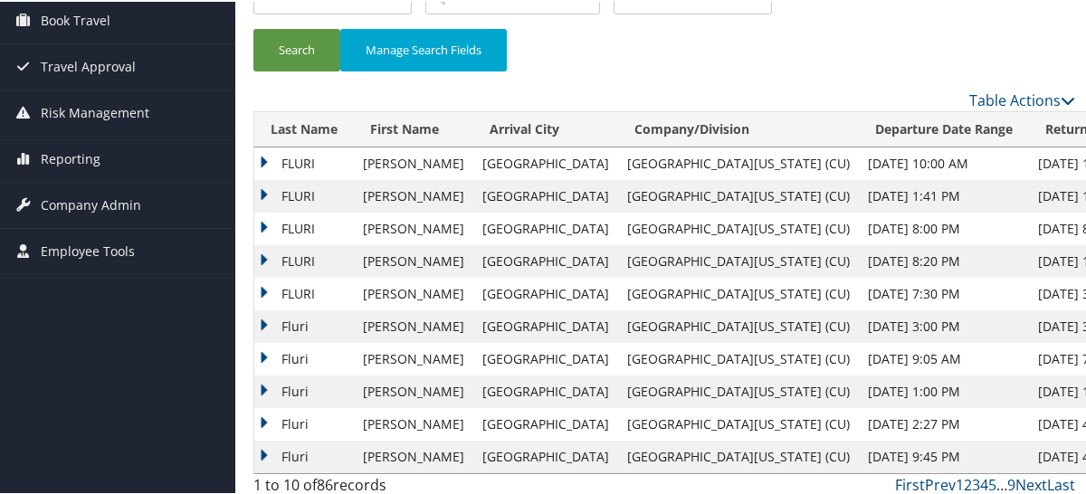
scroll to position [303, 0]
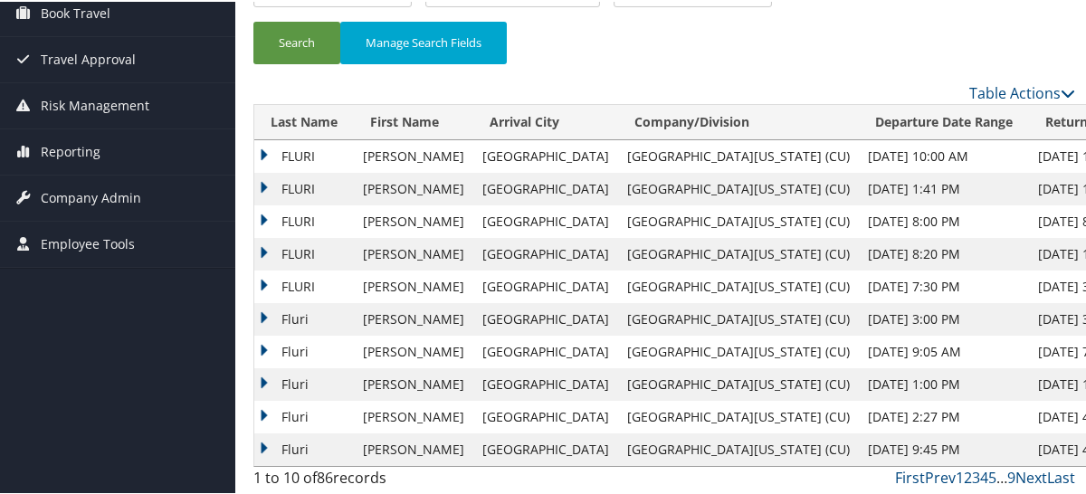
click at [300, 149] on td "FLURI" at bounding box center [304, 155] width 100 height 33
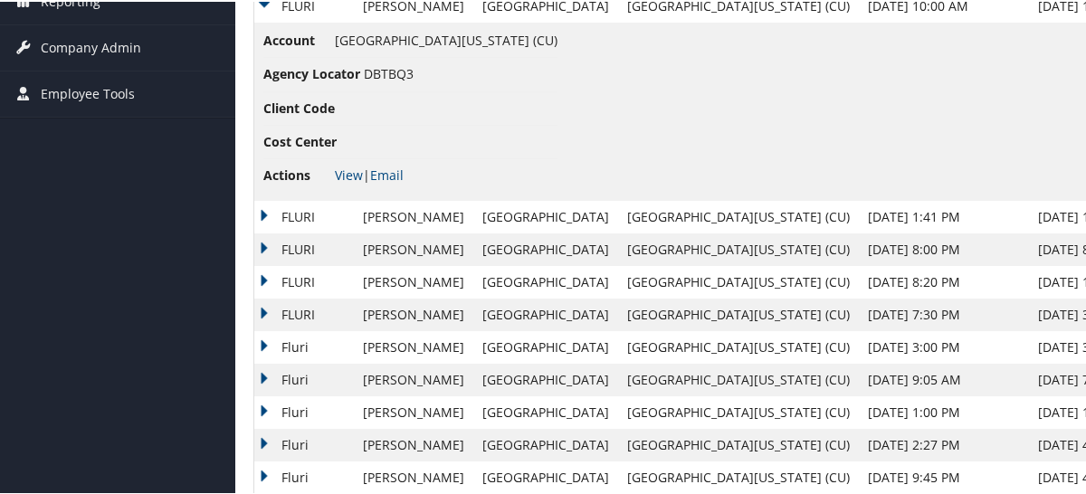
scroll to position [482, 0]
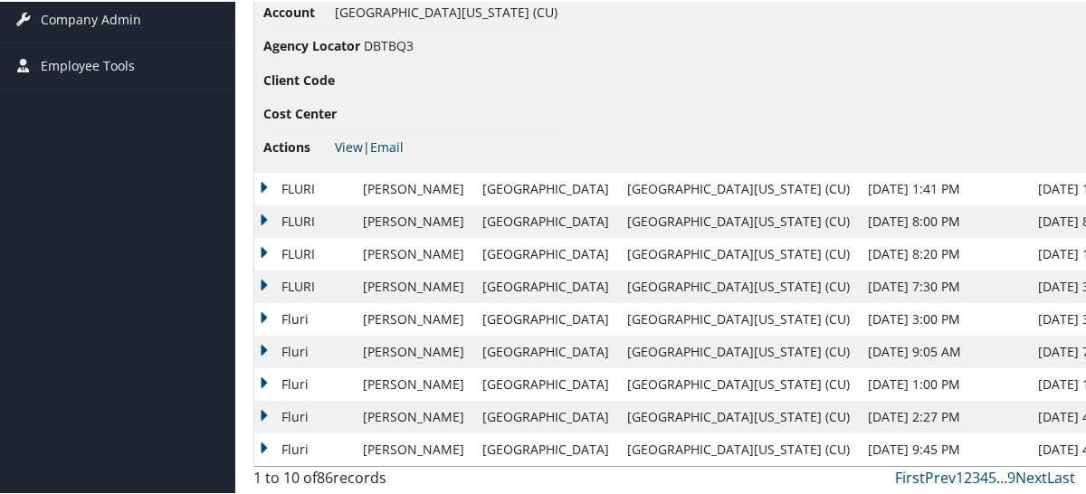
click at [344, 148] on link "View" at bounding box center [349, 145] width 28 height 17
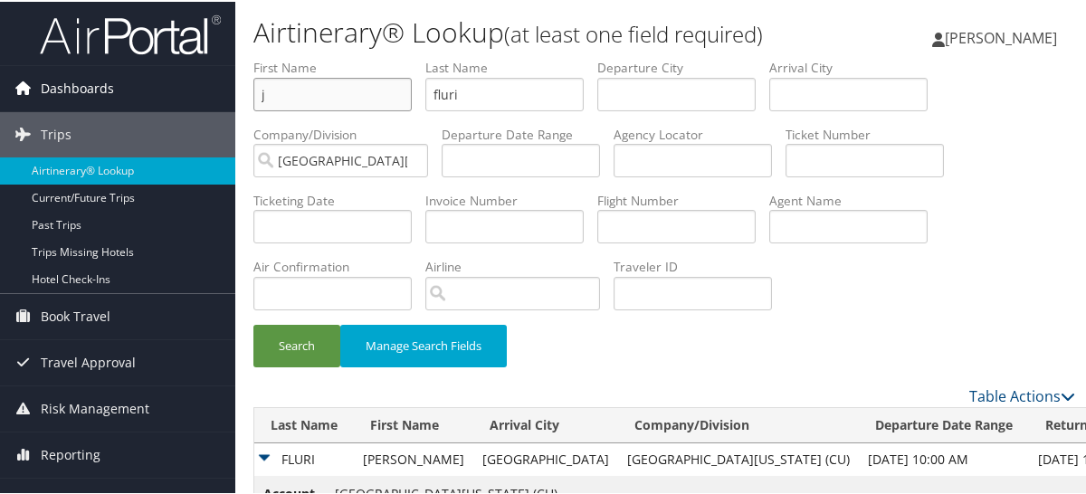
drag, startPoint x: 378, startPoint y: 96, endPoint x: 164, endPoint y: 99, distance: 214.6
click at [164, 99] on div "Dashboards AirPortal 360™ (Manager) My Travel Dashboard Trips Airtinerary® Look…" at bounding box center [547, 489] width 1094 height 978
type input "kell"
type input "jackson"
click at [254, 323] on button "Search" at bounding box center [297, 344] width 87 height 43
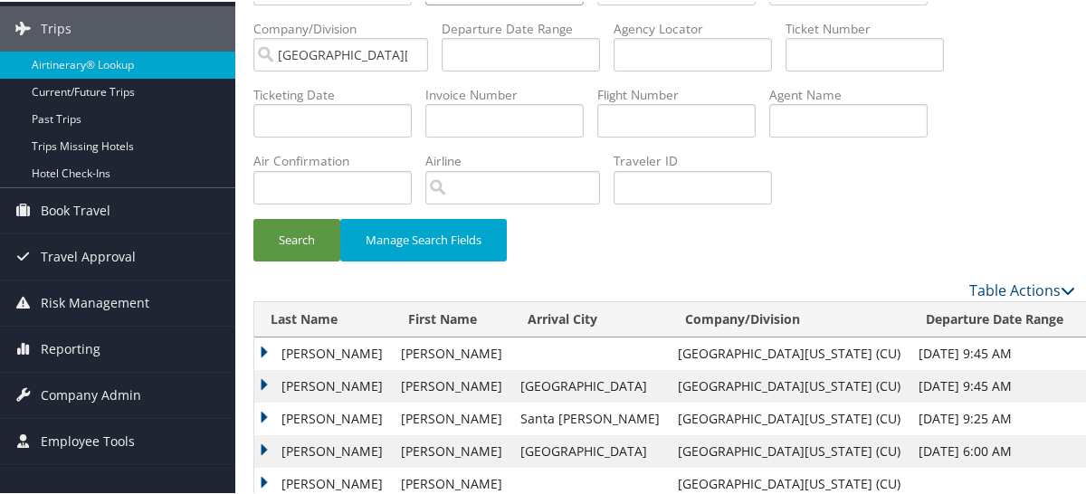
scroll to position [140, 0]
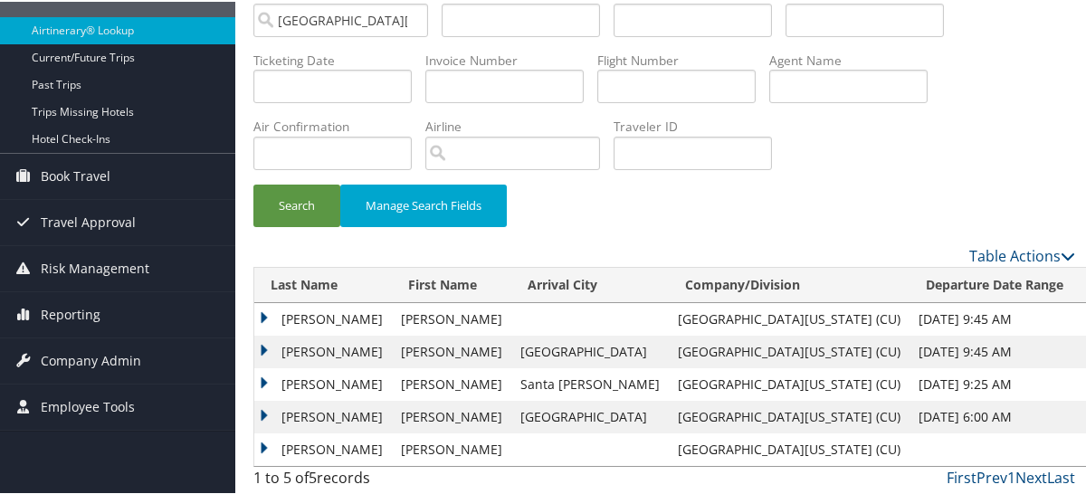
click at [326, 309] on td "JACKSON" at bounding box center [323, 317] width 138 height 33
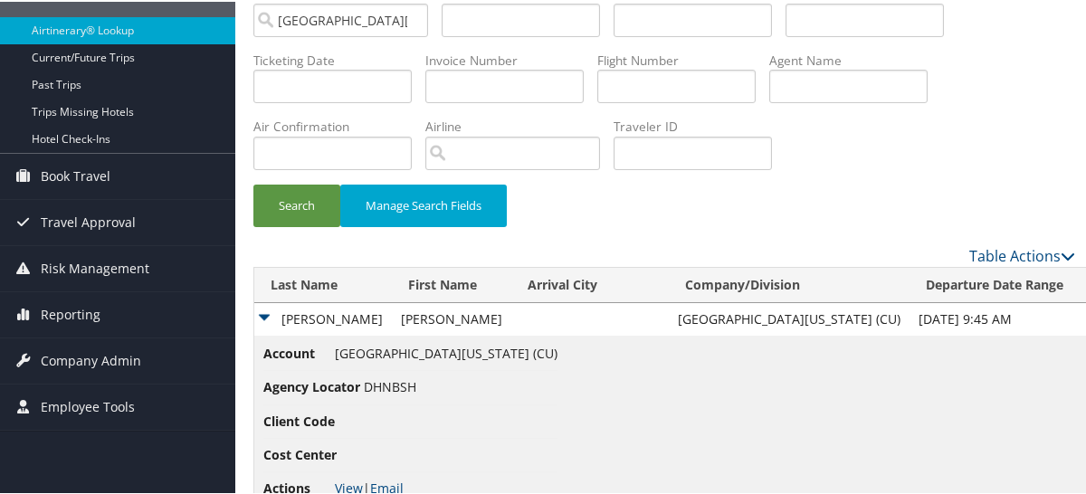
scroll to position [319, 0]
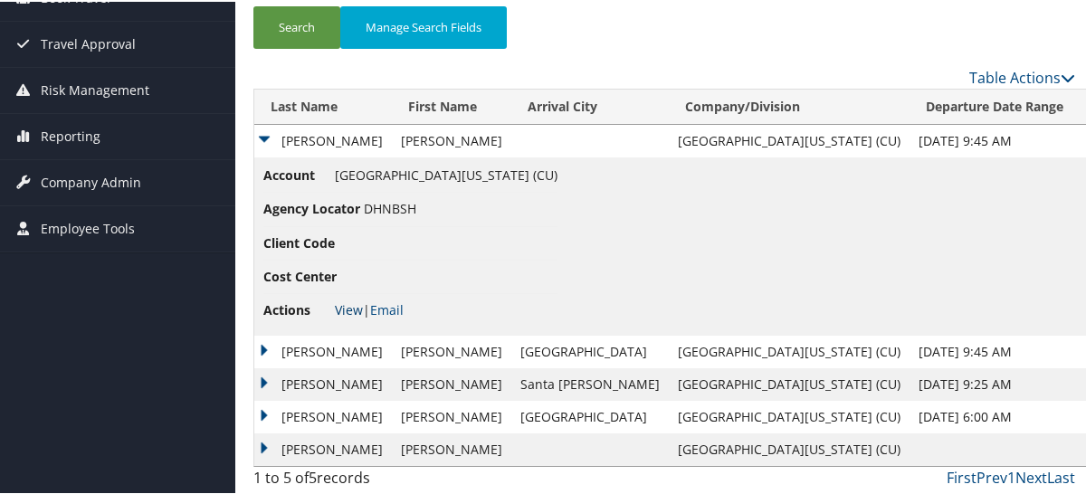
click at [346, 307] on link "View" at bounding box center [349, 308] width 28 height 17
click at [304, 341] on td "JACKSON" at bounding box center [323, 350] width 138 height 33
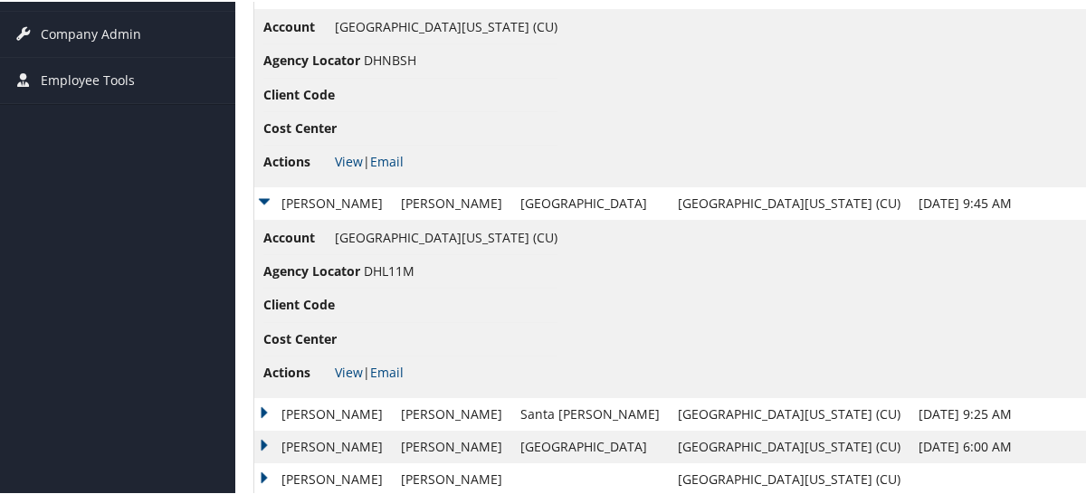
scroll to position [496, 0]
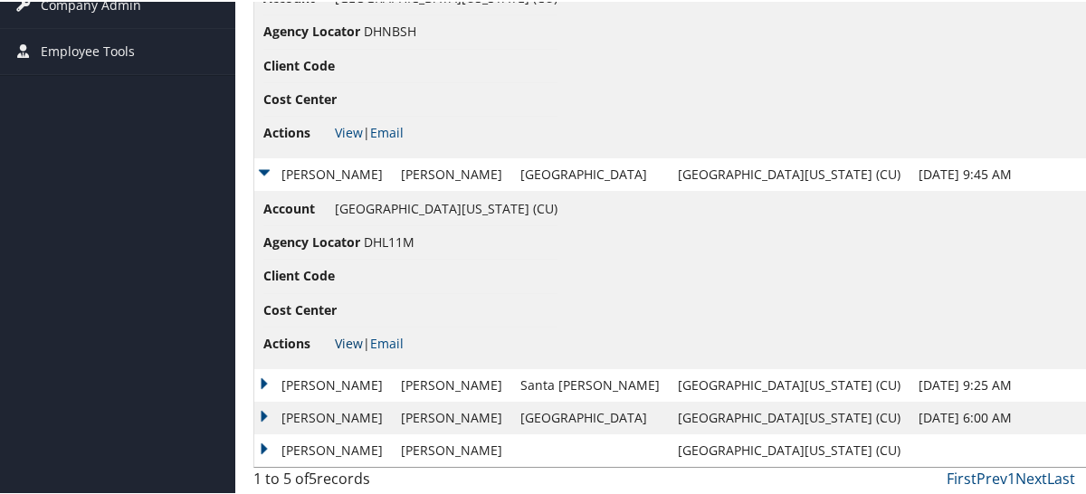
click at [340, 343] on link "View" at bounding box center [349, 341] width 28 height 17
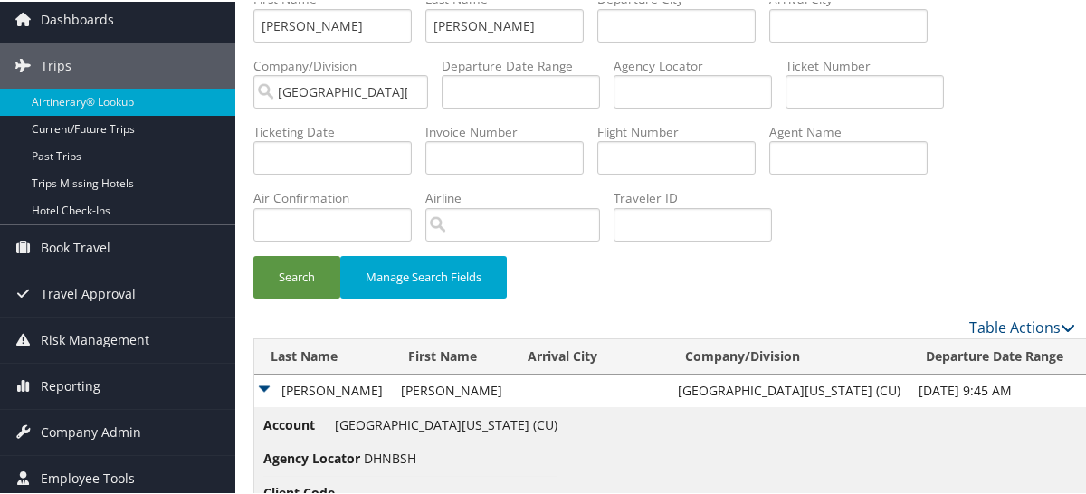
scroll to position [0, 0]
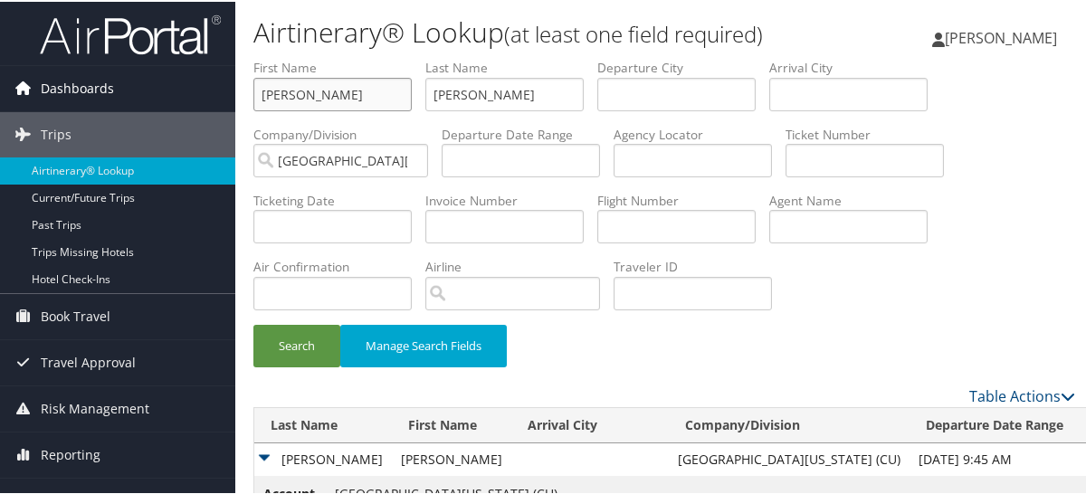
drag, startPoint x: 272, startPoint y: 79, endPoint x: 208, endPoint y: 73, distance: 63.6
click at [208, 73] on div "Dashboards AirPortal 360™ (Manager) My Travel Dashboard Trips Airtinerary® Look…" at bounding box center [547, 496] width 1094 height 993
type input "a"
type input "white"
click at [254, 323] on button "Search" at bounding box center [297, 344] width 87 height 43
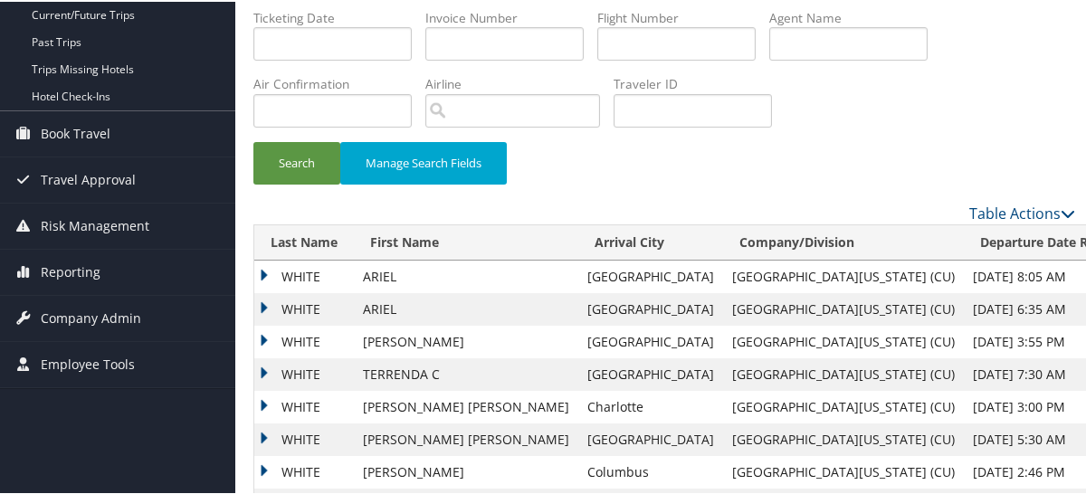
scroll to position [303, 0]
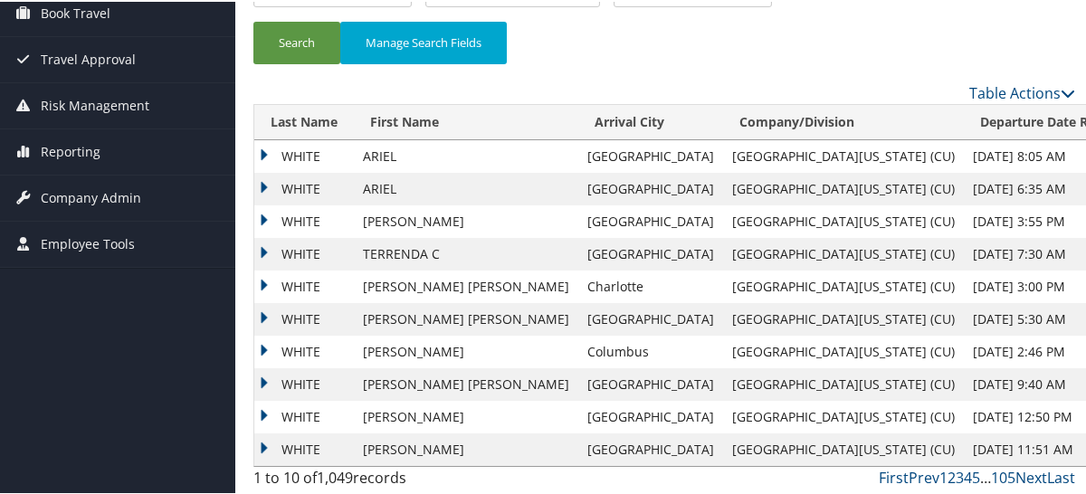
click at [302, 151] on td "WHITE" at bounding box center [304, 155] width 100 height 33
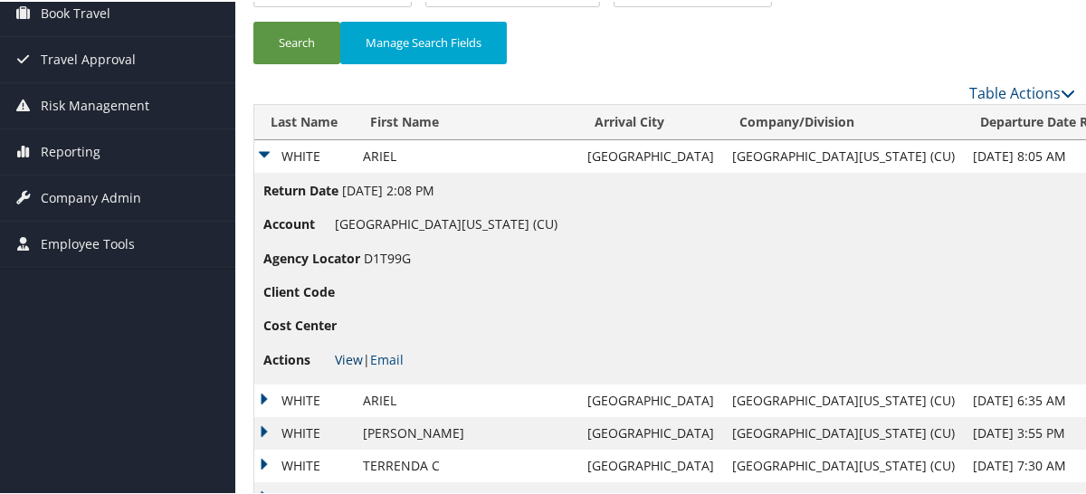
click at [344, 363] on link "View" at bounding box center [349, 357] width 28 height 17
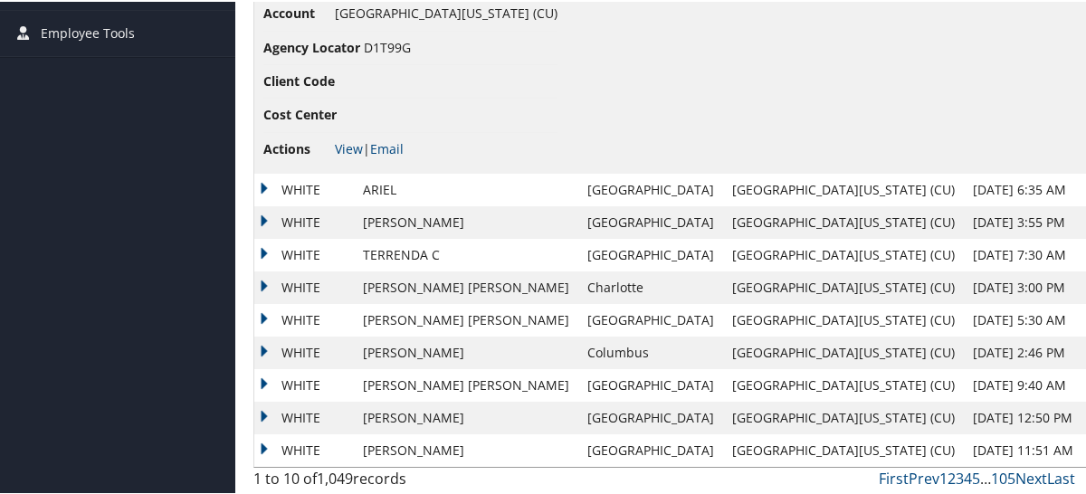
click at [297, 175] on td "WHITE" at bounding box center [304, 188] width 100 height 33
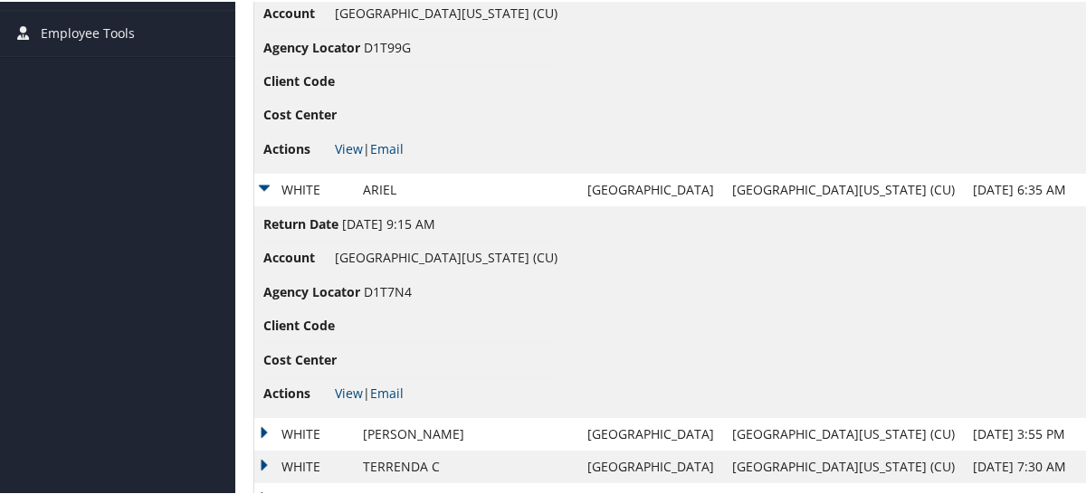
scroll to position [726, 0]
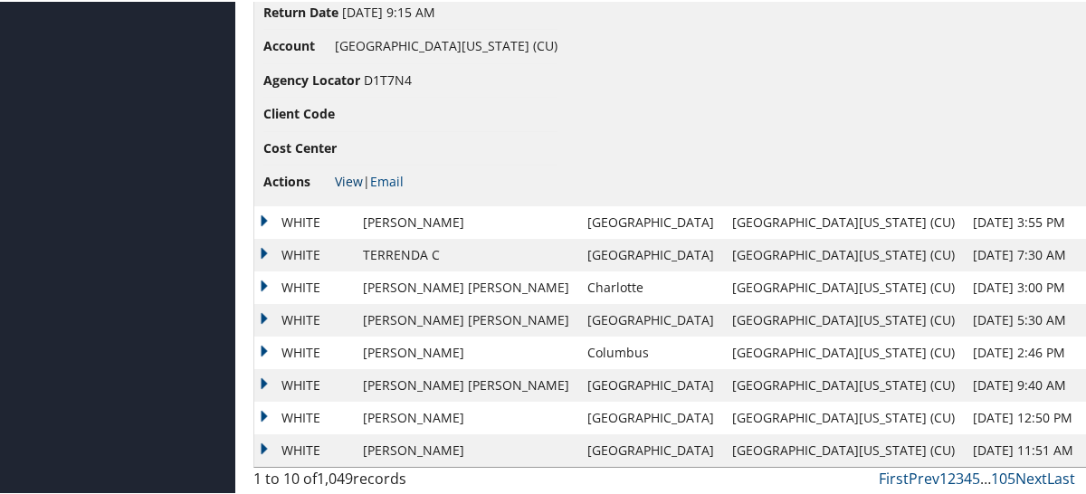
click at [350, 186] on link "View" at bounding box center [349, 179] width 28 height 17
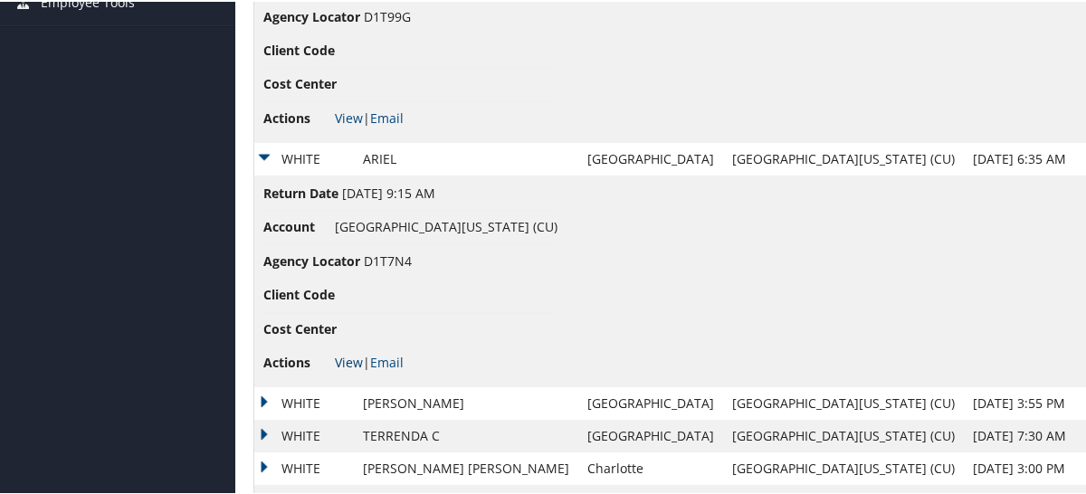
scroll to position [364, 0]
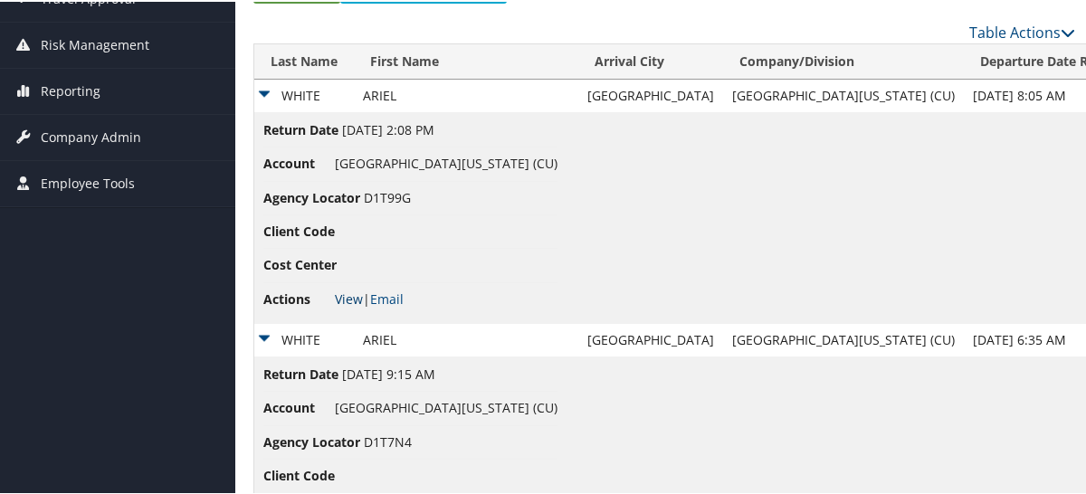
click at [351, 295] on link "View" at bounding box center [349, 297] width 28 height 17
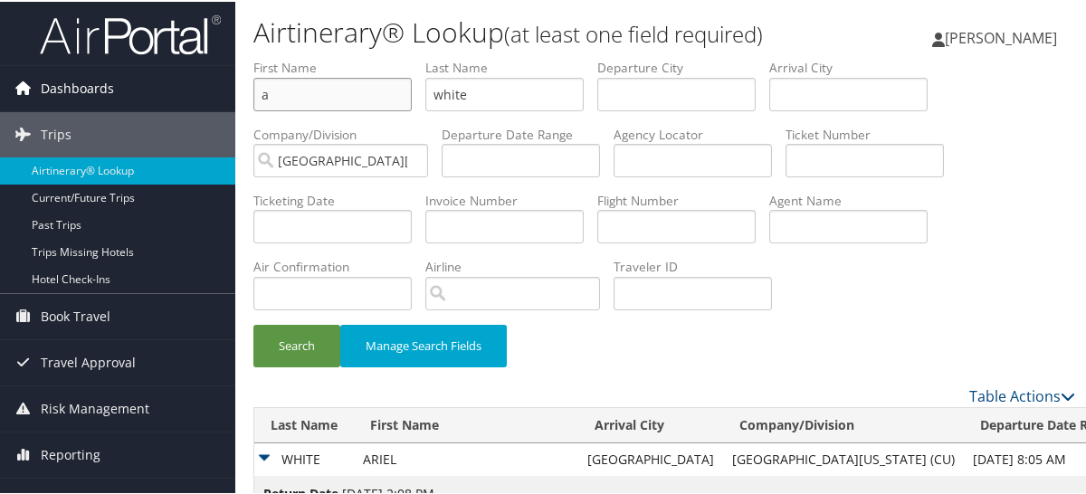
drag, startPoint x: 169, startPoint y: 90, endPoint x: 147, endPoint y: 86, distance: 22.9
type input "k"
type input "zhou"
click at [254, 323] on button "Search" at bounding box center [297, 344] width 87 height 43
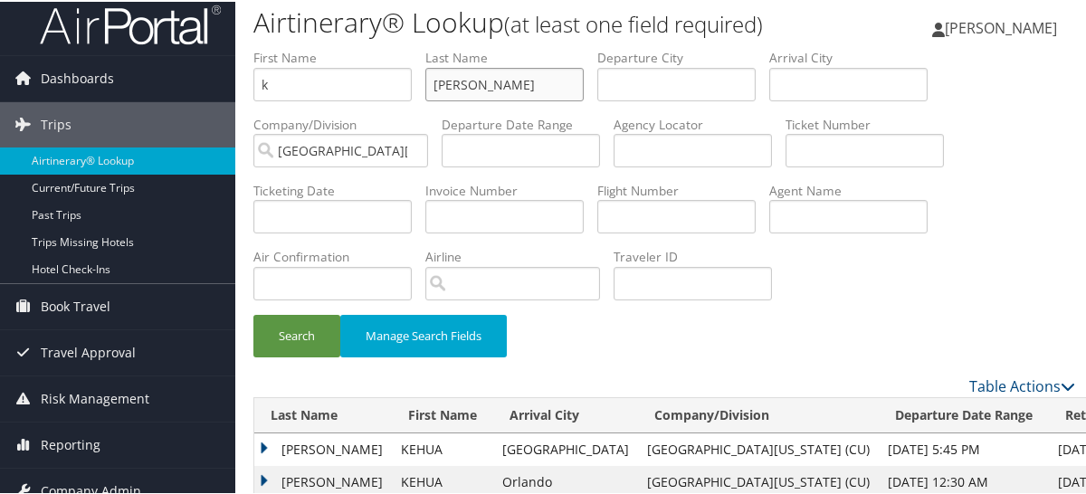
scroll to position [75, 0]
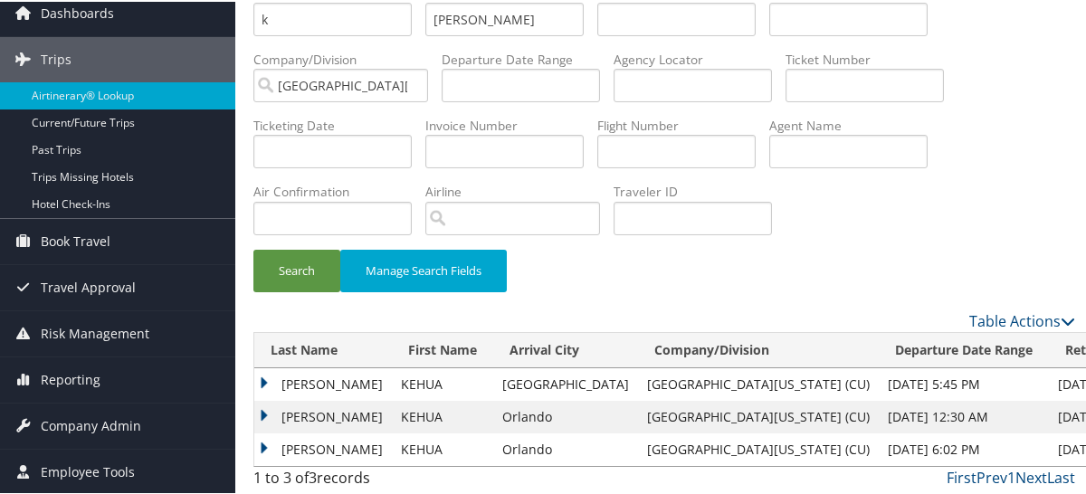
click at [303, 383] on td "ZHOU" at bounding box center [323, 383] width 138 height 33
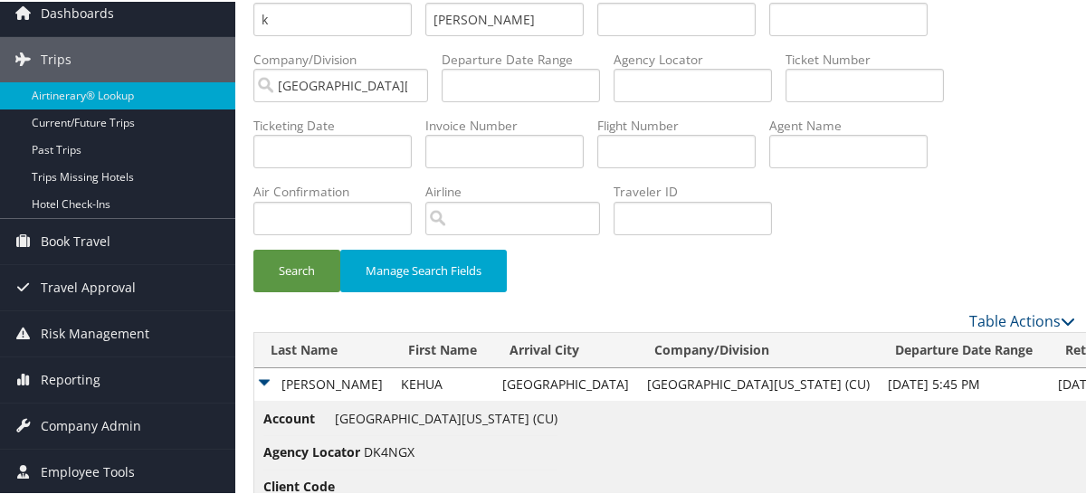
scroll to position [254, 0]
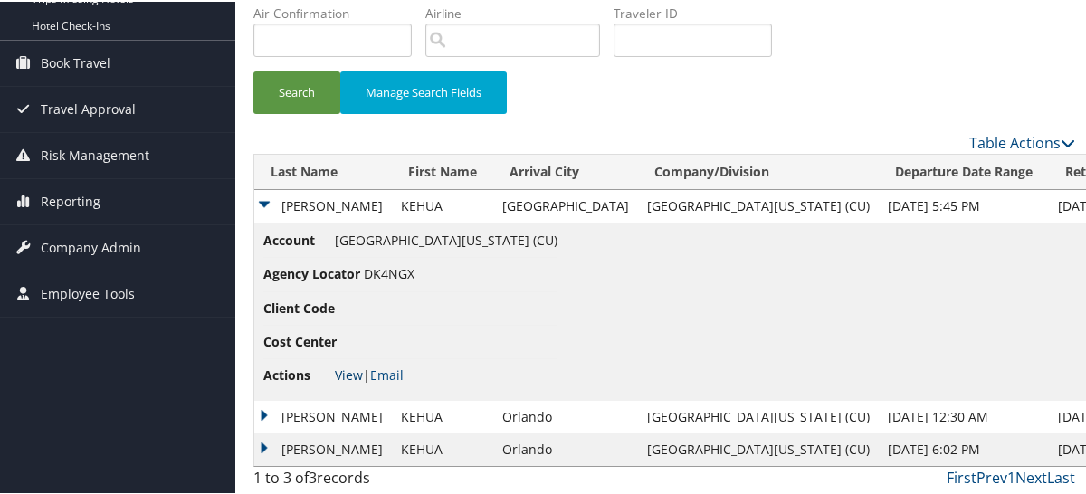
click at [351, 368] on link "View" at bounding box center [349, 373] width 28 height 17
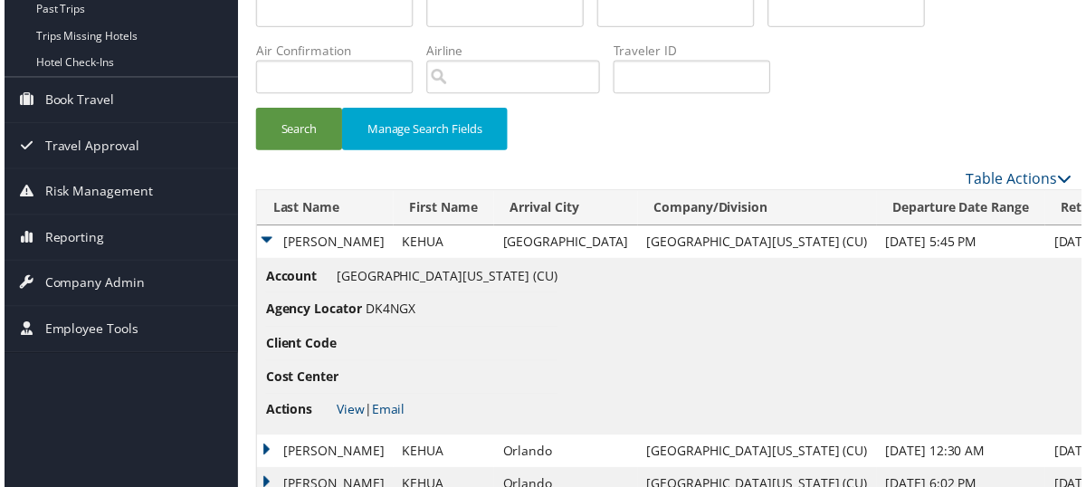
scroll to position [0, 0]
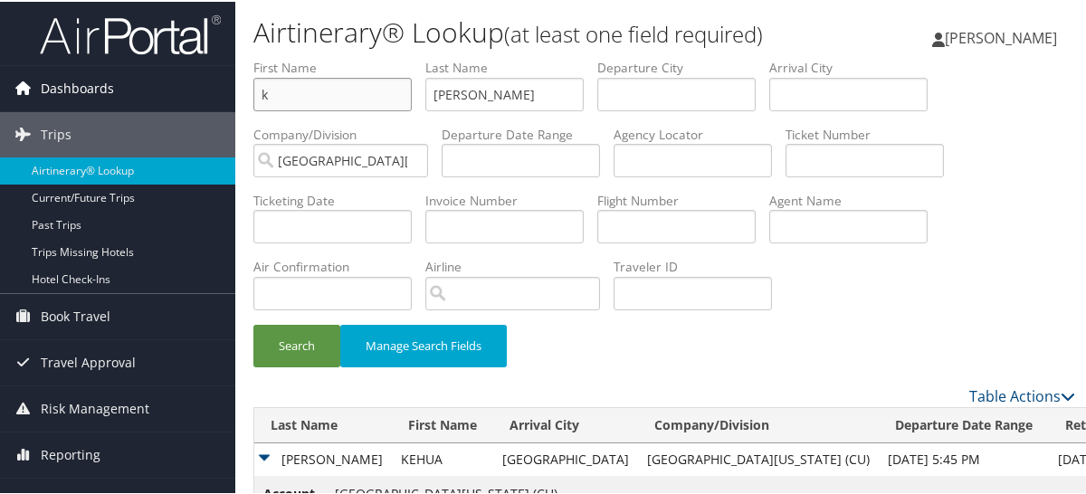
drag, startPoint x: 340, startPoint y: 85, endPoint x: 120, endPoint y: 72, distance: 221.3
click at [143, 78] on div "Dashboards AirPortal 360™ (Manager) My Travel Dashboard Trips Airtinerary® Look…" at bounding box center [547, 375] width 1094 height 750
type input "pam"
type input "alexandra"
click at [254, 323] on button "Search" at bounding box center [297, 344] width 87 height 43
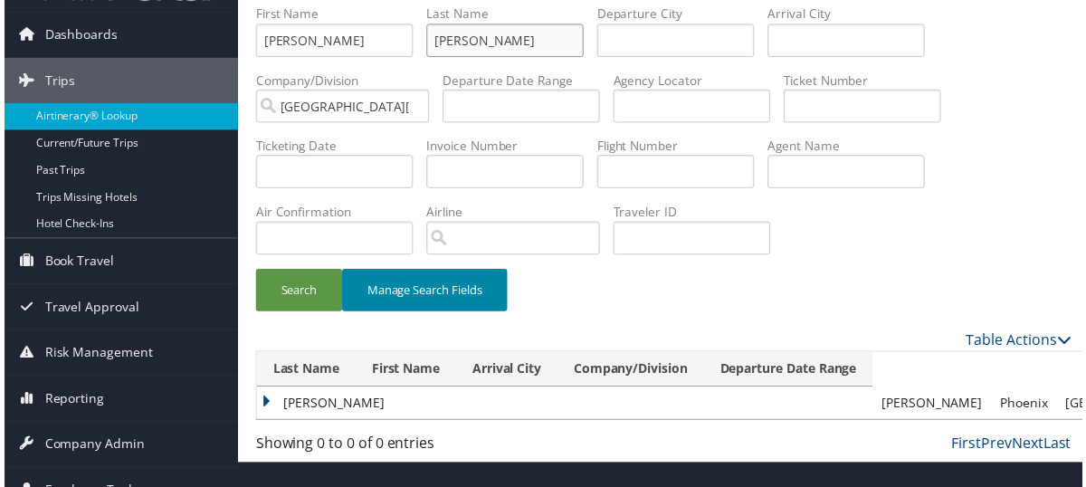
scroll to position [80, 0]
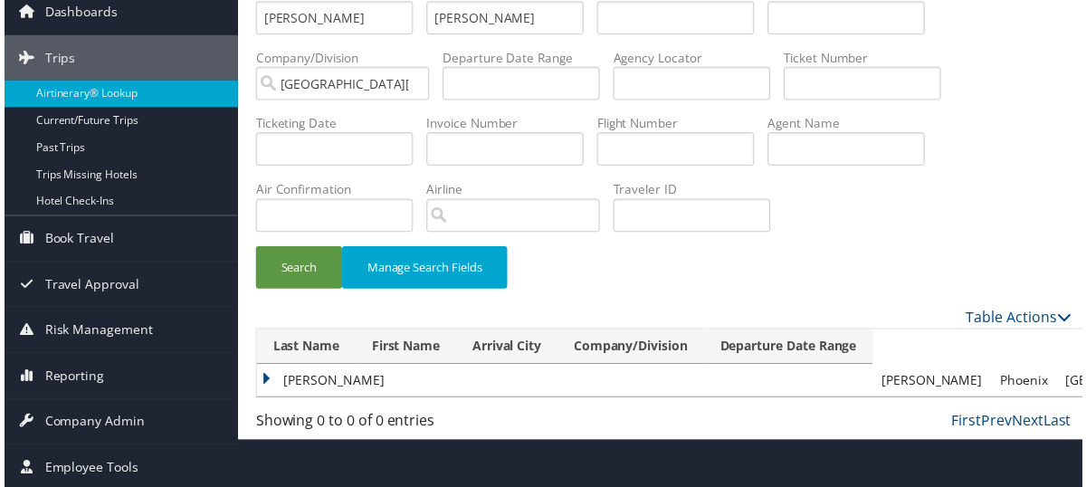
click at [313, 374] on td "ALEXANDRA" at bounding box center [564, 383] width 621 height 33
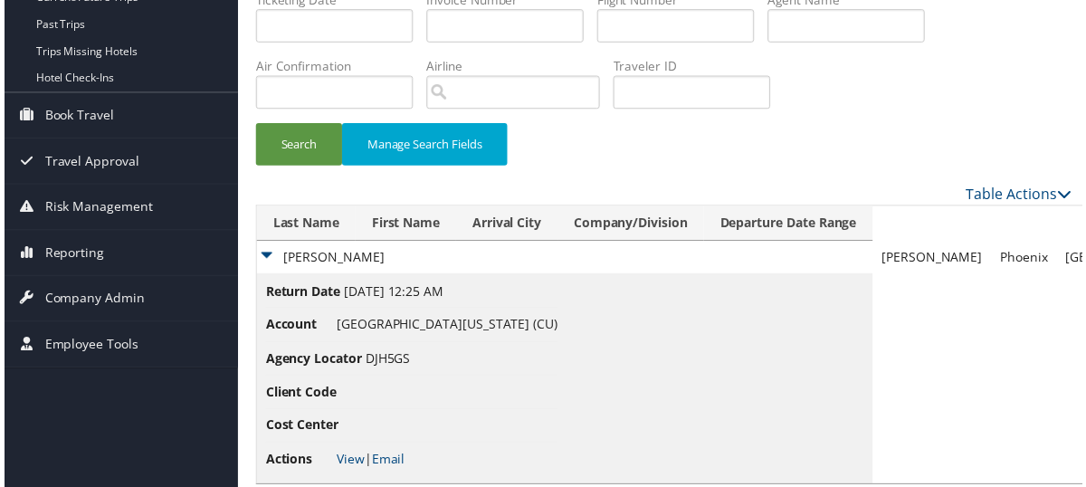
scroll to position [228, 0]
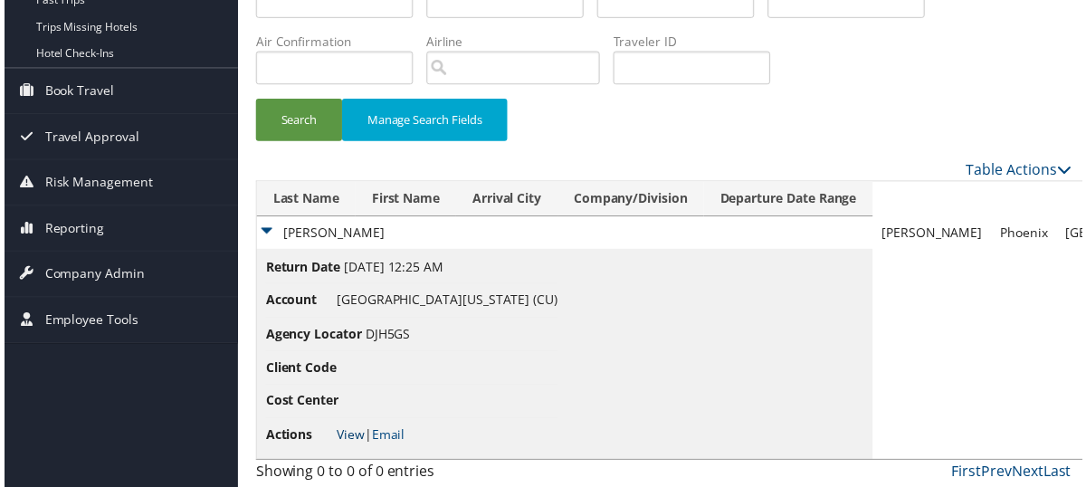
click at [344, 435] on link "View" at bounding box center [349, 437] width 28 height 17
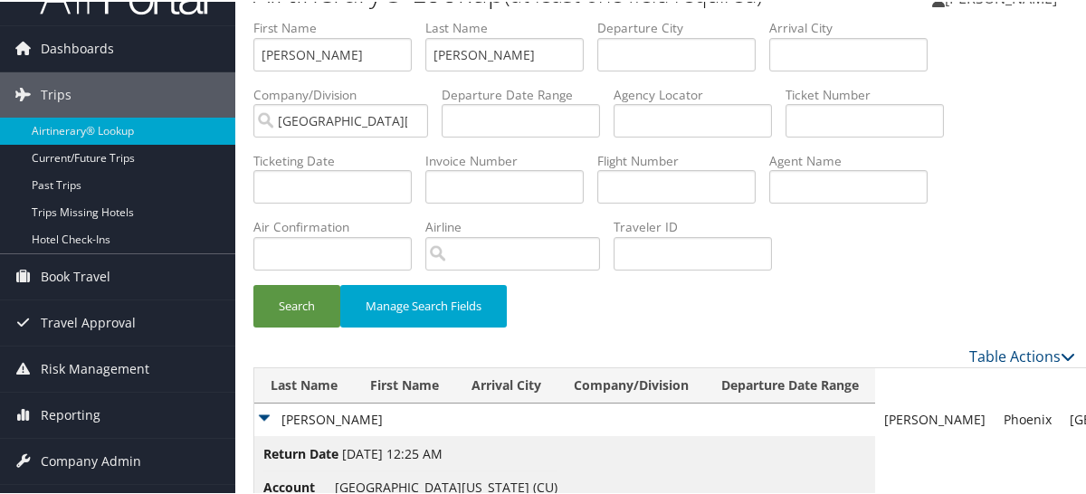
scroll to position [0, 0]
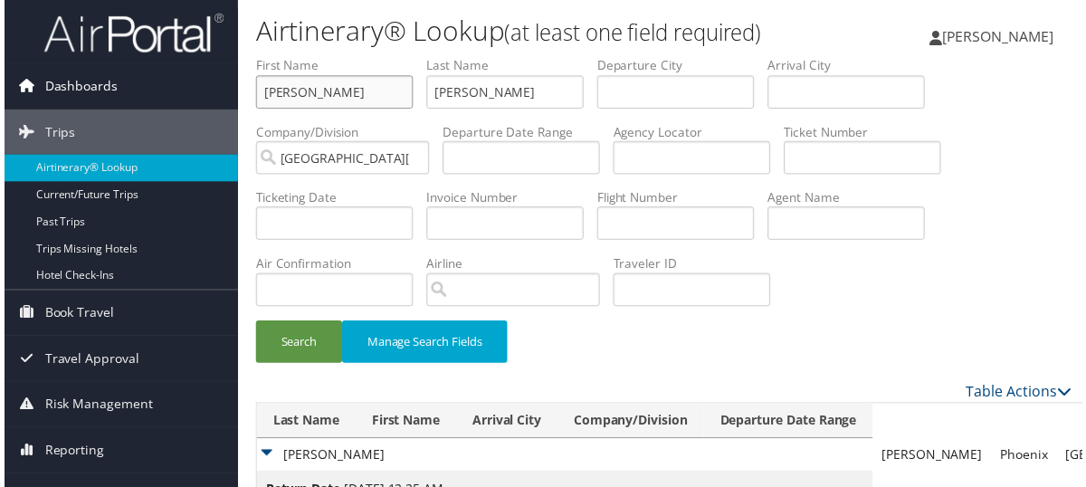
drag, startPoint x: 324, startPoint y: 95, endPoint x: 136, endPoint y: 66, distance: 190.5
click at [171, 82] on div "Dashboards AirPortal 360™ (Manager) My Travel Dashboard Trips Airtinerary® Look…" at bounding box center [547, 359] width 1094 height 718
type input "mark"
type input "johnson"
click at [254, 323] on button "Search" at bounding box center [297, 344] width 87 height 43
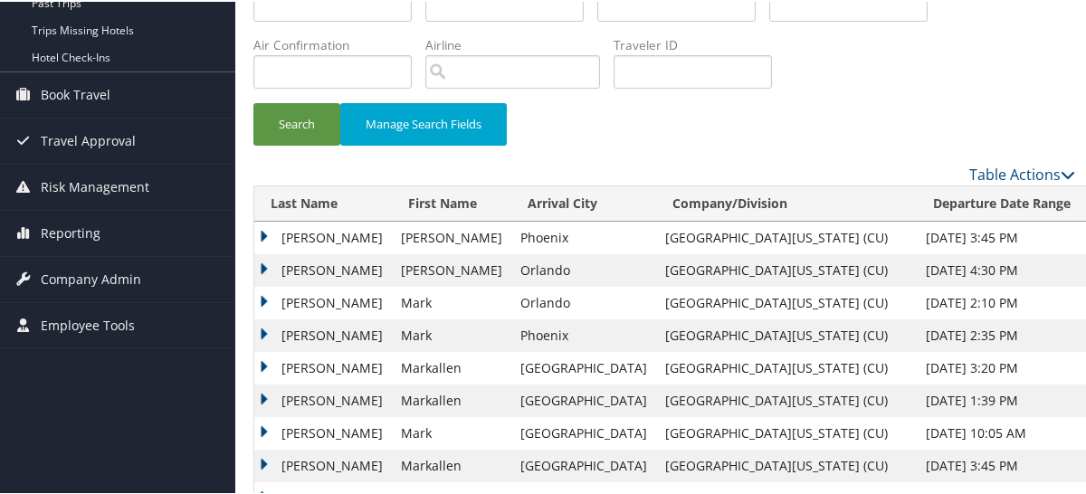
scroll to position [303, 0]
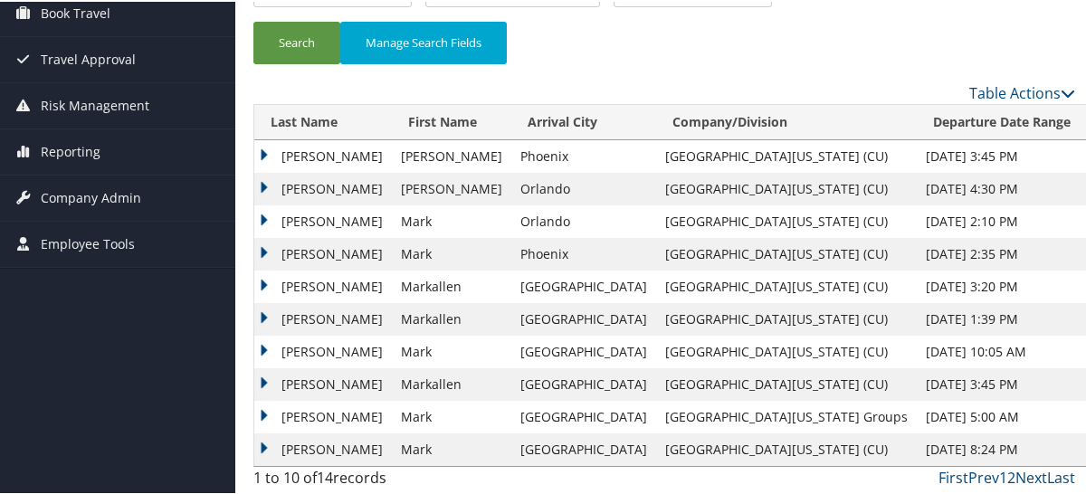
click at [326, 148] on td "JOHNSON" at bounding box center [323, 155] width 138 height 33
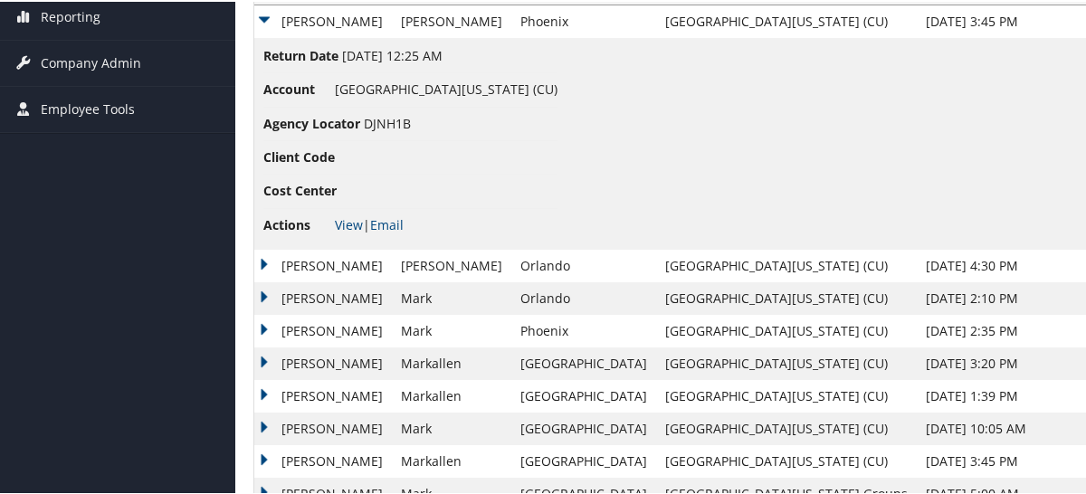
scroll to position [484, 0]
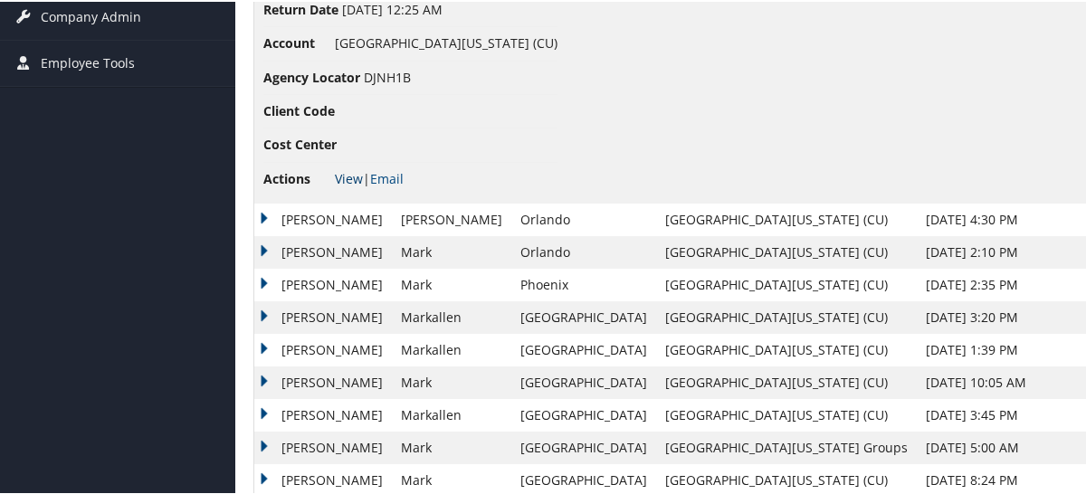
click at [345, 178] on link "View" at bounding box center [349, 176] width 28 height 17
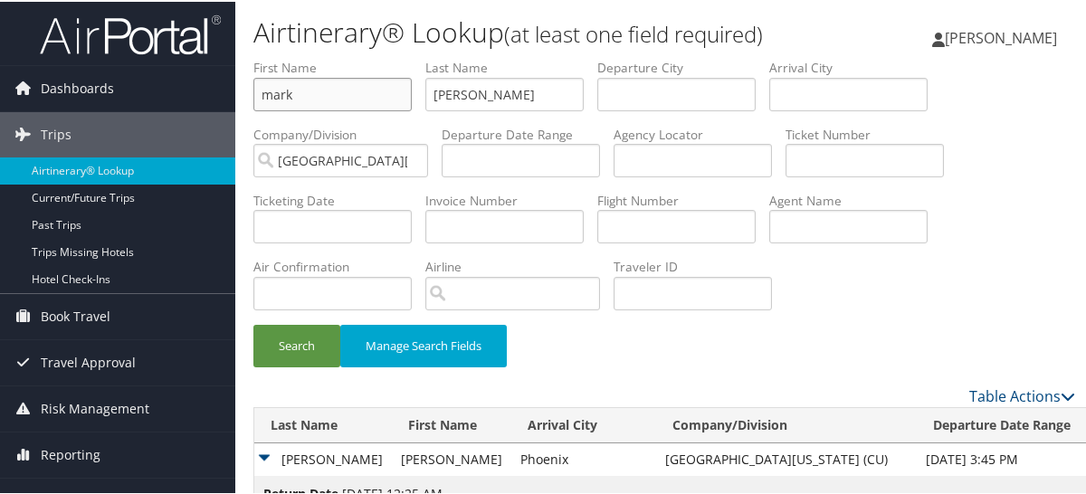
drag, startPoint x: 242, startPoint y: 89, endPoint x: -35, endPoint y: 37, distance: 281.8
click at [0, 37] on html "Menu Dashboards ► AirPortal 360™ (Manager) My Travel Dashboard Trips ► Airtiner…" at bounding box center [547, 247] width 1094 height 494
type input "m"
type input "kano"
click at [254, 323] on button "Search" at bounding box center [297, 344] width 87 height 43
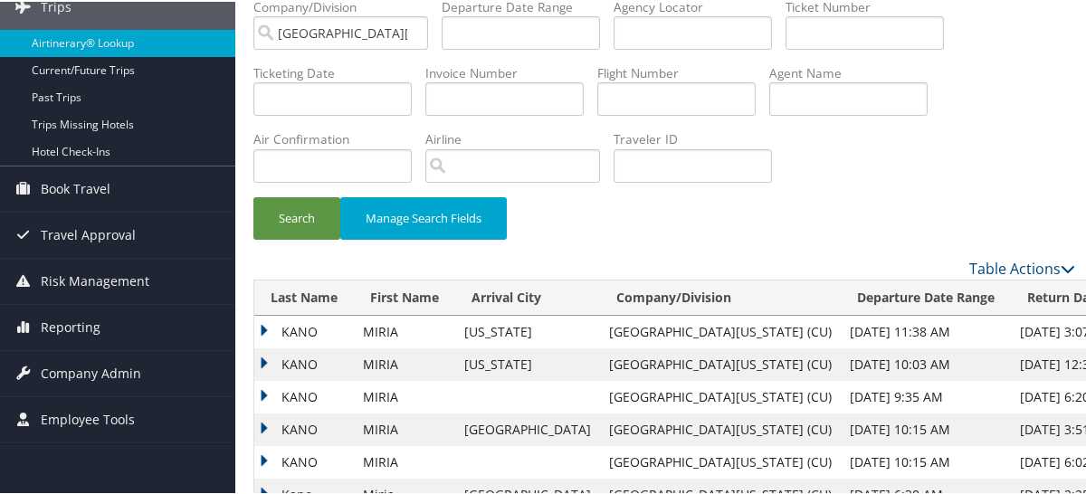
scroll to position [303, 0]
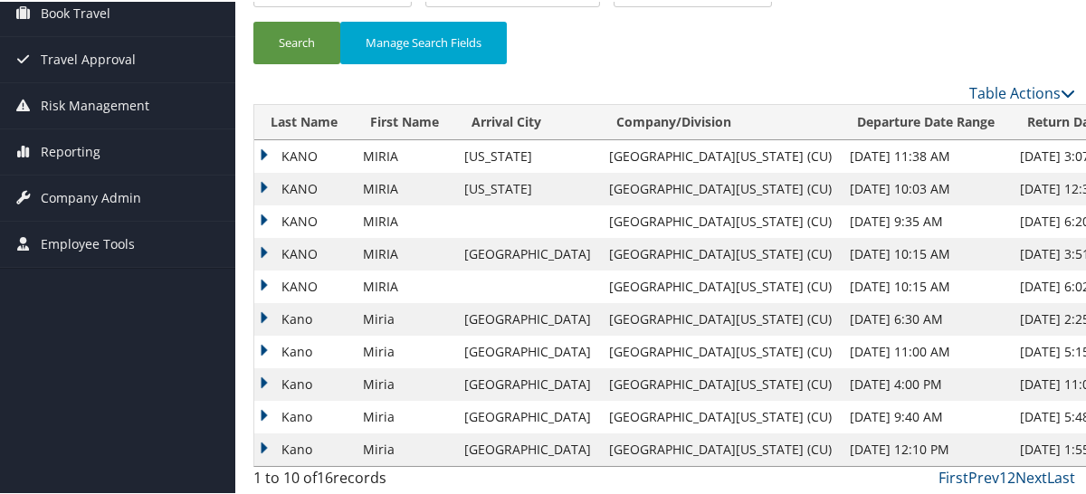
click at [297, 153] on td "KANO" at bounding box center [304, 155] width 100 height 33
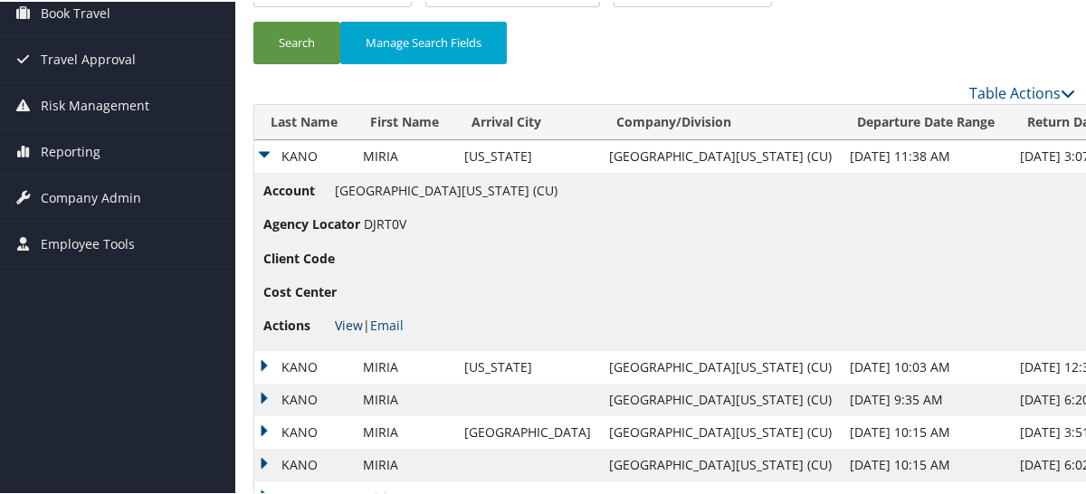
click at [350, 321] on link "View" at bounding box center [349, 323] width 28 height 17
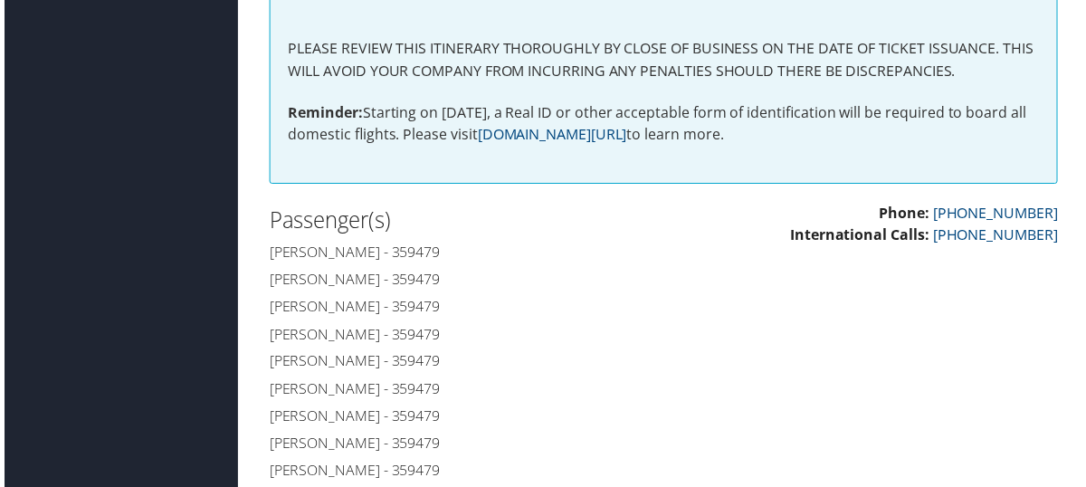
scroll to position [543, 0]
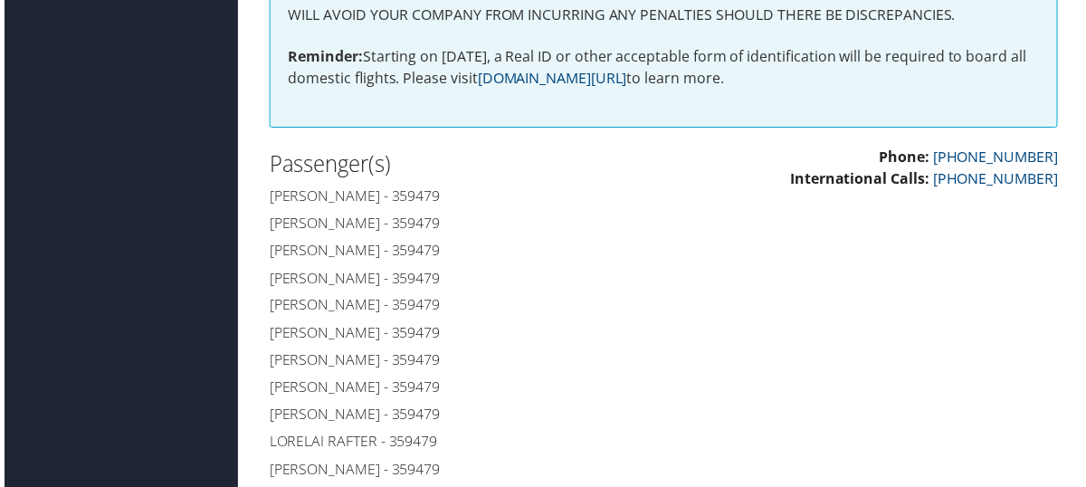
click at [438, 194] on h4 "Zachariah Smith - 359479" at bounding box center [459, 197] width 384 height 20
click at [438, 193] on h4 "Zachariah Smith - 359479" at bounding box center [459, 197] width 384 height 20
copy h4 "359479"
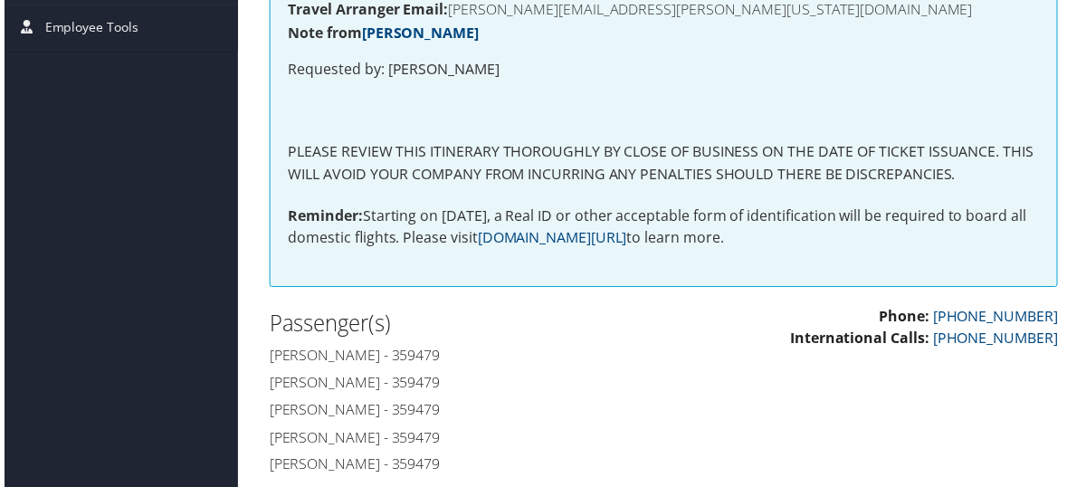
scroll to position [362, 0]
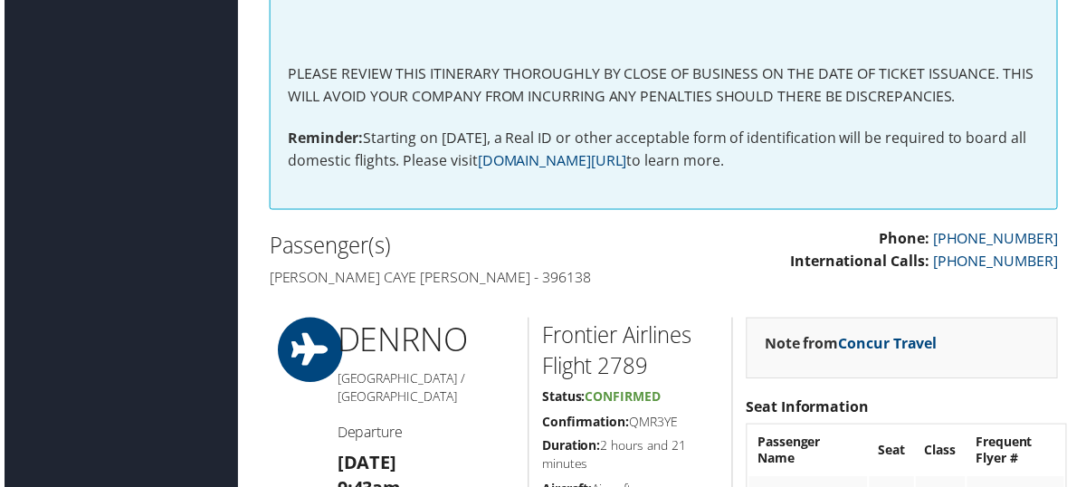
scroll to position [543, 0]
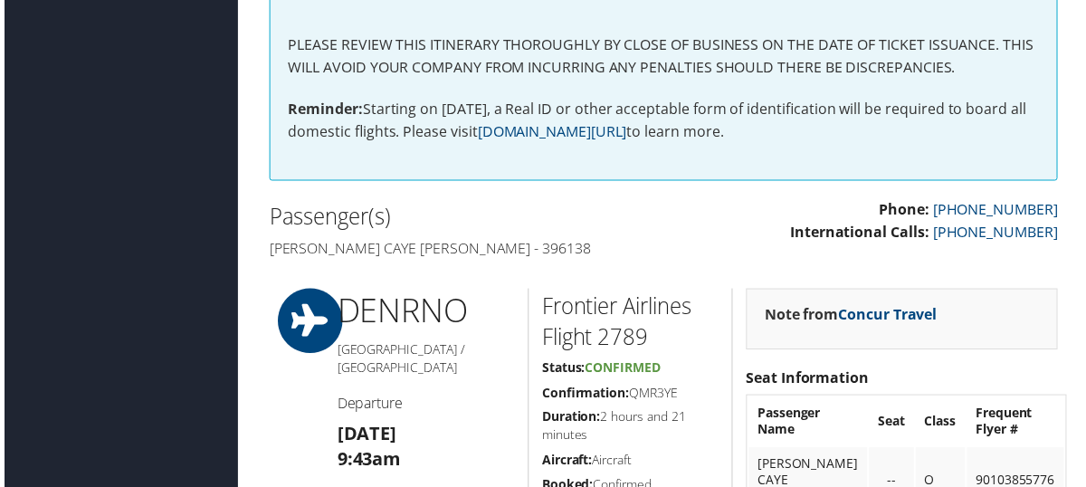
click at [488, 258] on h4 "Aimee caye garcia Chang - 396138" at bounding box center [459, 250] width 384 height 20
copy h4 "396138"
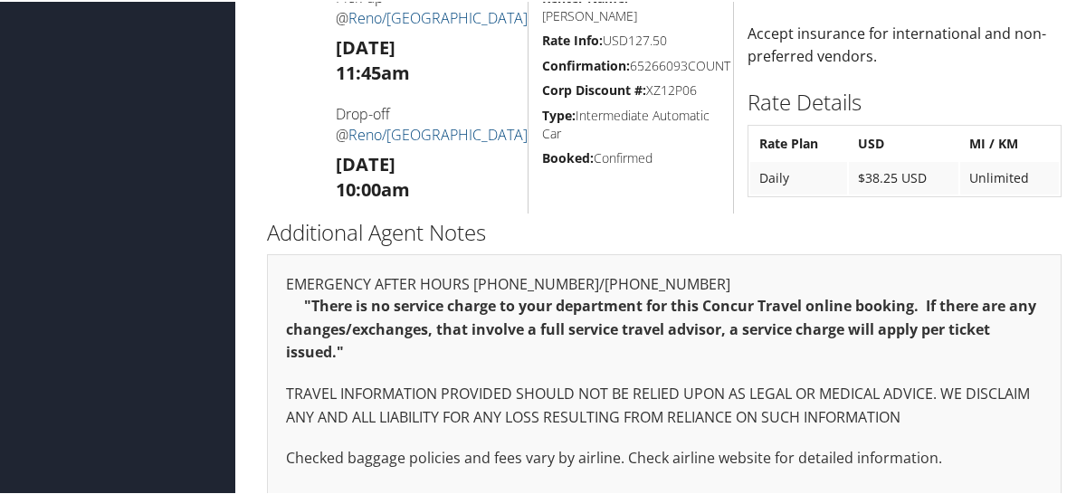
scroll to position [335, 0]
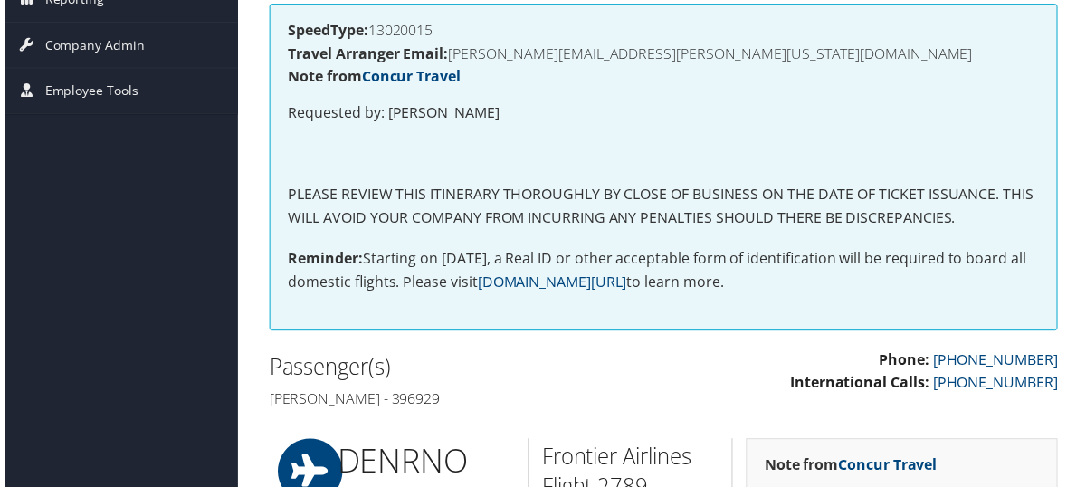
scroll to position [370, 0]
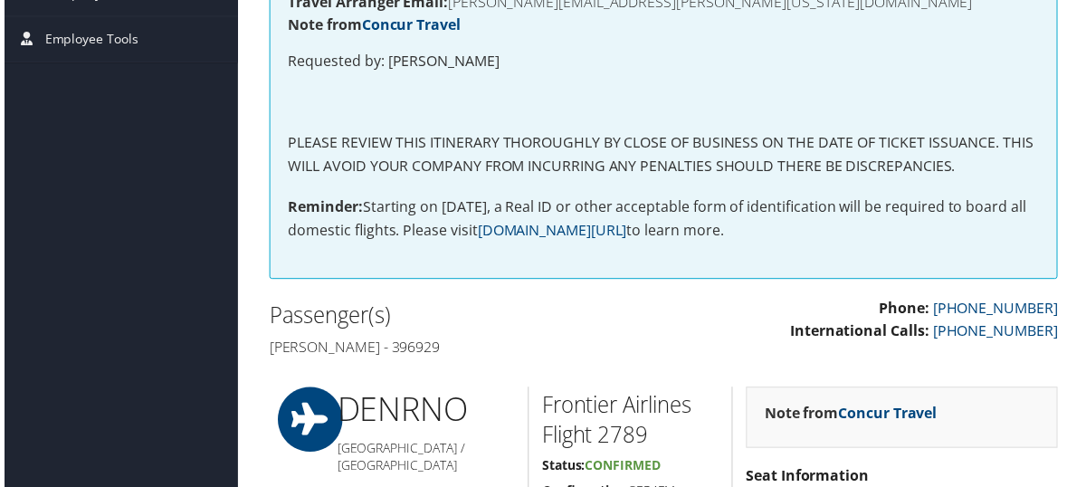
click at [445, 346] on h4 "Megan Greenwood - 396929" at bounding box center [459, 350] width 384 height 20
copy h4 "396929"
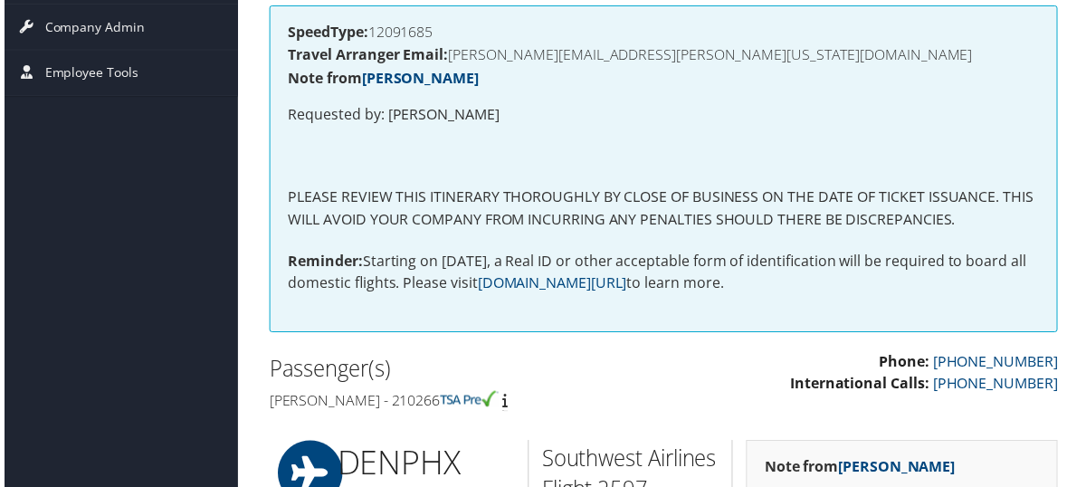
scroll to position [362, 0]
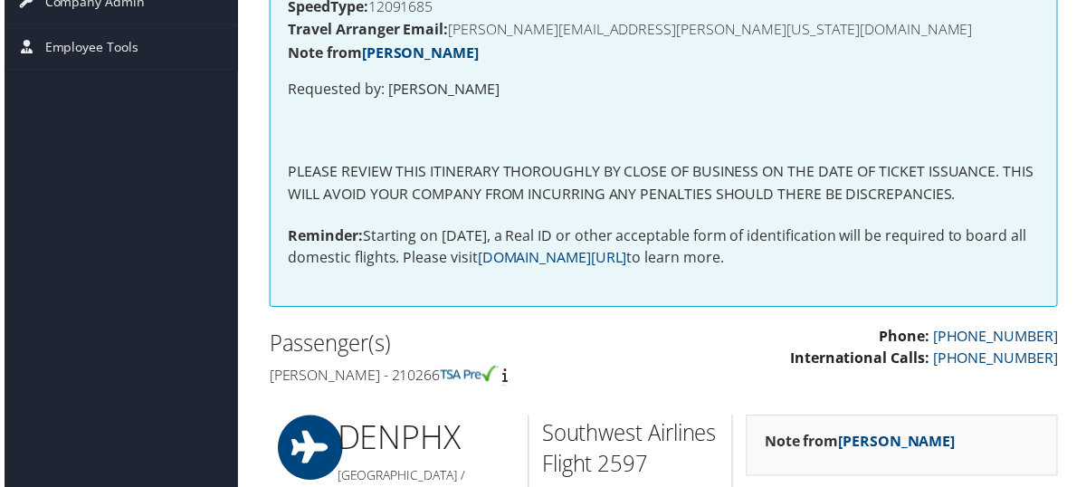
click at [450, 368] on h4 "[PERSON_NAME] - 210266" at bounding box center [459, 378] width 384 height 20
copy h4 "210266"
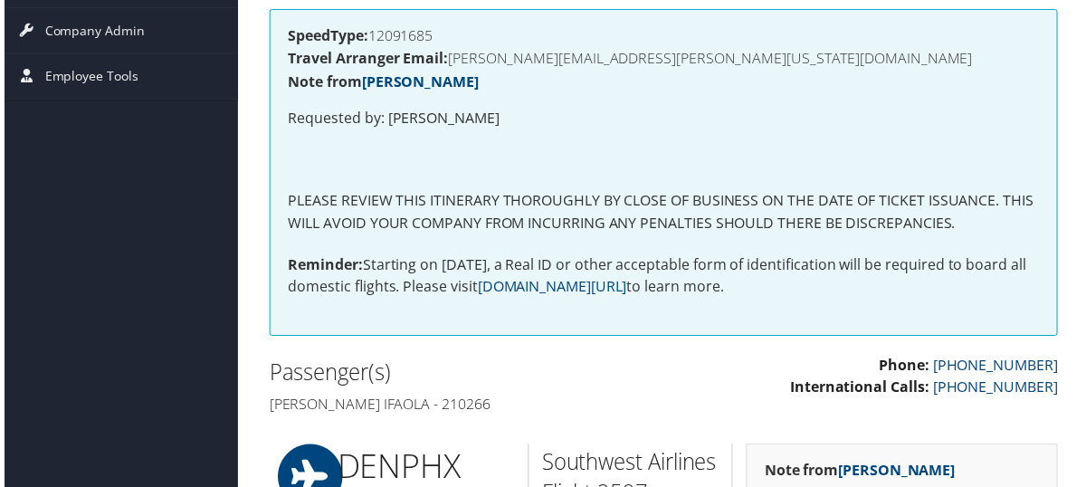
scroll to position [362, 0]
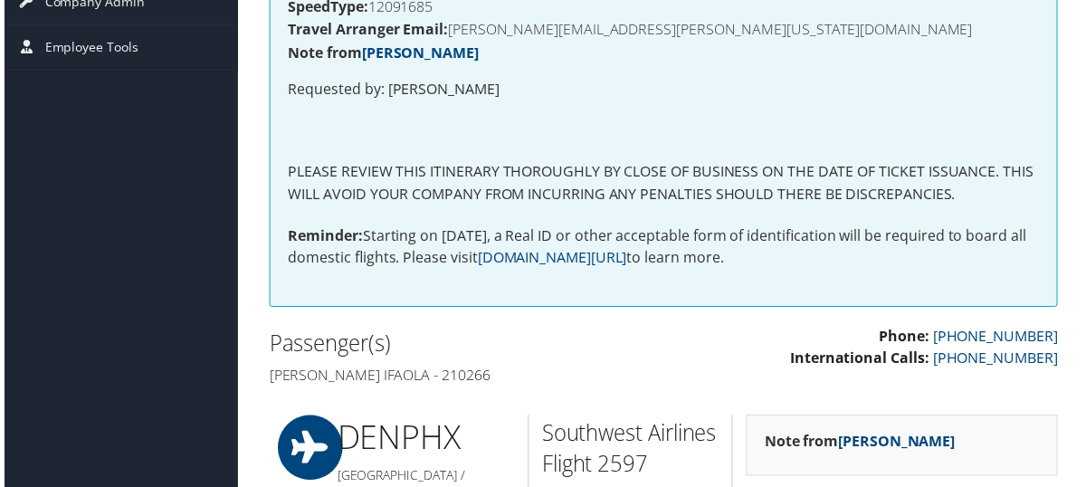
click at [489, 368] on h4 "Fawaz oreoluwa Ifaola - 210266" at bounding box center [459, 378] width 384 height 20
copy h4 "210266"
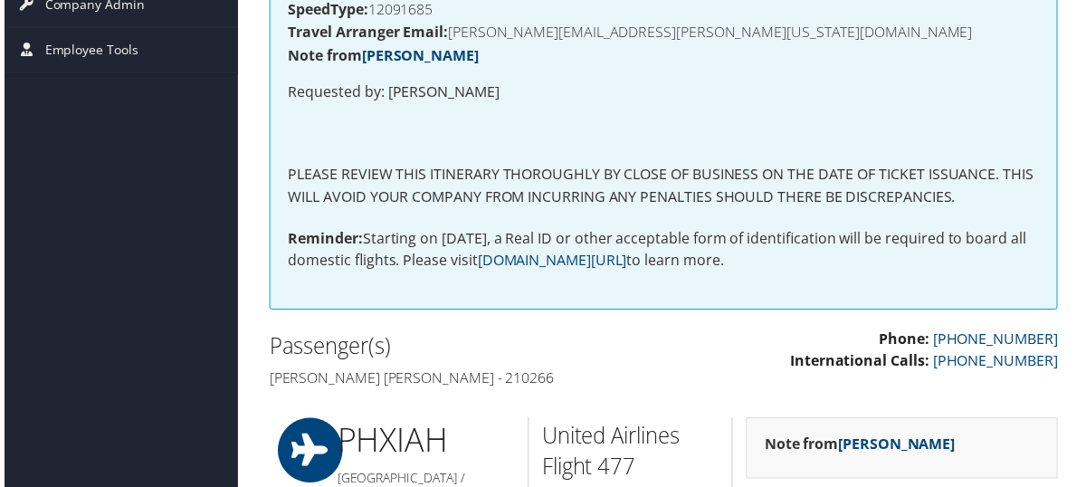
scroll to position [543, 0]
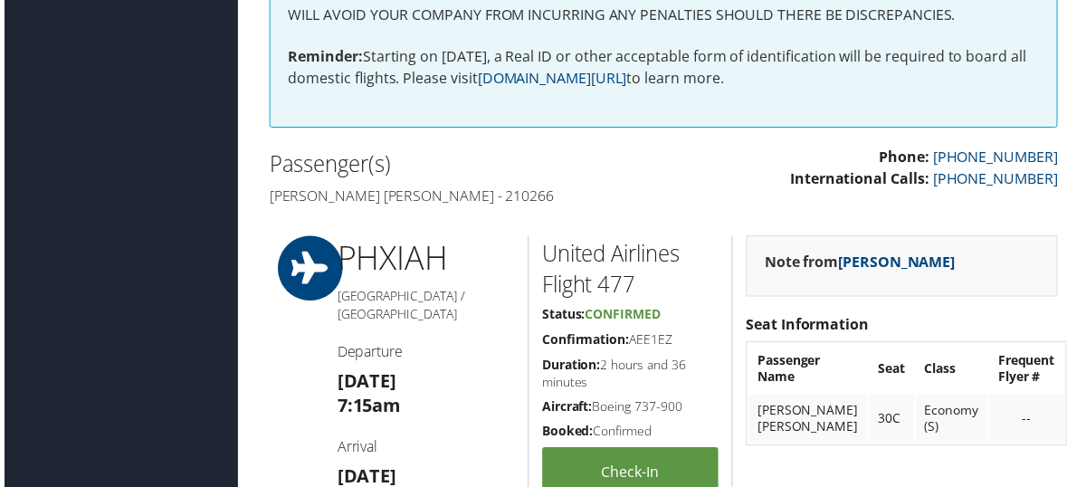
click at [431, 183] on div "Passenger(s) Ian julian Inman - 210266" at bounding box center [459, 181] width 411 height 68
click at [424, 200] on h4 "Ian julian Inman - 210266" at bounding box center [459, 197] width 384 height 20
copy h4 "210266"
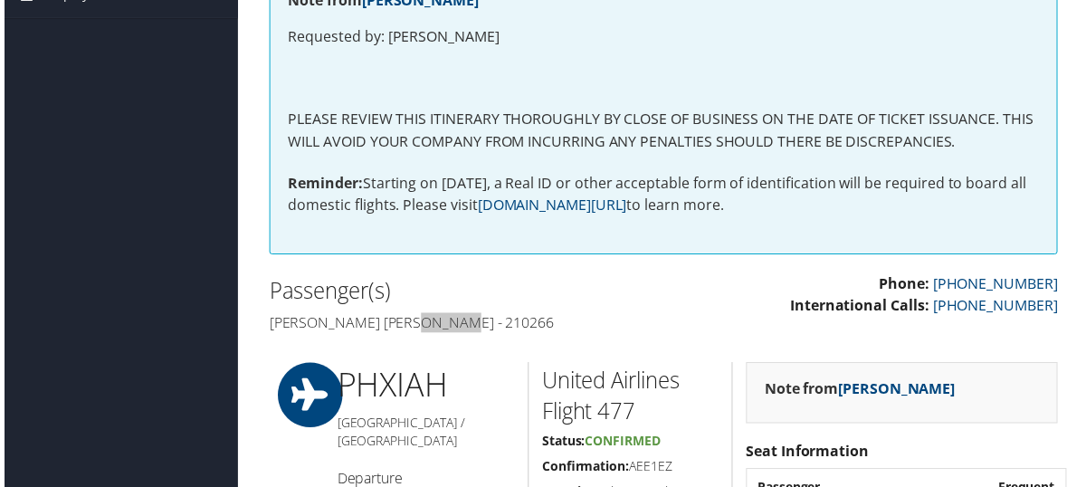
scroll to position [362, 0]
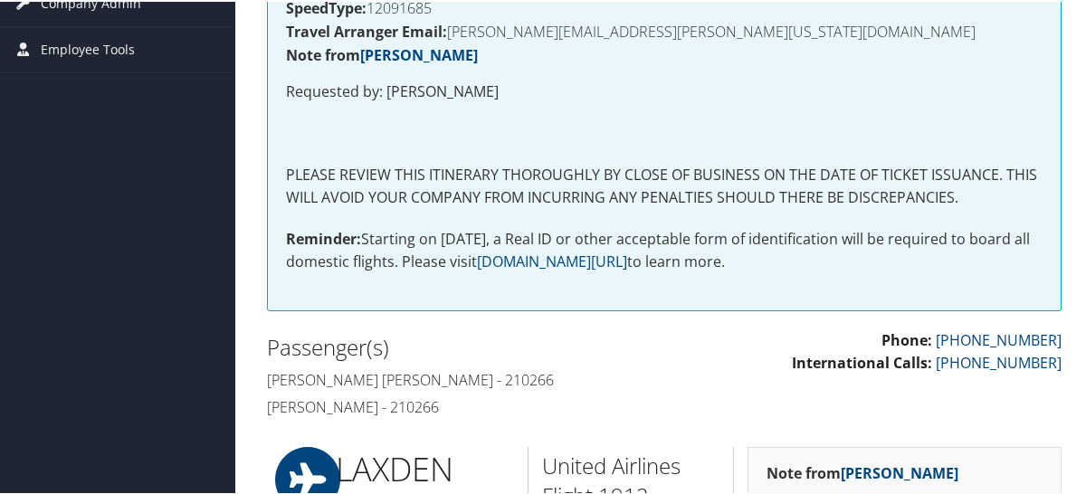
scroll to position [543, 0]
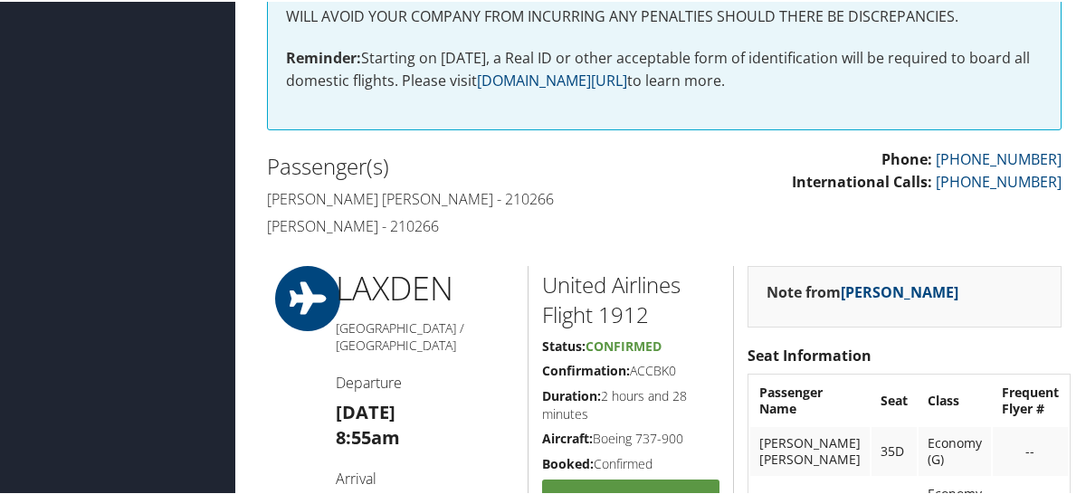
click at [514, 203] on h4 "Isaiah christopher Johnson - 210266" at bounding box center [459, 197] width 384 height 20
copy h4 "210266"
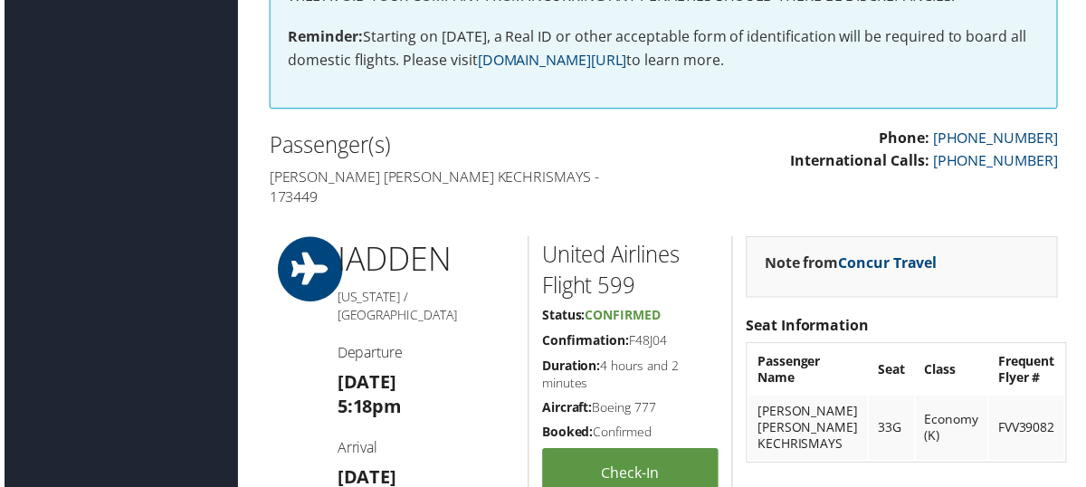
scroll to position [543, 0]
click at [541, 169] on h4 "[PERSON_NAME] [PERSON_NAME] Kechrismays - 173449" at bounding box center [459, 187] width 384 height 41
click at [539, 169] on h4 "[PERSON_NAME] [PERSON_NAME] Kechrismays - 173449" at bounding box center [459, 187] width 384 height 41
click at [518, 173] on h4 "[PERSON_NAME] [PERSON_NAME] Kechrismays - 173449" at bounding box center [459, 187] width 384 height 41
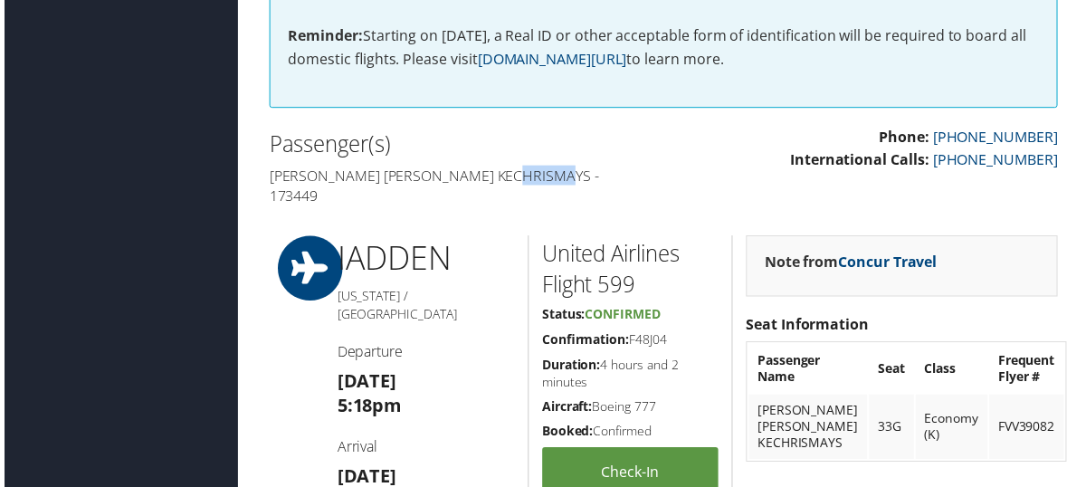
copy h4 "173449"
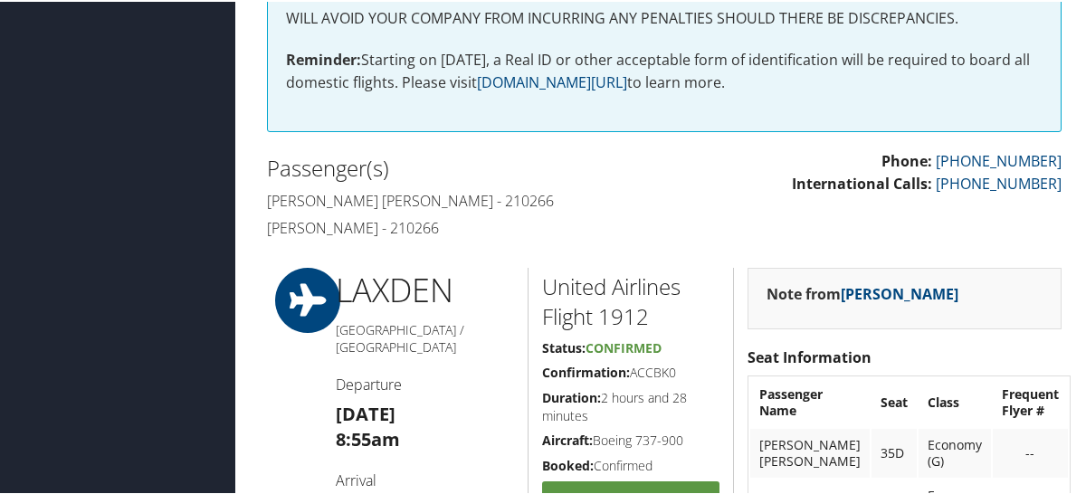
scroll to position [543, 0]
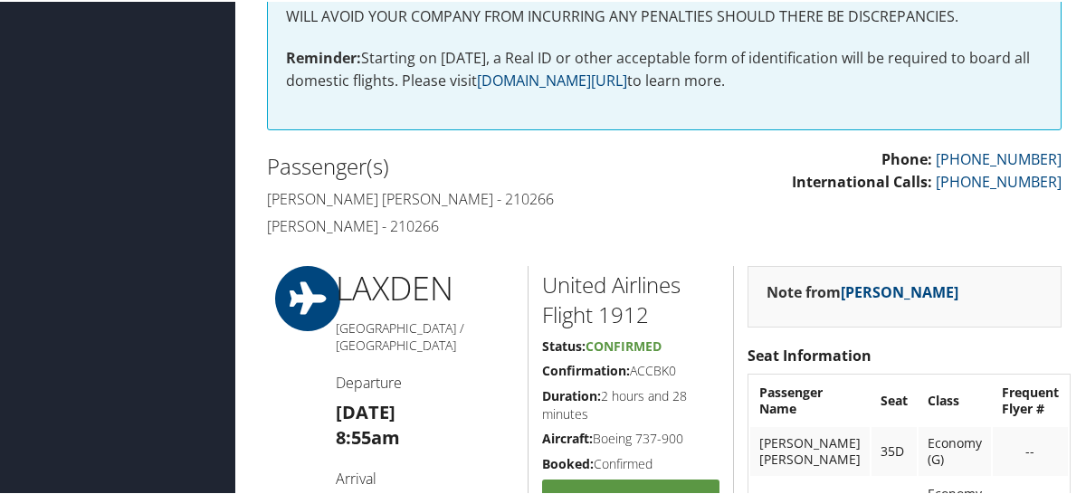
click at [514, 192] on h4 "[PERSON_NAME] [PERSON_NAME] - 210266" at bounding box center [459, 197] width 384 height 20
click at [514, 192] on h4 "Isaiah christopher Johnson - 210266" at bounding box center [459, 197] width 384 height 20
copy h4 "210266"
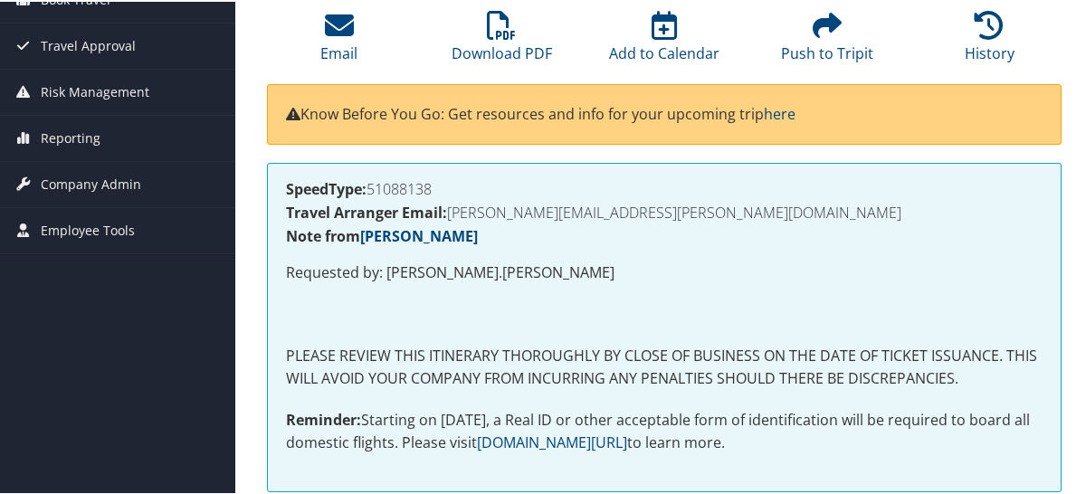
scroll to position [543, 0]
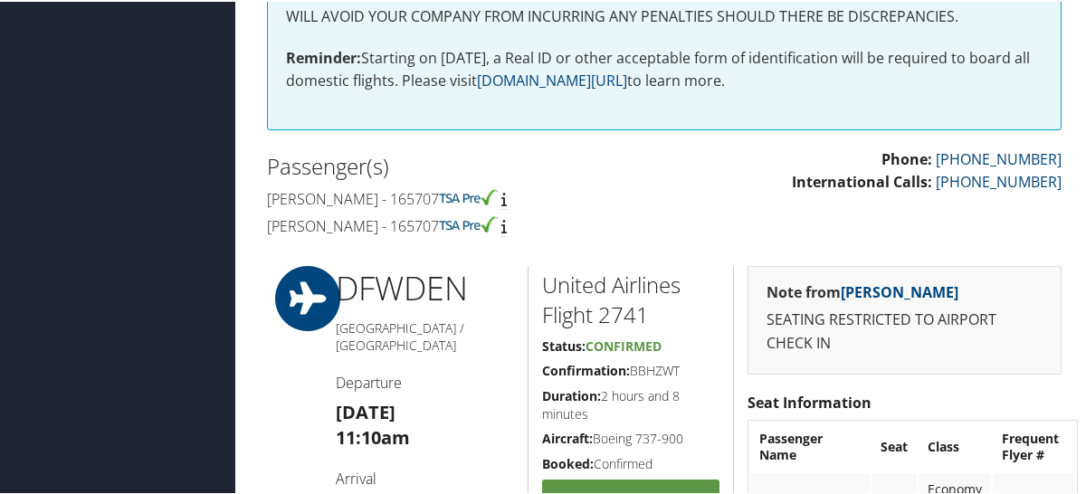
click at [420, 187] on h4 "Todd e Saliman - 165707" at bounding box center [459, 197] width 384 height 20
copy h4 "165707"
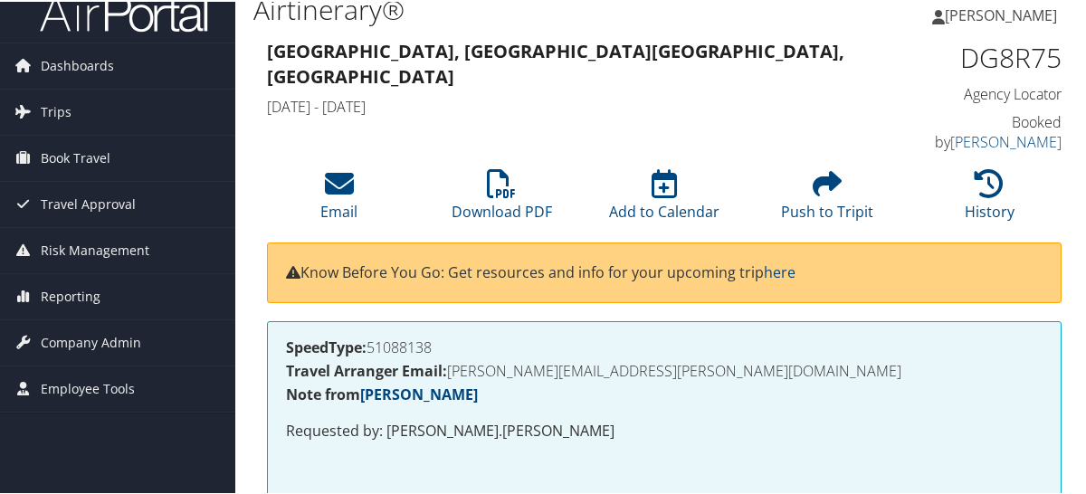
scroll to position [0, 0]
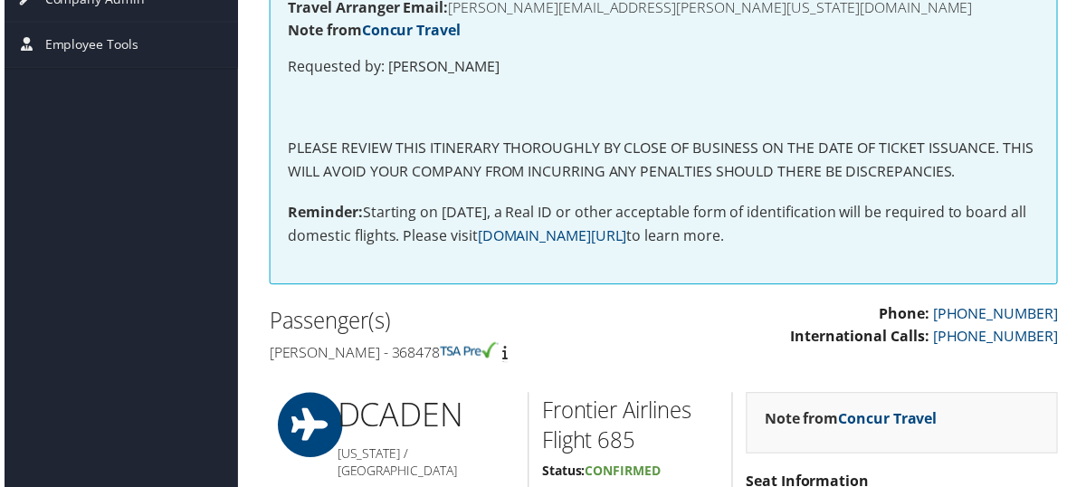
scroll to position [543, 0]
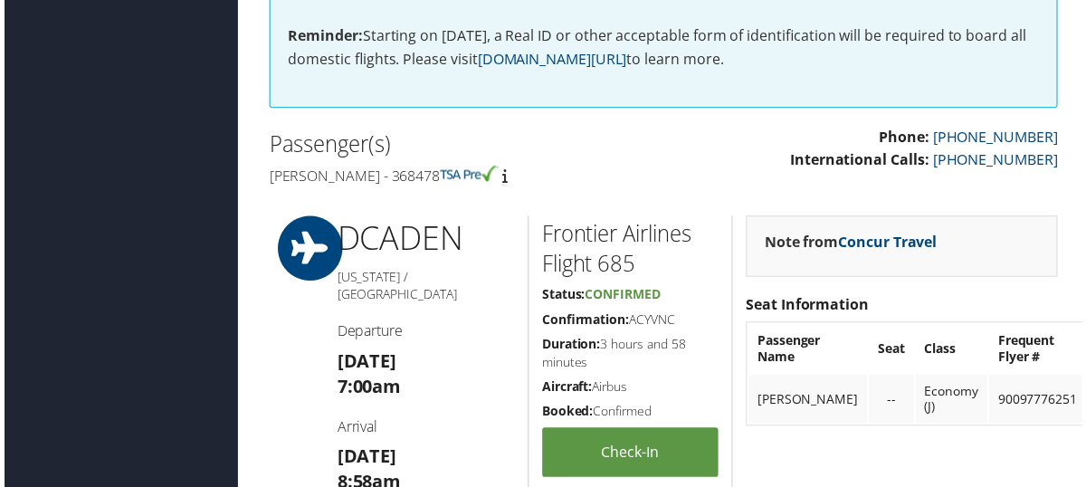
click at [413, 179] on h4 "[PERSON_NAME] - 368478" at bounding box center [459, 177] width 384 height 20
copy h4 "368478"
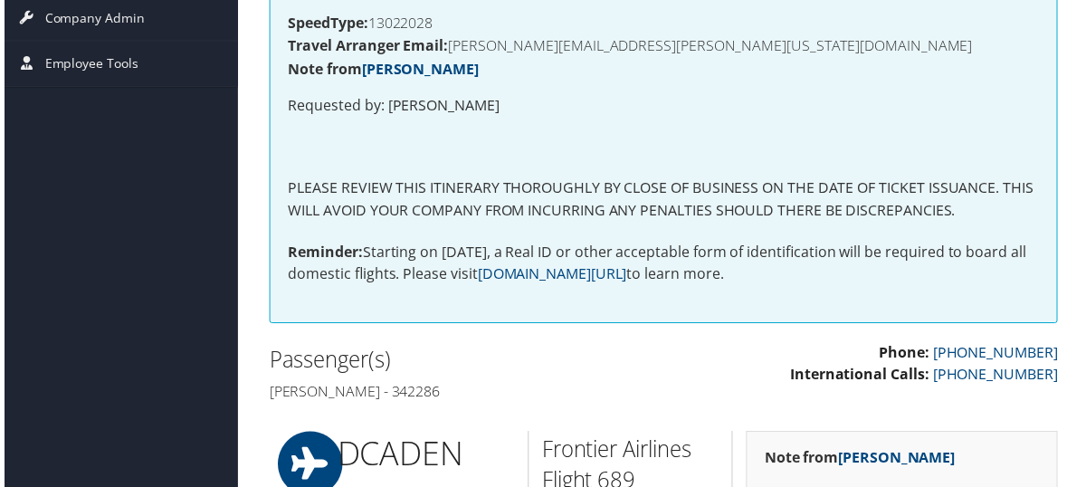
scroll to position [370, 0]
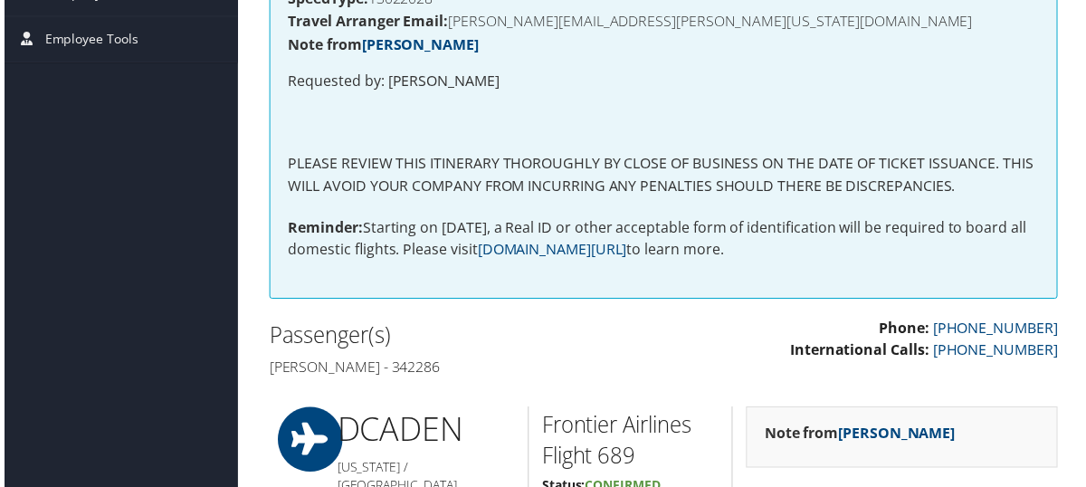
click at [511, 367] on h4 "Nicholas alexander Dietrich - 342286" at bounding box center [459, 370] width 384 height 20
copy h4 "342286"
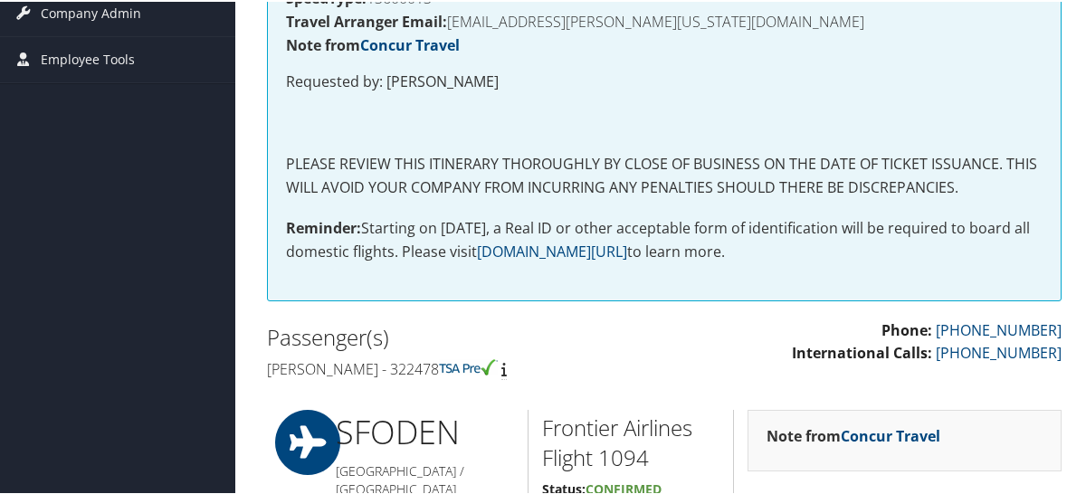
scroll to position [362, 0]
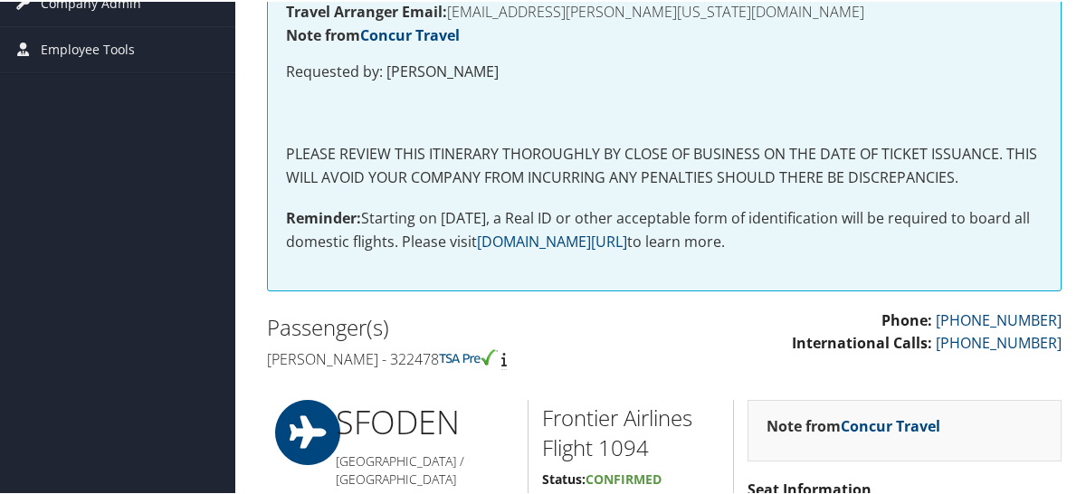
click at [467, 352] on h4 "Moneer n Greenbaum - 322478" at bounding box center [459, 358] width 384 height 20
copy h4 "322478"
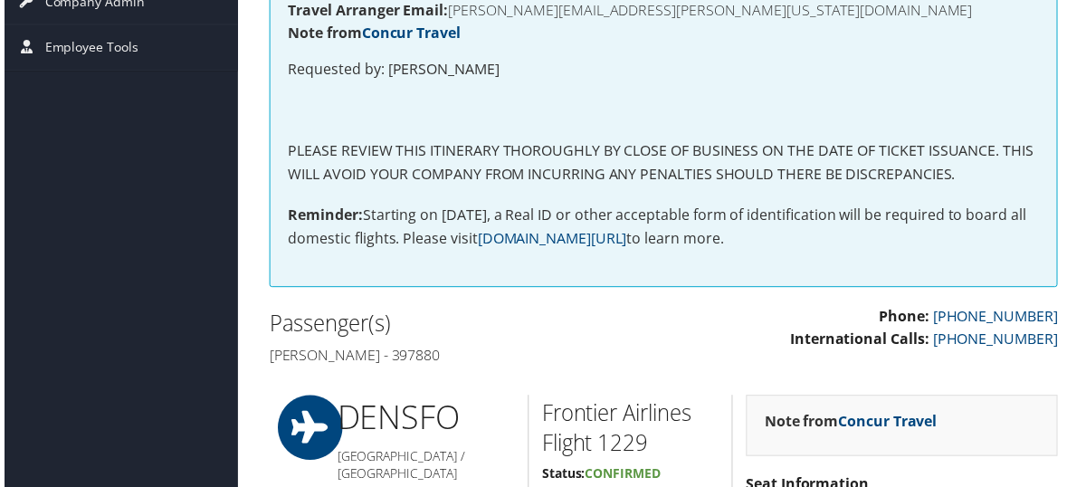
scroll to position [543, 0]
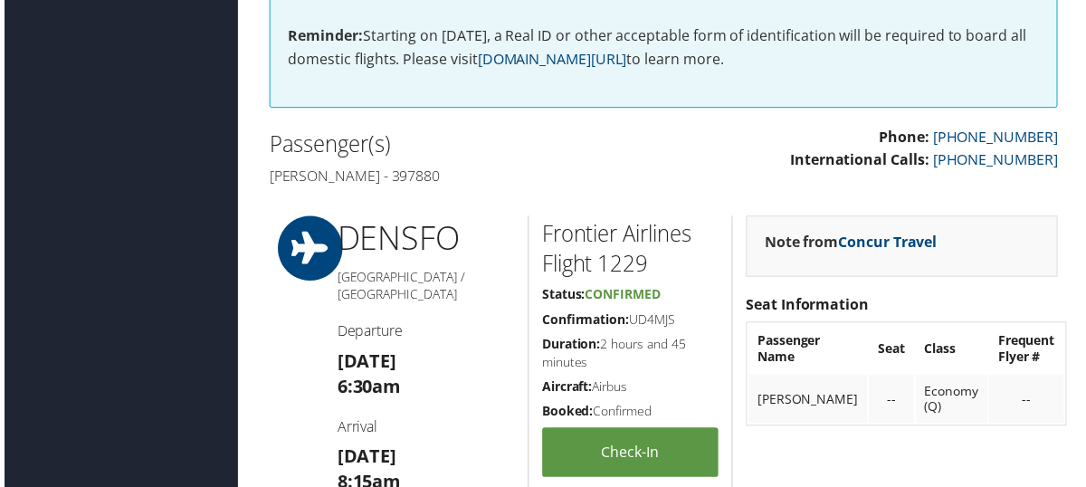
click at [476, 178] on h4 "Ryan patrick Mckeown - 397880" at bounding box center [459, 177] width 384 height 20
copy h4 "397880"
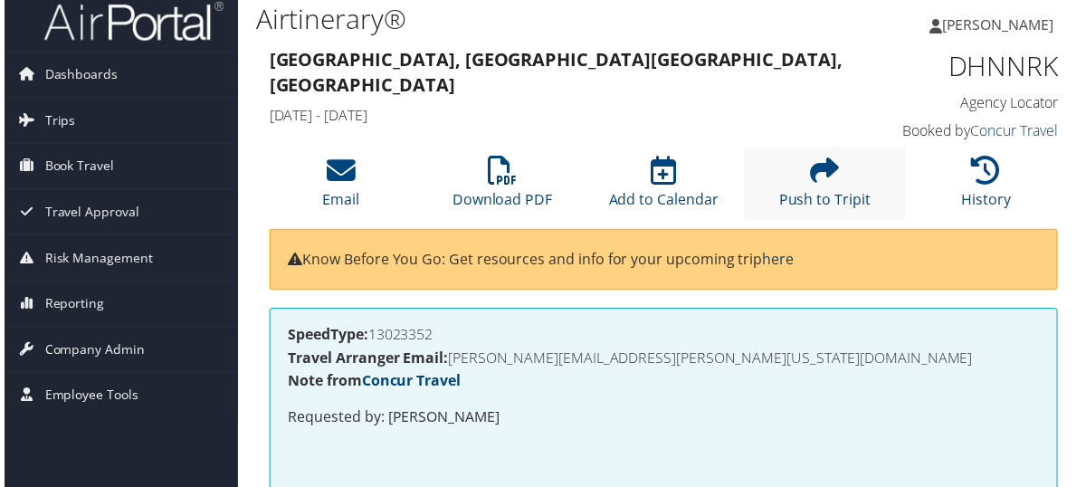
scroll to position [0, 0]
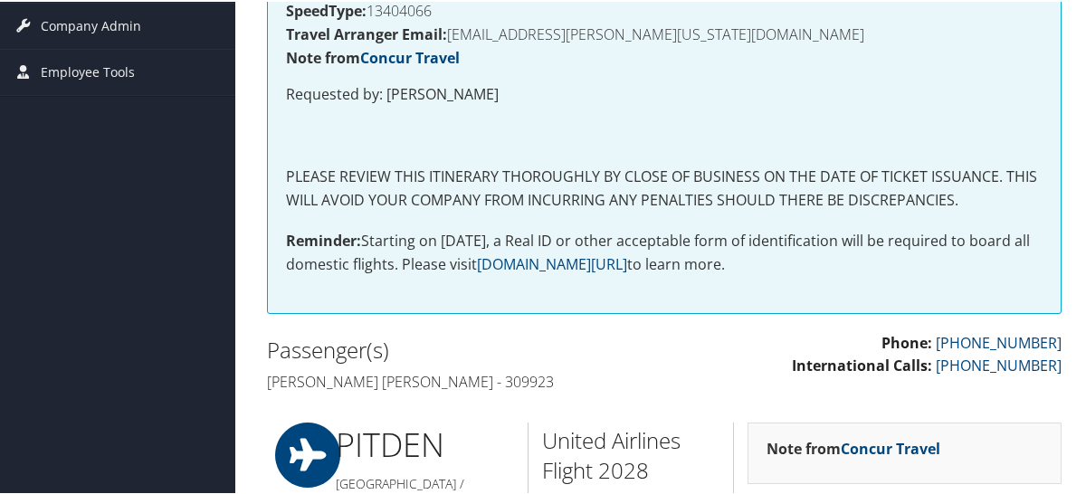
scroll to position [362, 0]
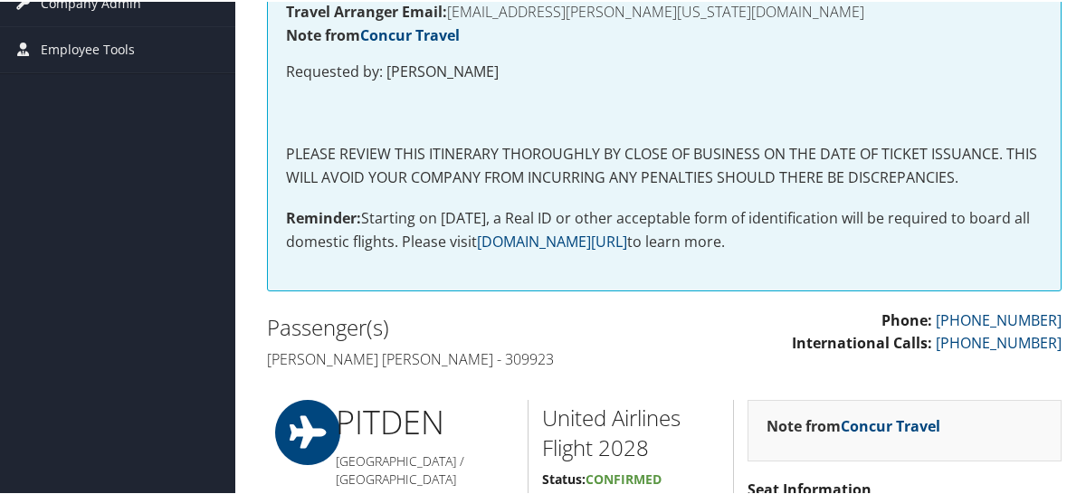
click at [467, 352] on h4 "[PERSON_NAME] [PERSON_NAME] - 309923" at bounding box center [459, 358] width 384 height 20
copy h4 "309923"
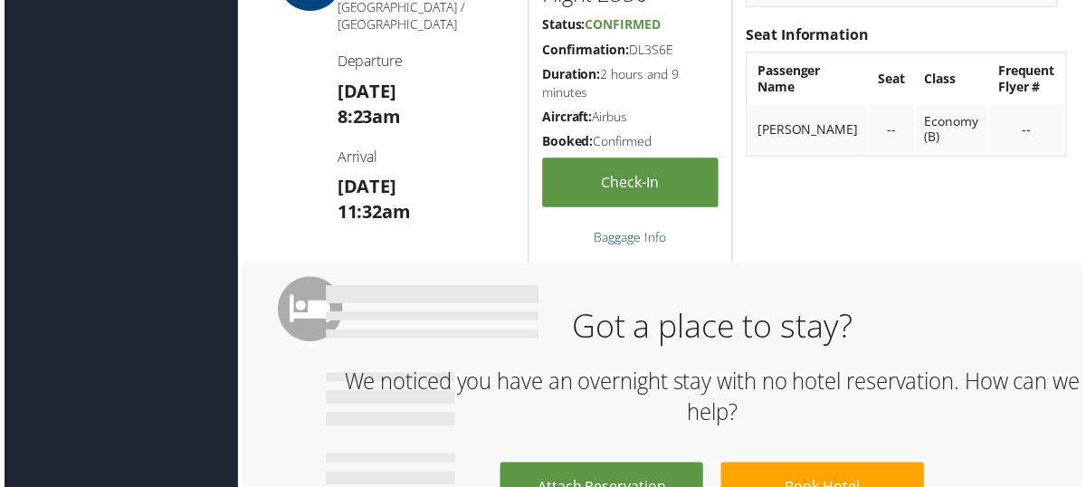
scroll to position [503, 0]
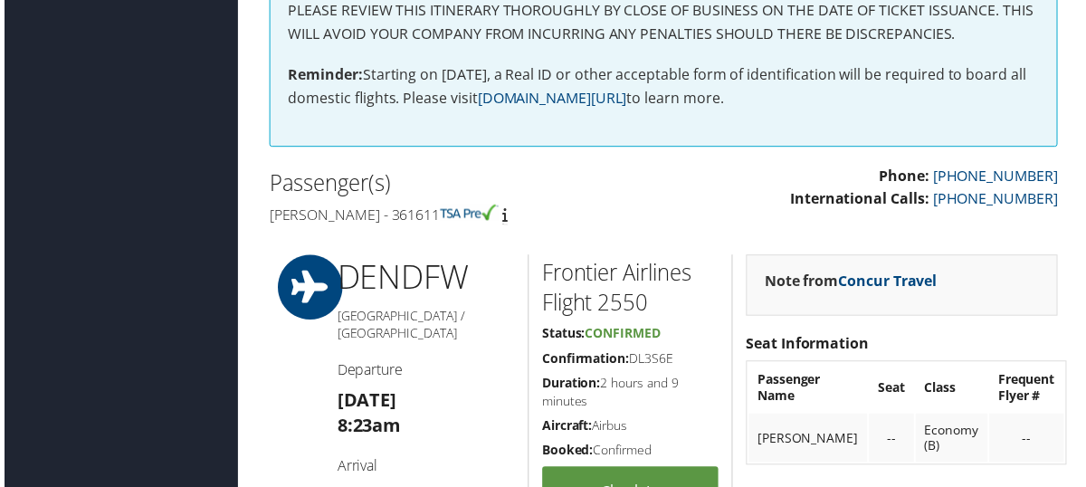
click at [471, 215] on h4 "[PERSON_NAME] - 361611" at bounding box center [459, 216] width 384 height 20
copy h4 "361611"
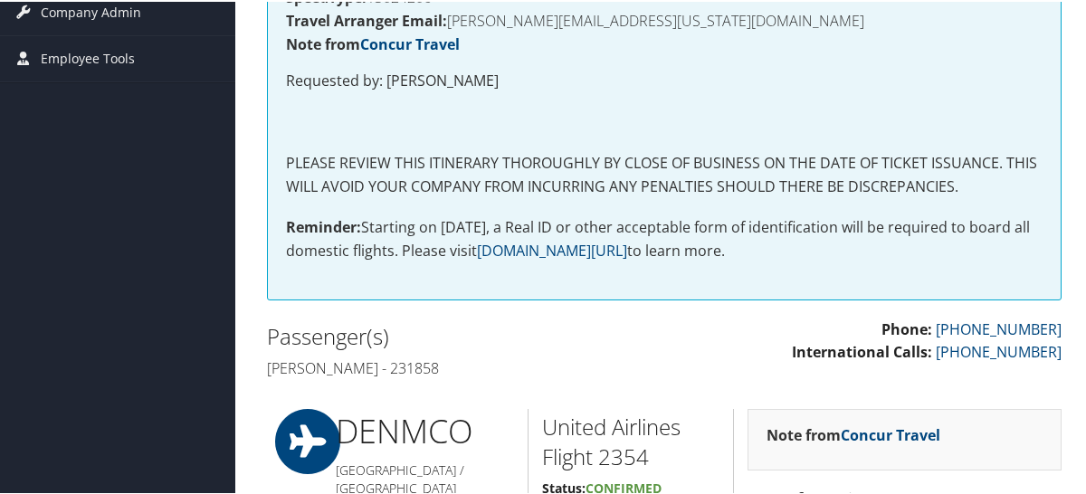
scroll to position [383, 0]
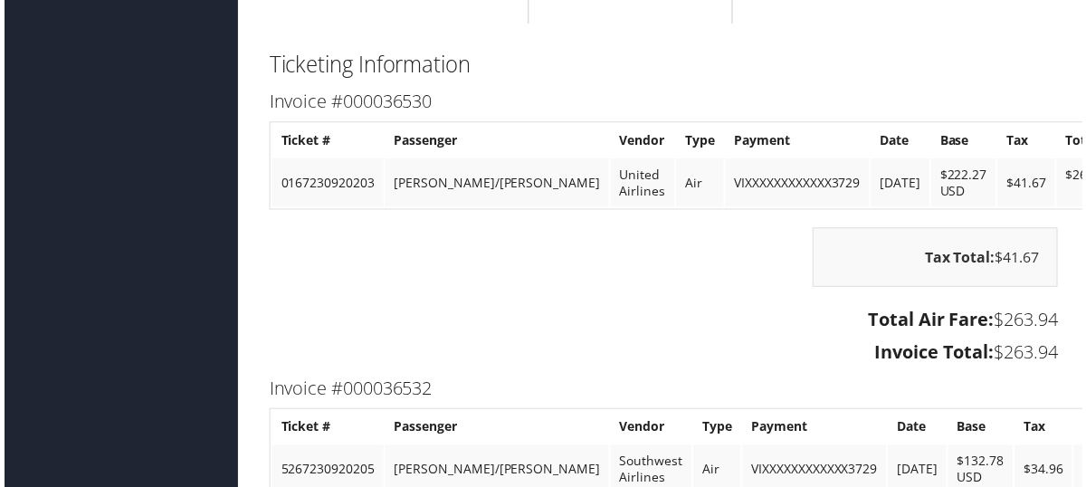
scroll to position [2716, 0]
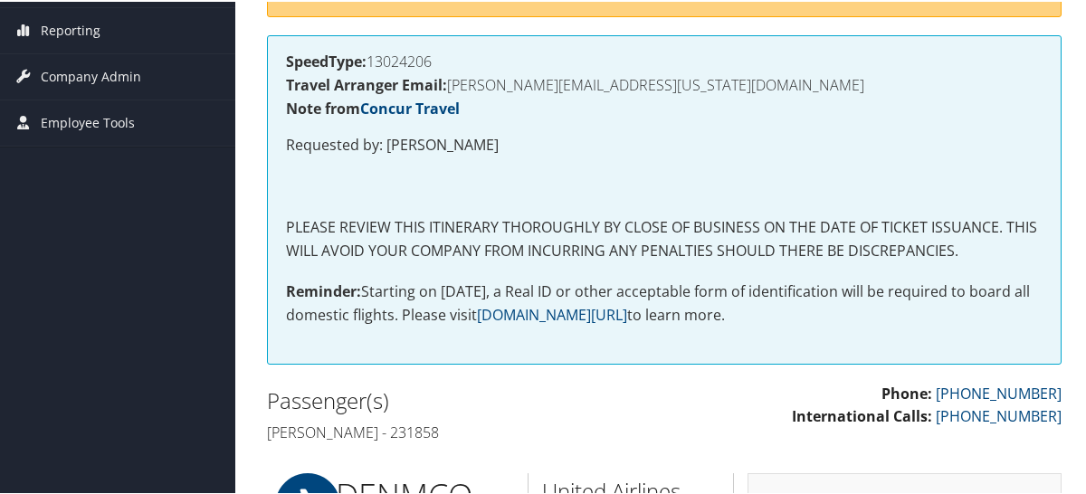
scroll to position [362, 0]
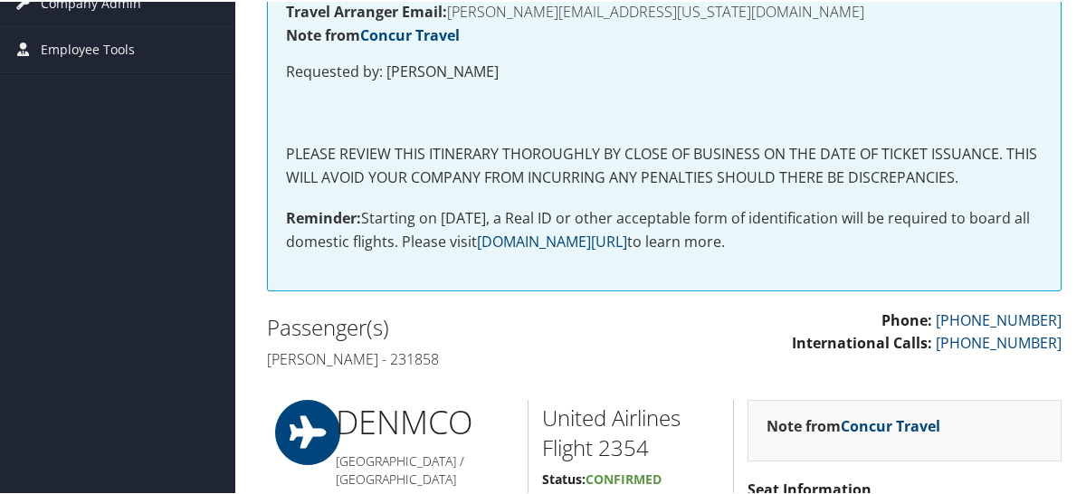
click at [413, 359] on h4 "Sascha Kempf - 231858" at bounding box center [459, 358] width 384 height 20
copy h4 "231858"
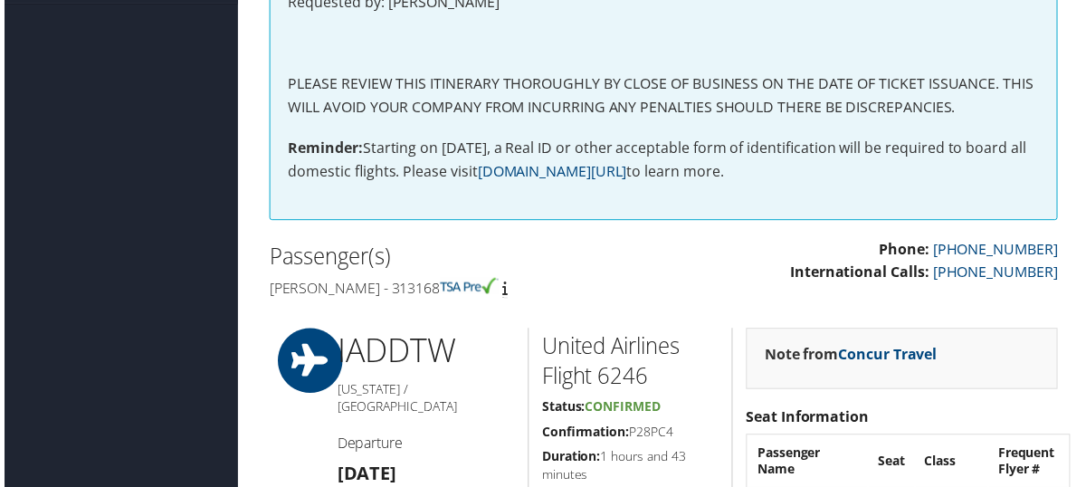
scroll to position [543, 0]
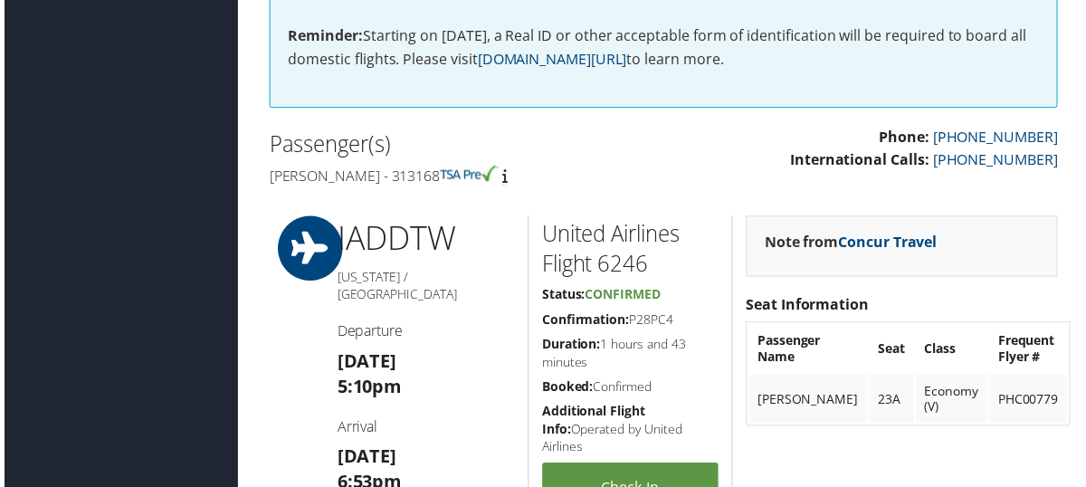
click at [439, 174] on img at bounding box center [468, 175] width 59 height 16
click at [384, 174] on h4 "[PERSON_NAME] - 313168" at bounding box center [459, 177] width 384 height 20
copy h4 "313168"
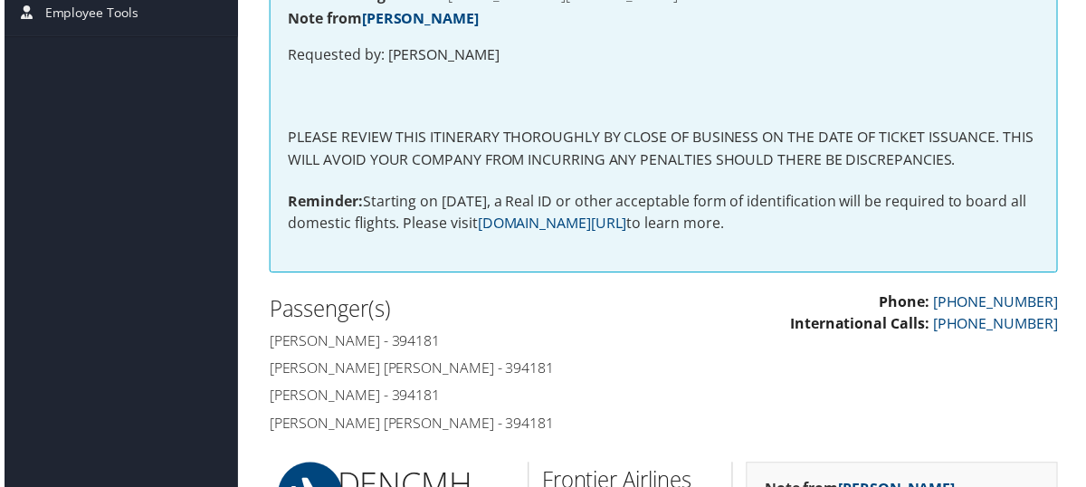
scroll to position [543, 0]
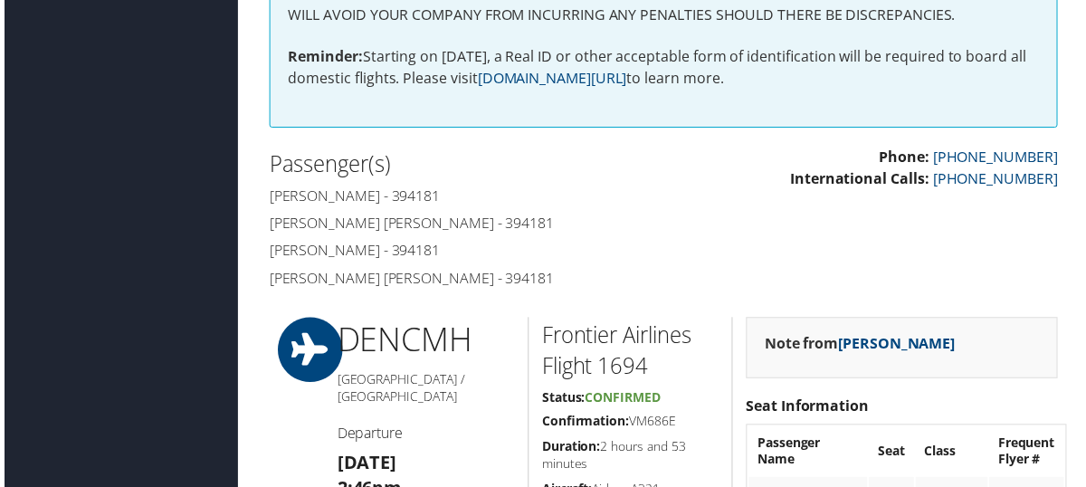
click at [483, 192] on h4 "Jadeynn nicole Bennett - 394181" at bounding box center [459, 197] width 384 height 20
copy h4 "394181"
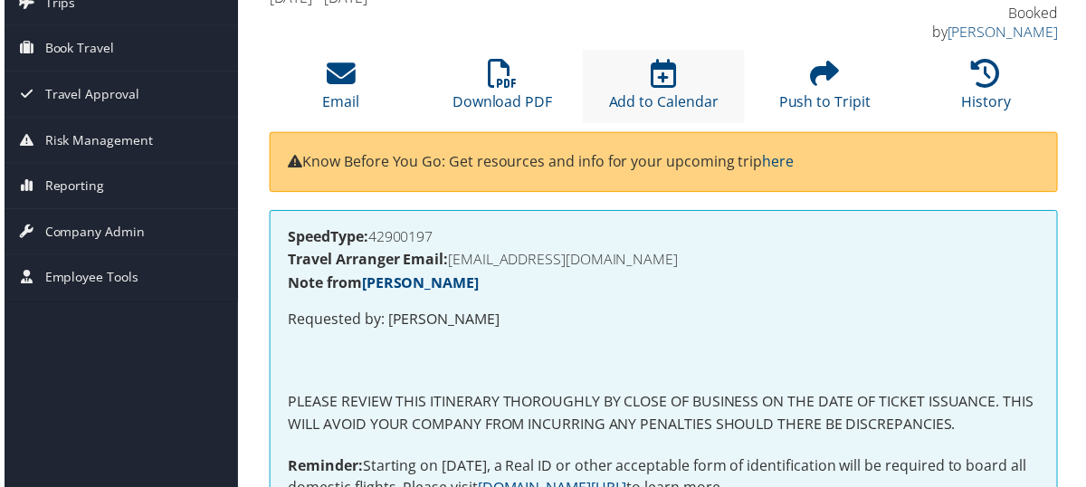
scroll to position [0, 0]
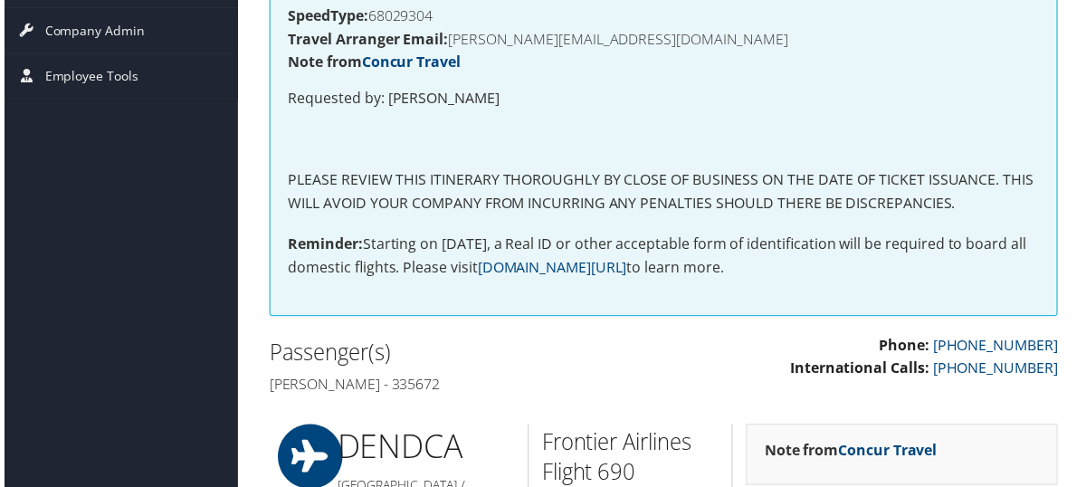
scroll to position [362, 0]
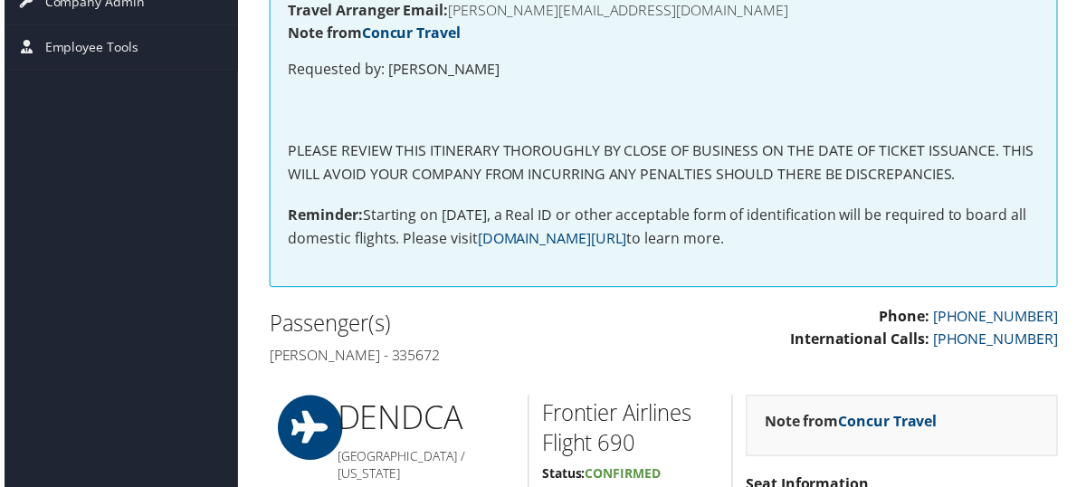
click at [482, 362] on h4 "Eduardo Bentrobinson - 335672" at bounding box center [459, 358] width 384 height 20
click at [493, 356] on h4 "Eduardo Bentrobinson - 335672" at bounding box center [459, 358] width 384 height 20
copy h4 "335672"
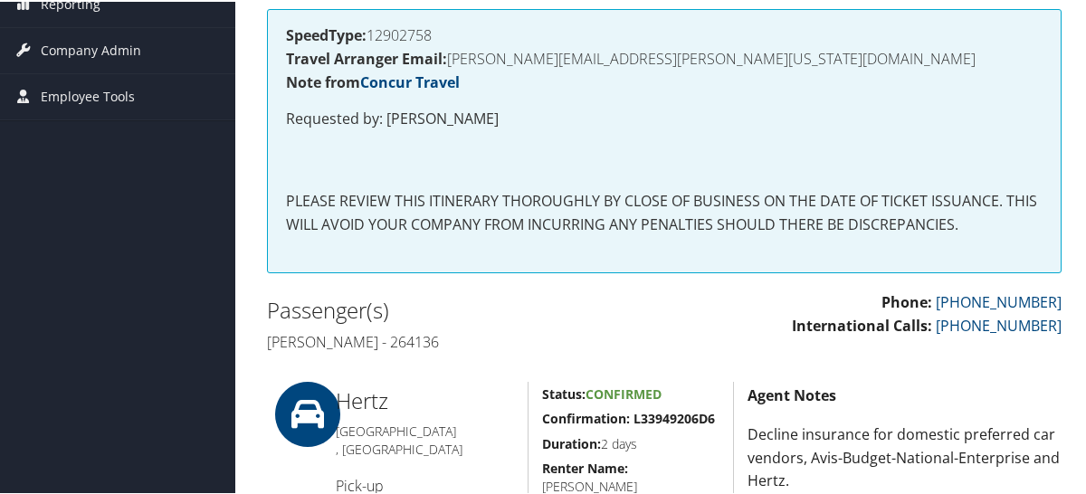
scroll to position [362, 0]
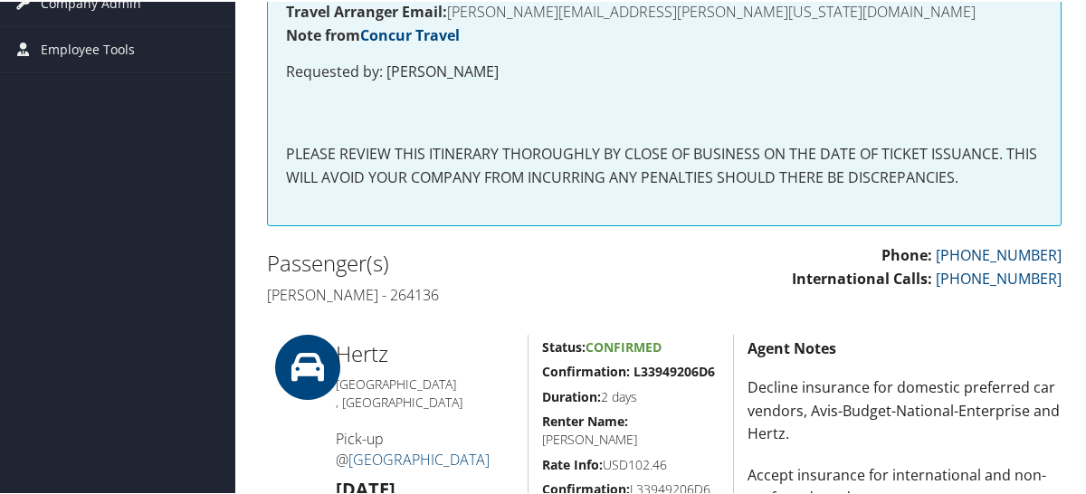
click at [441, 294] on h4 "Jennifer lynn Fluri - 264136" at bounding box center [459, 293] width 384 height 20
copy h4 "264136"
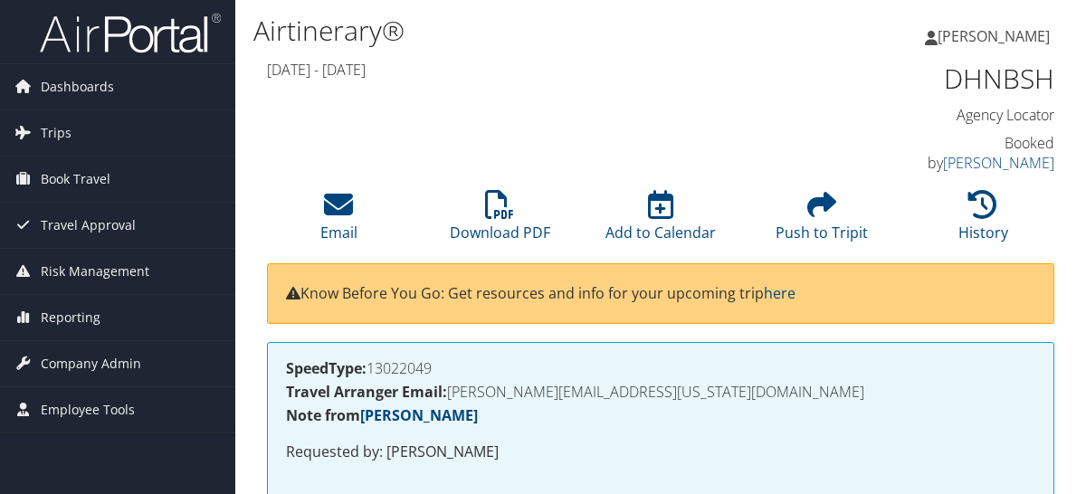
scroll to position [362, 0]
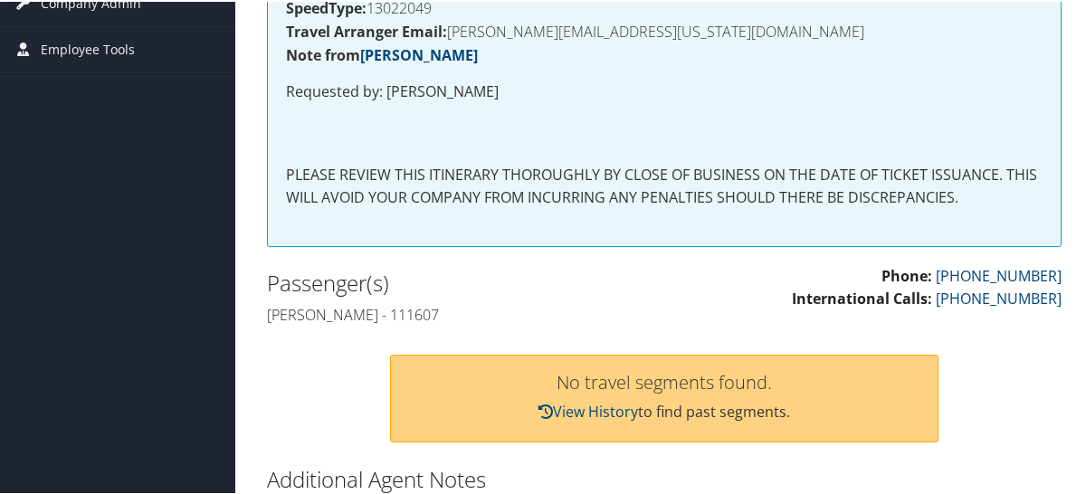
click at [401, 303] on h4 "[PERSON_NAME] - 111607" at bounding box center [459, 313] width 384 height 20
copy h4 "111607"
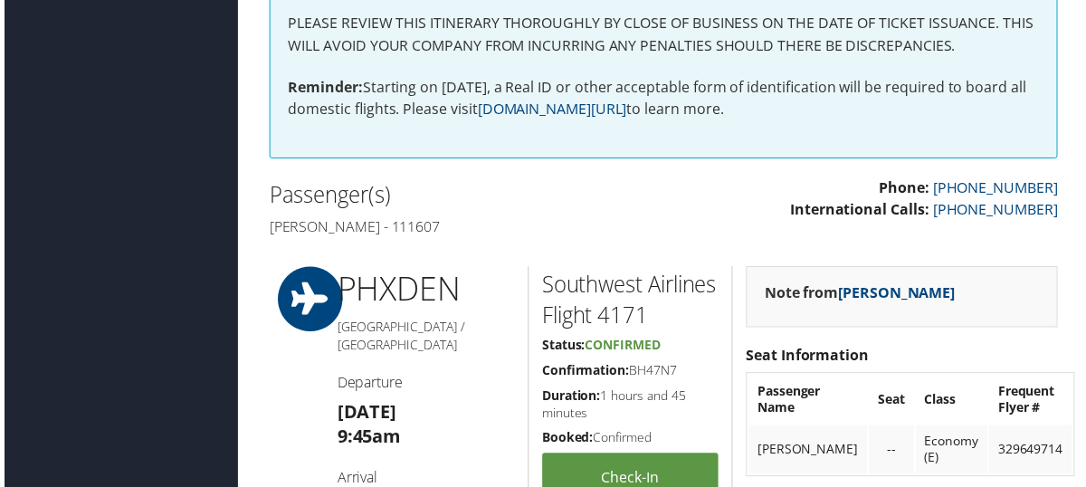
scroll to position [543, 0]
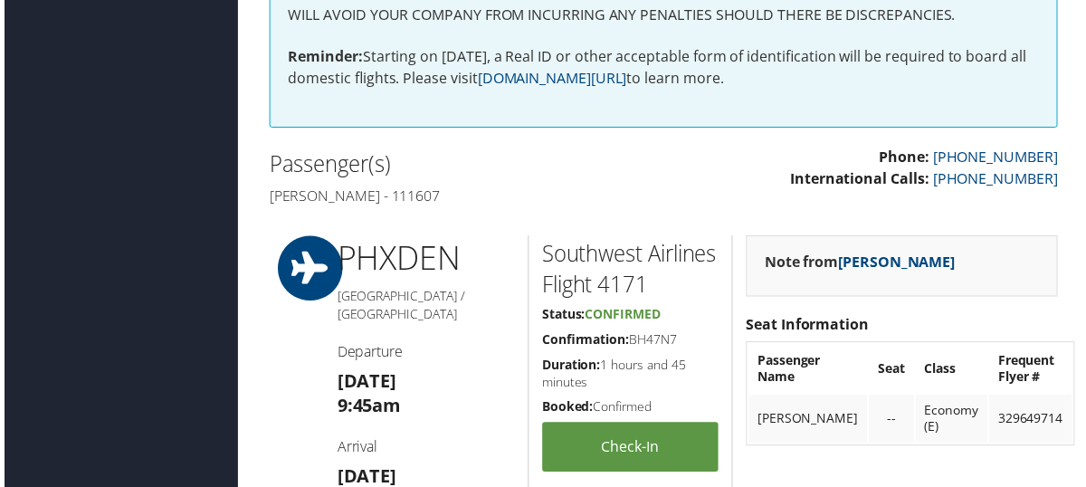
click at [391, 187] on h4 "[PERSON_NAME] - 111607" at bounding box center [459, 197] width 384 height 20
copy h4 "111607"
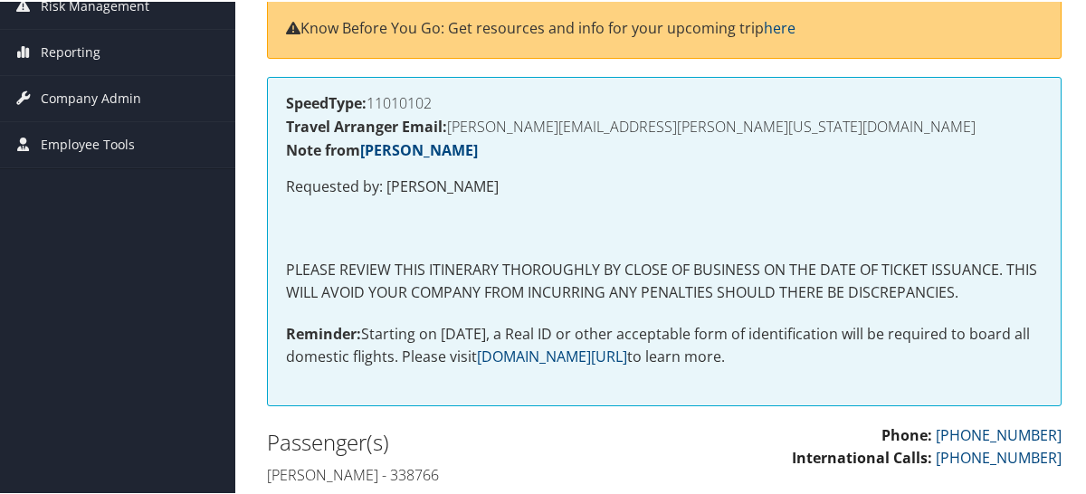
scroll to position [362, 0]
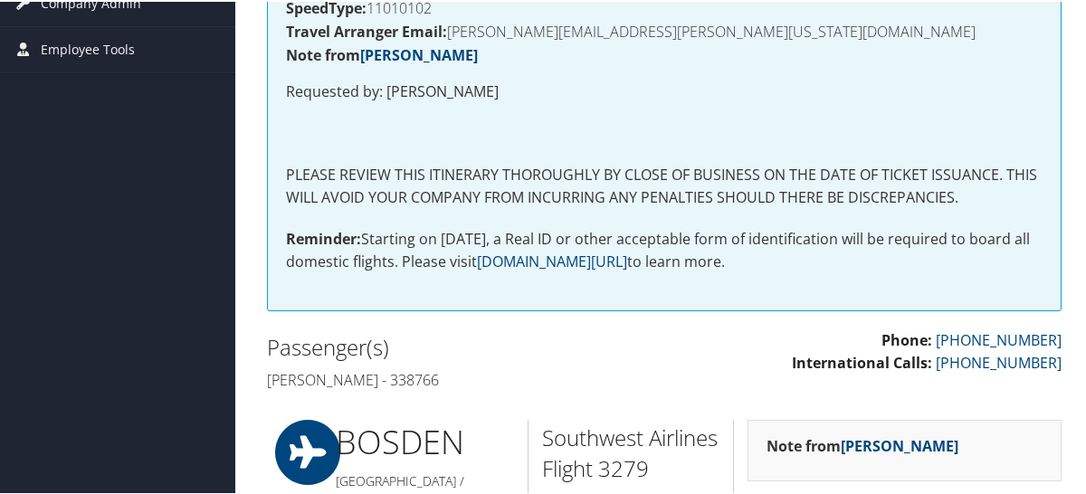
click at [380, 376] on h4 "[PERSON_NAME] - 338766" at bounding box center [459, 378] width 384 height 20
click at [380, 376] on h4 "Ariel White - 338766" at bounding box center [459, 378] width 384 height 20
copy h4 "338766"
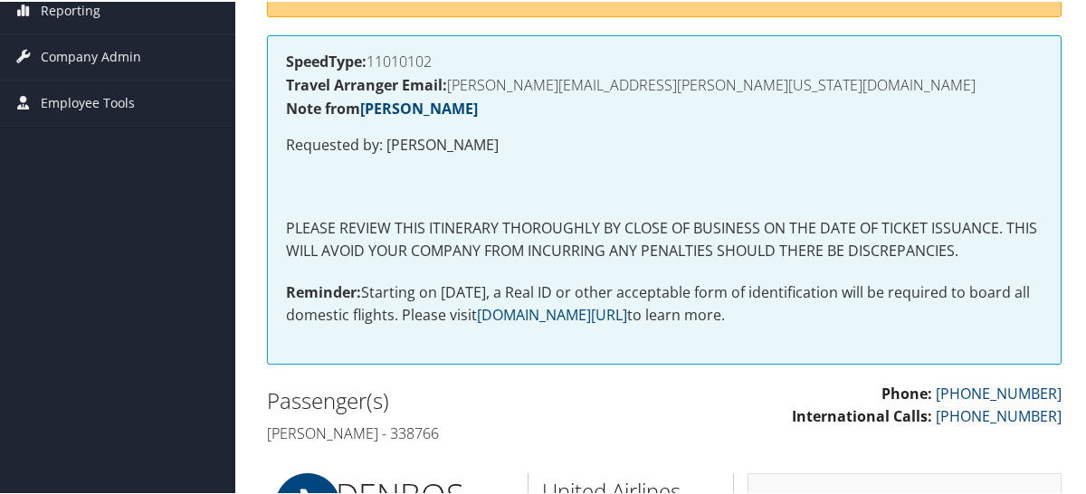
scroll to position [362, 0]
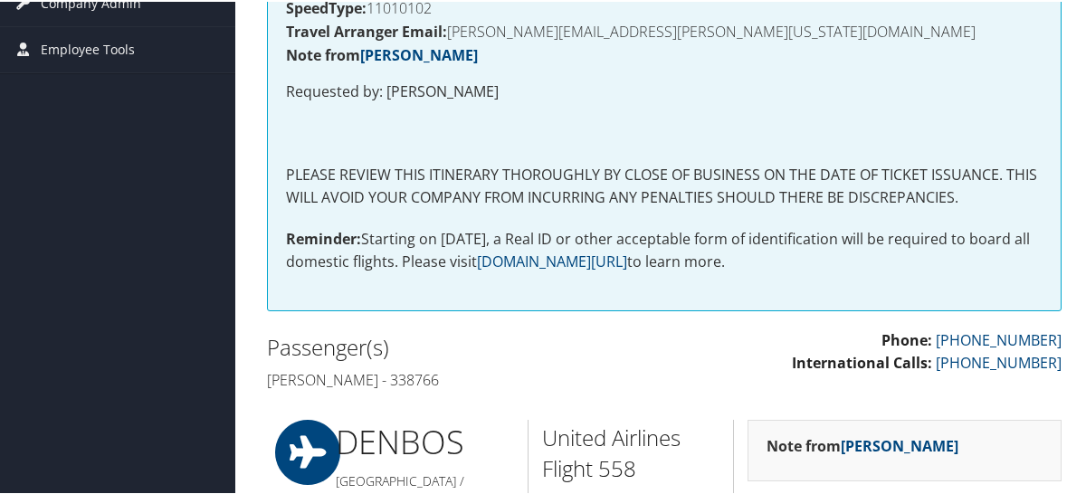
click at [383, 374] on h4 "[PERSON_NAME] - 338766" at bounding box center [459, 378] width 384 height 20
copy h4 "338766"
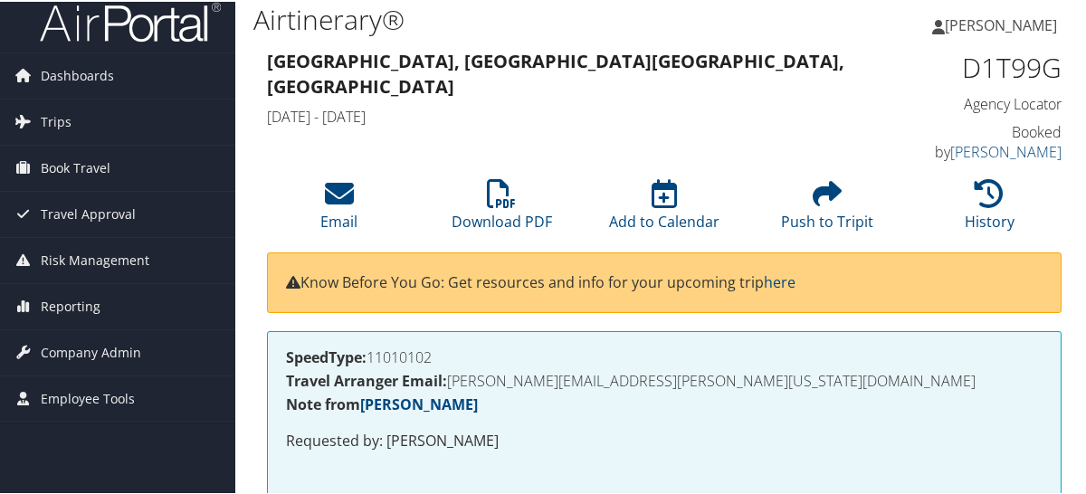
scroll to position [0, 0]
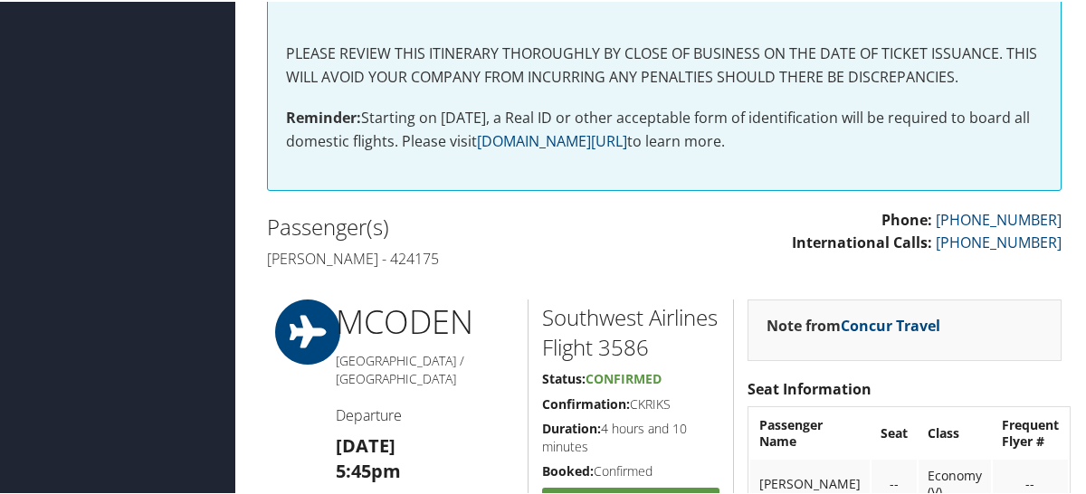
scroll to position [543, 0]
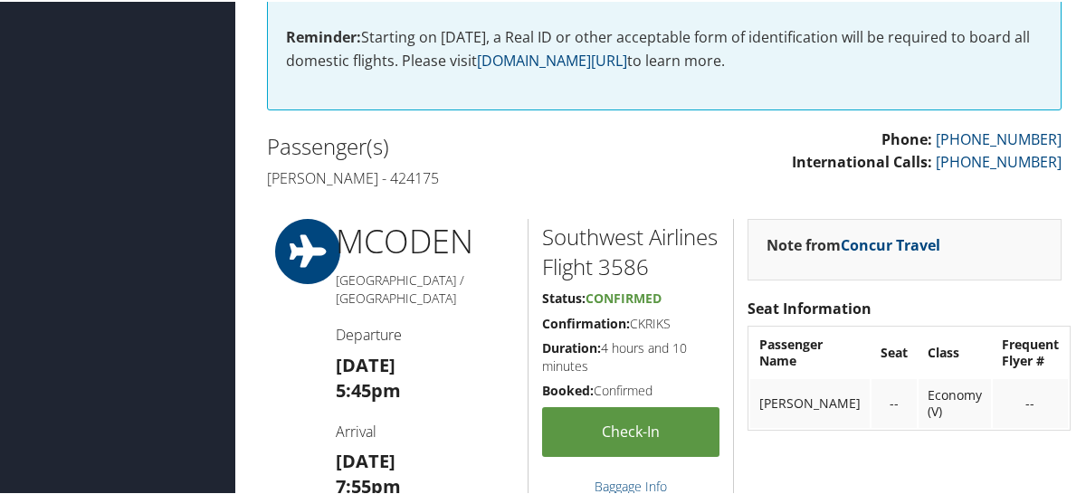
click at [398, 173] on h4 "[PERSON_NAME] - 424175" at bounding box center [459, 177] width 384 height 20
click at [397, 174] on h4 "[PERSON_NAME] - 424175" at bounding box center [459, 177] width 384 height 20
copy h4 "424175"
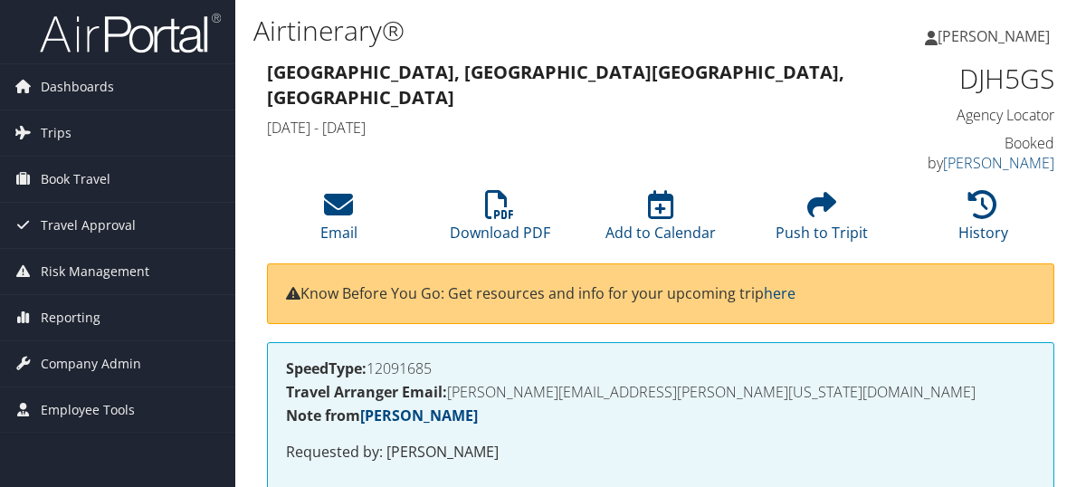
scroll to position [362, 0]
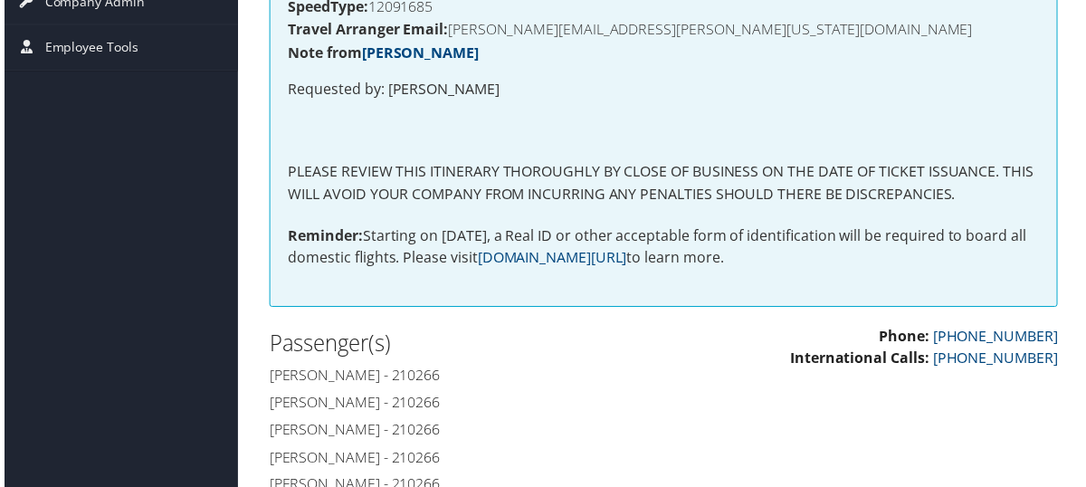
click at [417, 369] on h4 "Sebastian Rancik - 210266" at bounding box center [459, 378] width 384 height 20
copy h4 "210266"
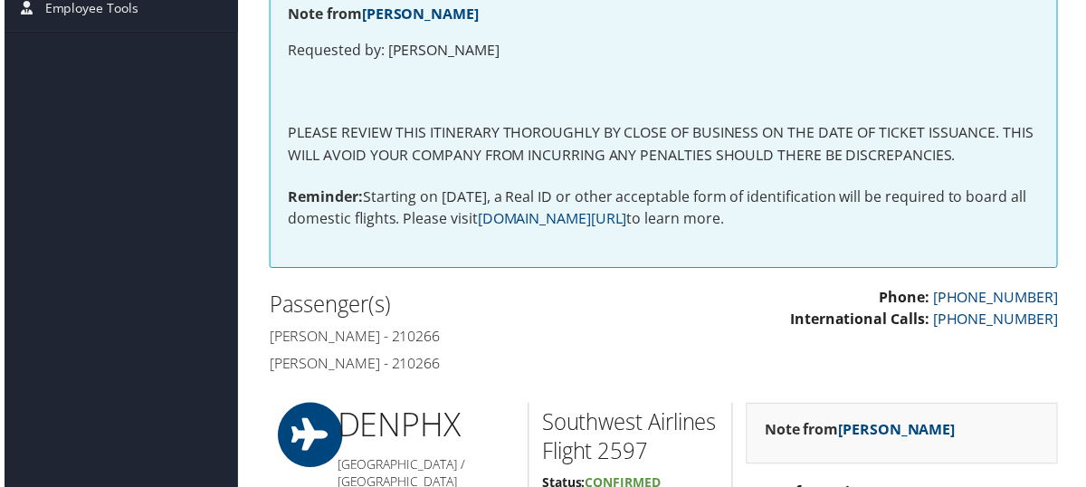
scroll to position [543, 0]
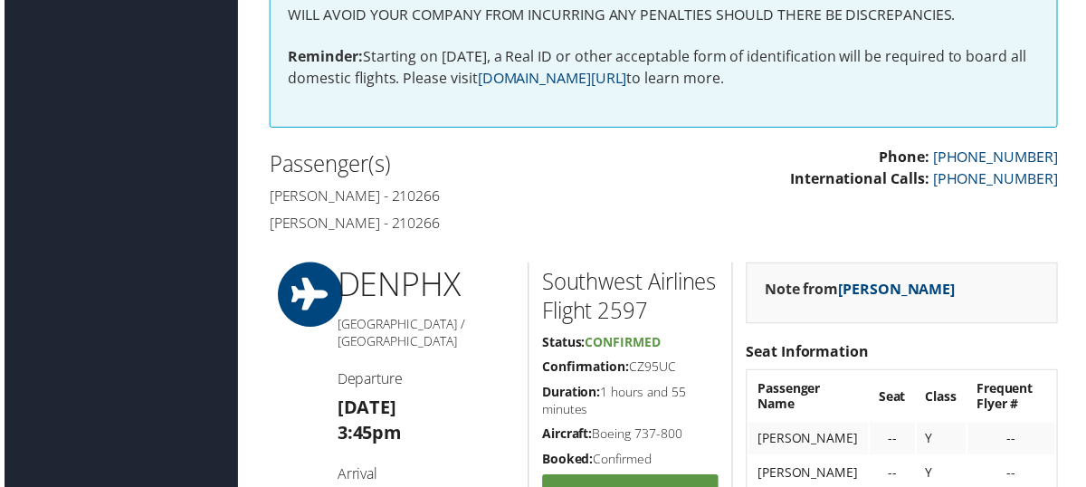
click at [416, 205] on h4 "[PERSON_NAME] - 210266" at bounding box center [459, 197] width 384 height 20
copy h4 "210266"
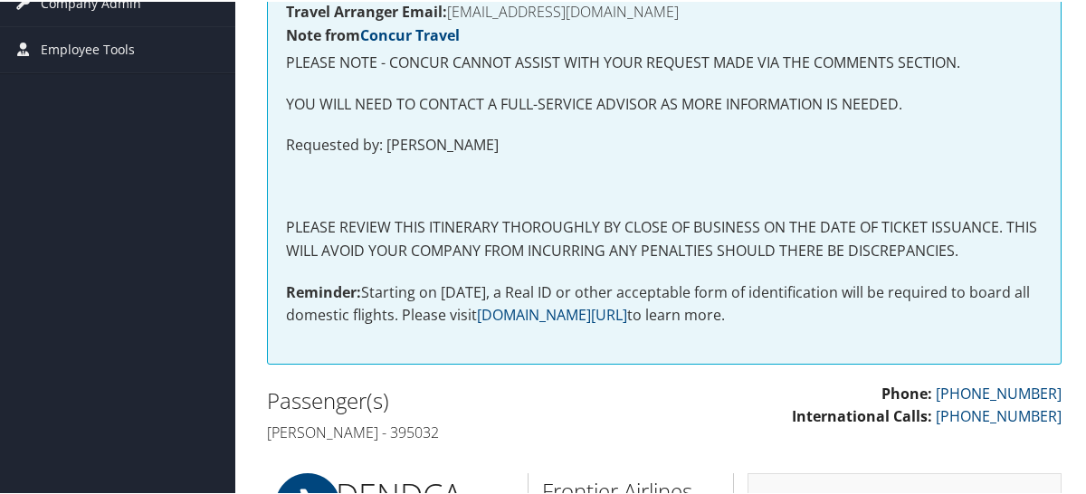
scroll to position [543, 0]
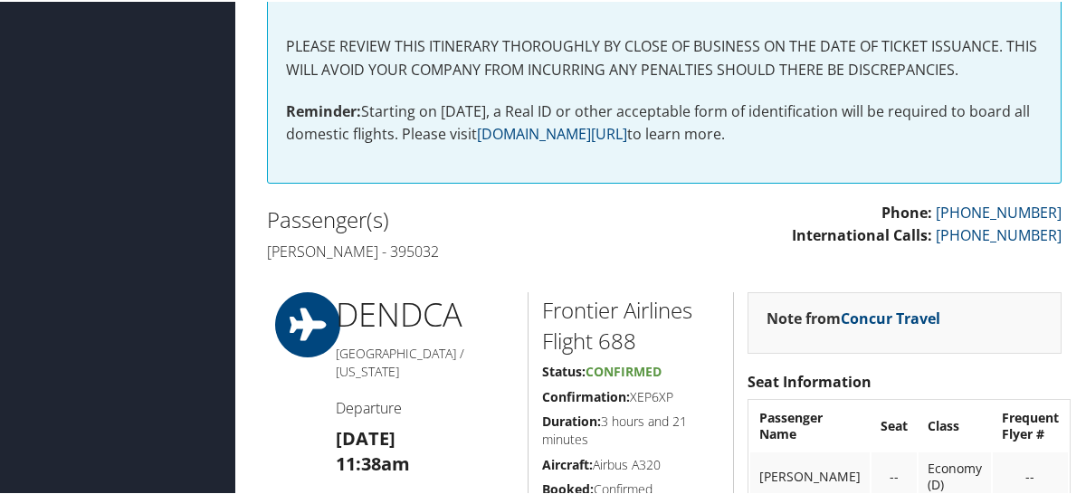
click at [384, 247] on h4 "[PERSON_NAME] - 395032" at bounding box center [459, 250] width 384 height 20
copy h4 "395032"
